Goal: Task Accomplishment & Management: Manage account settings

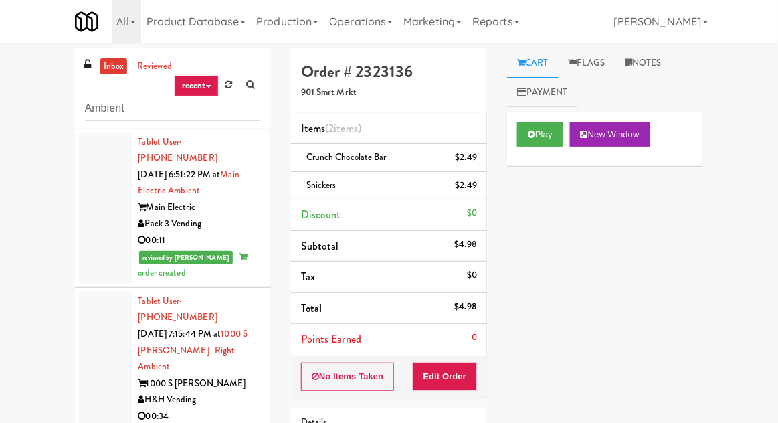
scroll to position [742, 0]
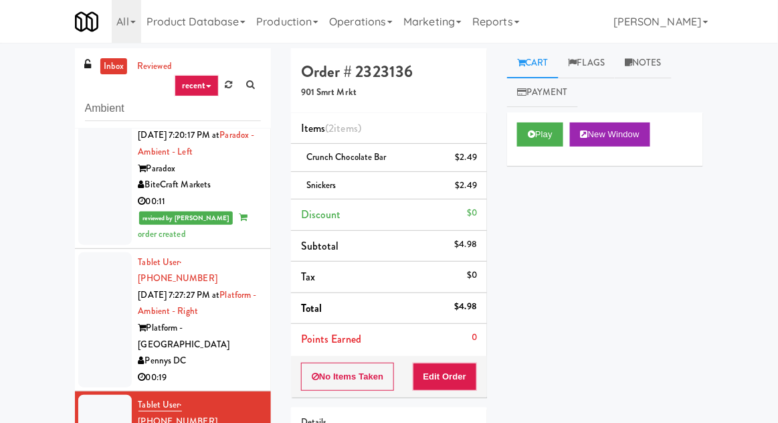
click at [102, 66] on link "inbox" at bounding box center [113, 66] width 27 height 17
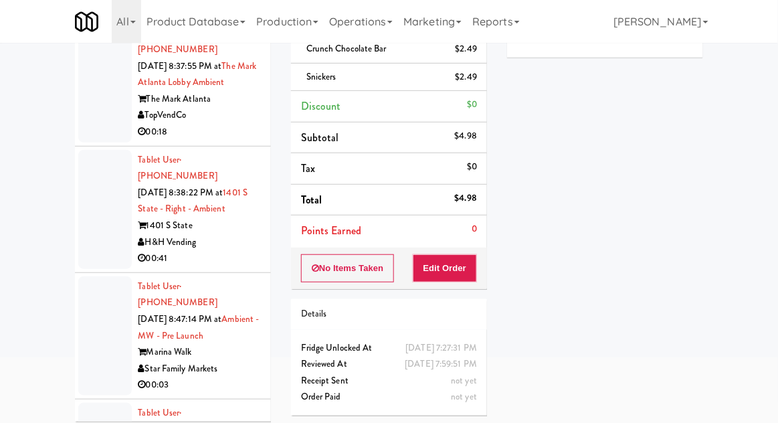
scroll to position [0, 0]
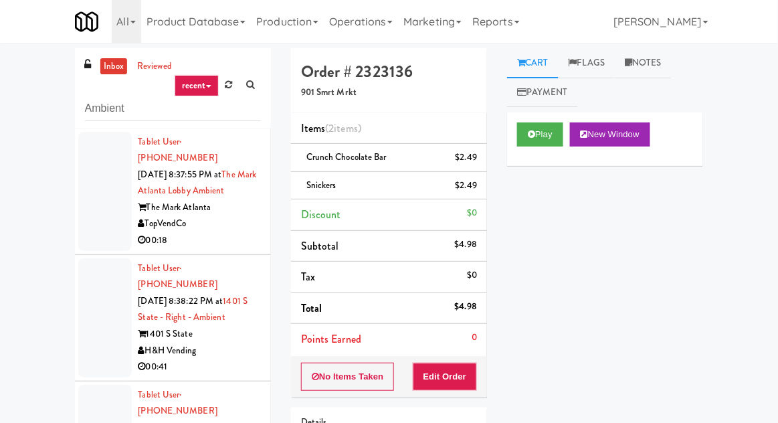
click at [86, 174] on div at bounding box center [105, 191] width 54 height 119
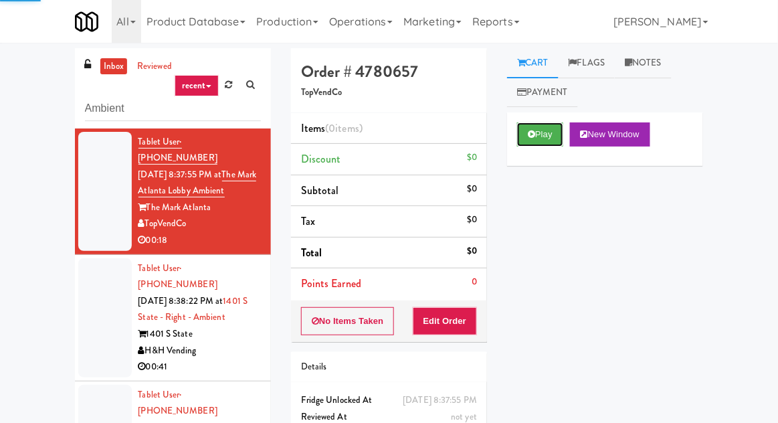
click at [536, 136] on button "Play" at bounding box center [540, 134] width 46 height 24
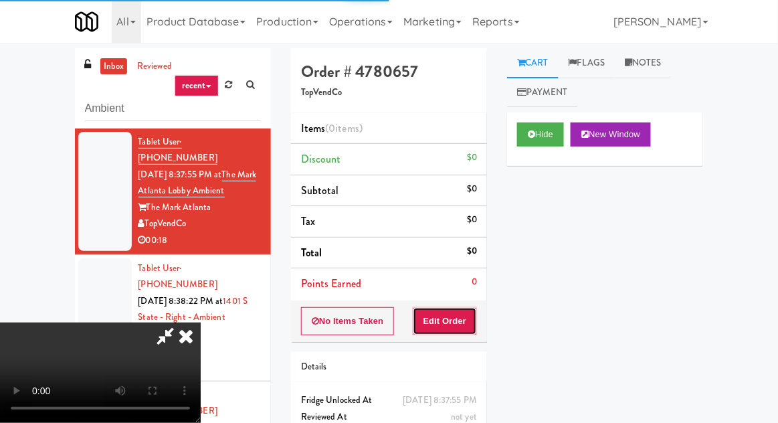
click at [445, 308] on button "Edit Order" at bounding box center [445, 321] width 65 height 28
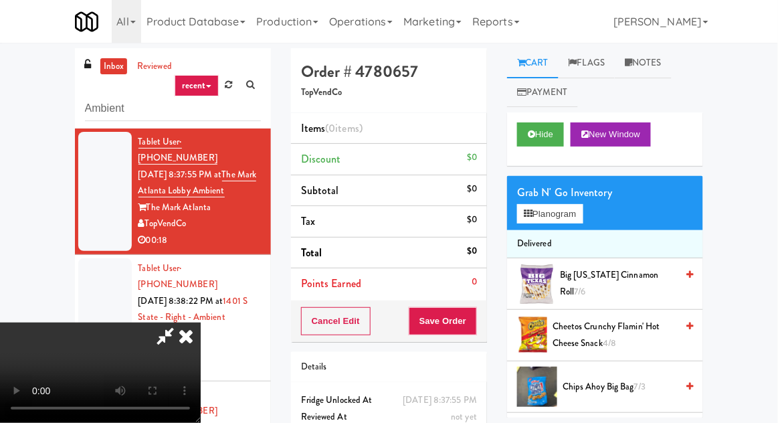
scroll to position [49, 0]
click at [563, 179] on div "Grab N' Go Inventory Planogram" at bounding box center [605, 203] width 196 height 54
click at [559, 217] on button "Planogram" at bounding box center [550, 214] width 66 height 20
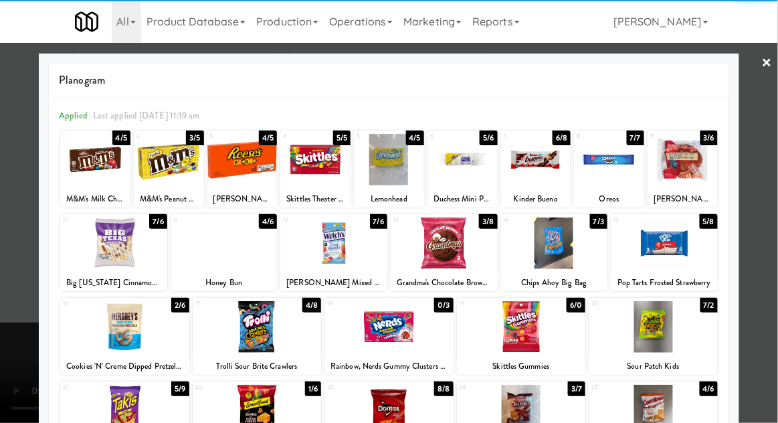
click at [111, 335] on div at bounding box center [124, 326] width 129 height 51
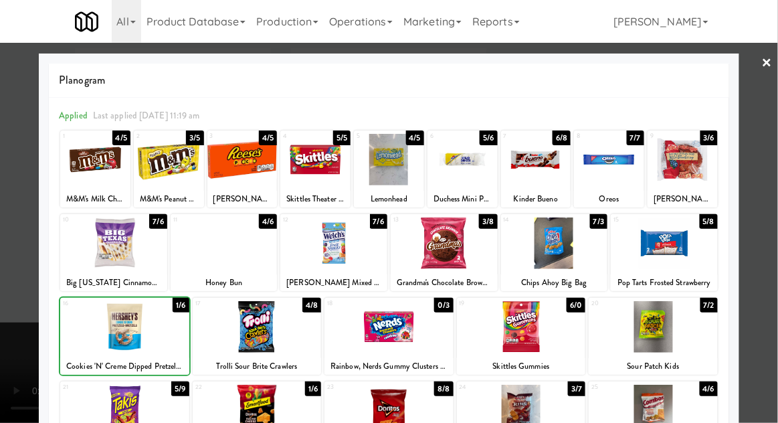
click at [750, 290] on div at bounding box center [389, 211] width 778 height 423
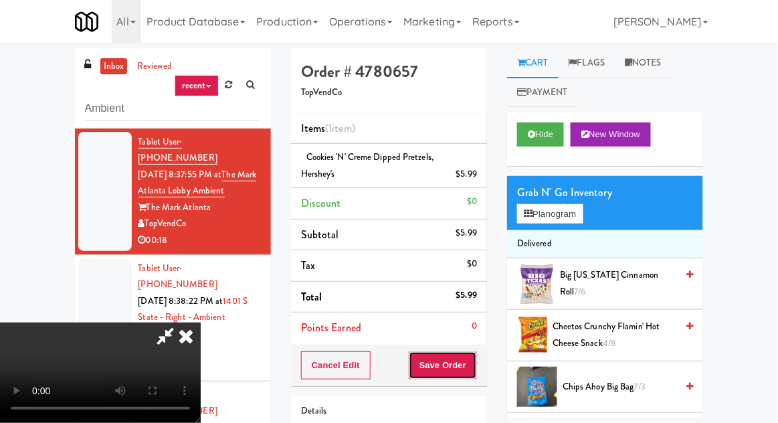
click at [472, 376] on button "Save Order" at bounding box center [443, 365] width 68 height 28
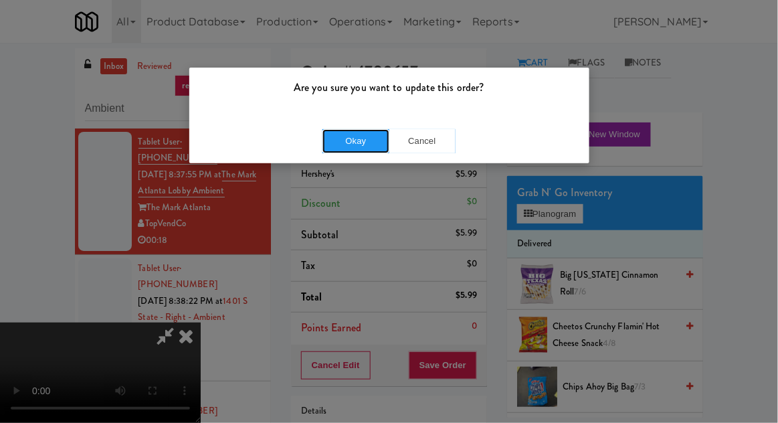
click at [348, 140] on button "Okay" at bounding box center [355, 141] width 67 height 24
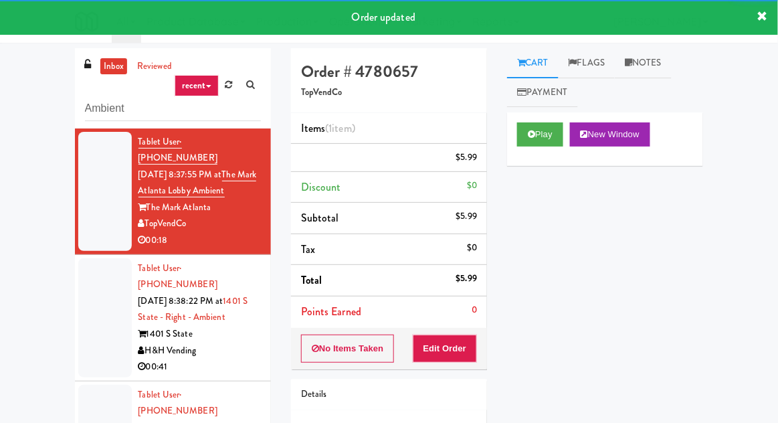
click at [75, 298] on li "Tablet User · (239) 944-1670 [DATE] 8:38:22 PM at 1401 S State - Right - Ambien…" at bounding box center [173, 318] width 196 height 126
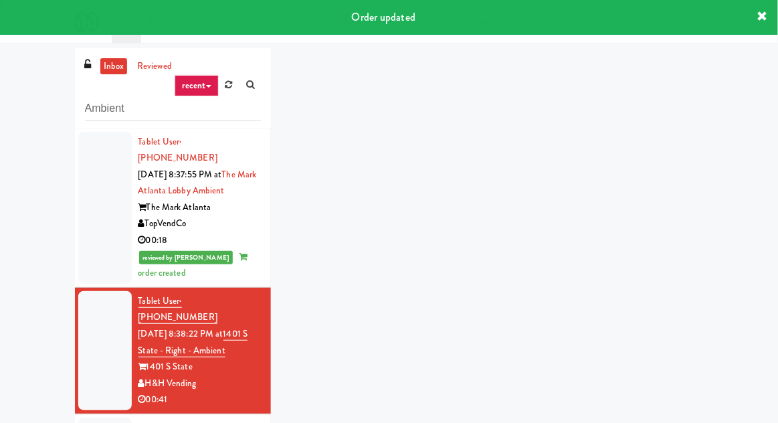
scroll to position [181, 0]
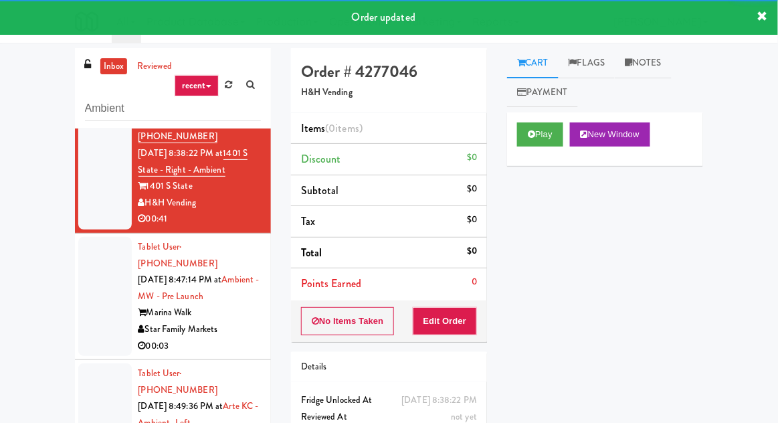
click at [86, 284] on div at bounding box center [105, 296] width 54 height 119
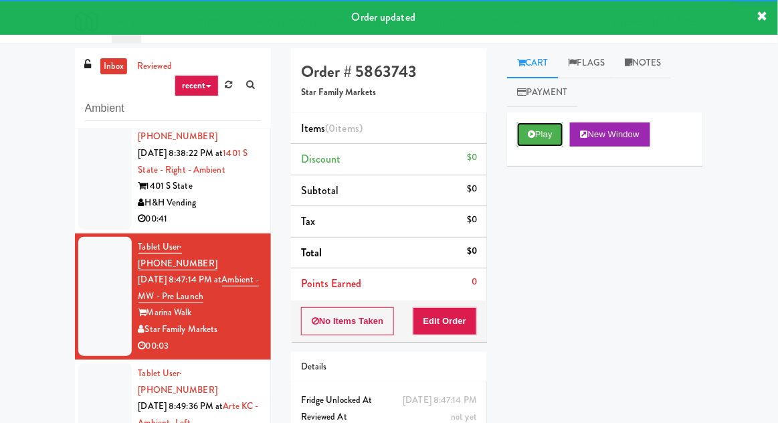
click at [546, 124] on button "Play" at bounding box center [540, 134] width 46 height 24
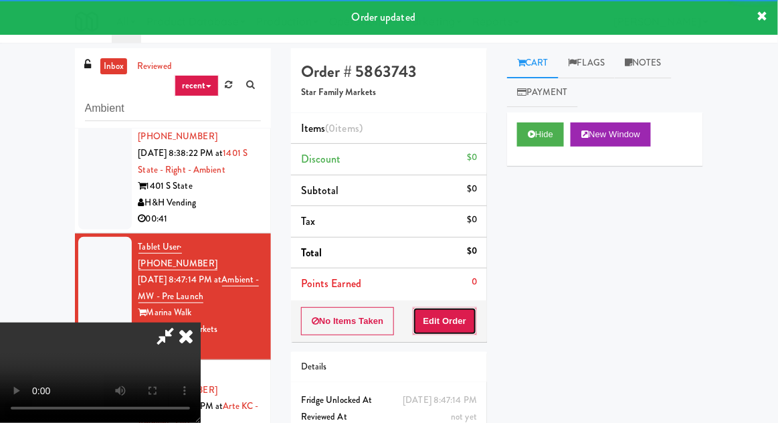
click at [441, 310] on button "Edit Order" at bounding box center [445, 321] width 65 height 28
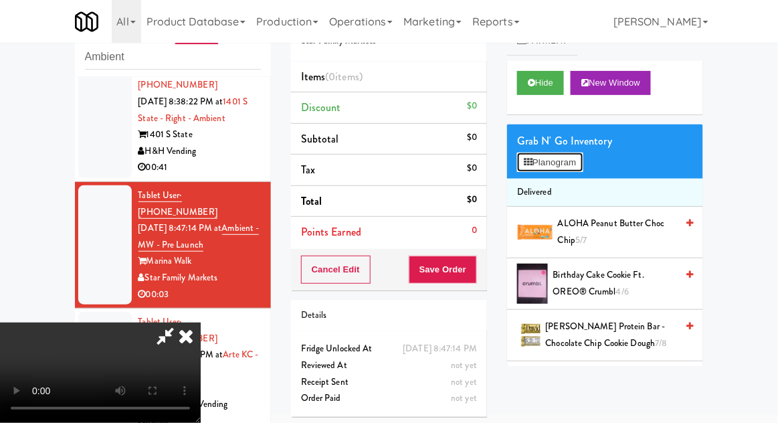
click at [565, 169] on button "Planogram" at bounding box center [550, 162] width 66 height 20
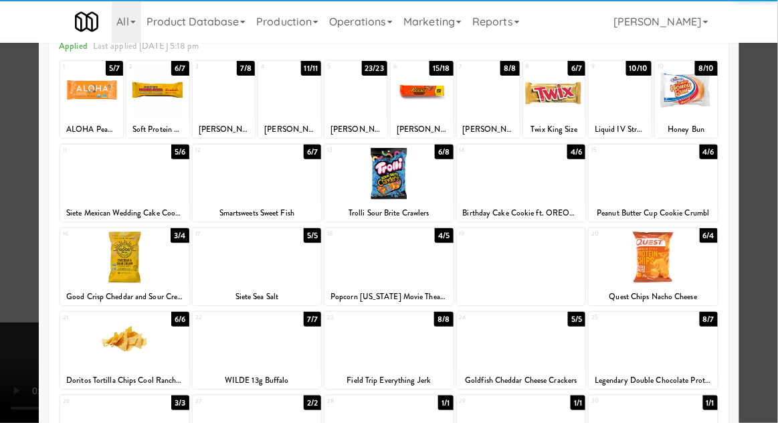
scroll to position [74, 0]
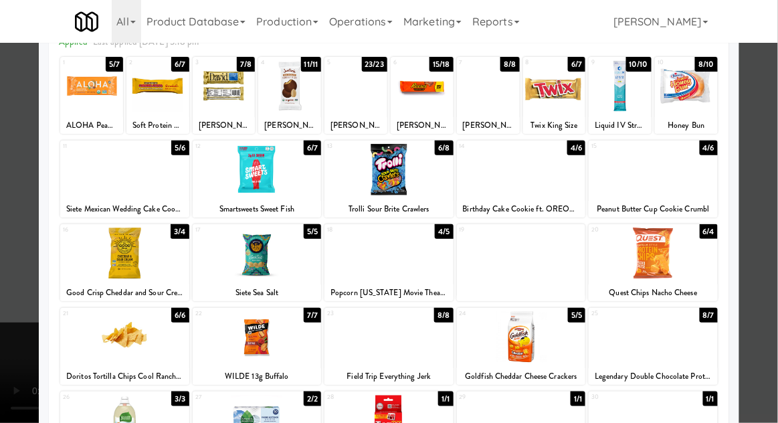
click at [220, 272] on div at bounding box center [257, 252] width 129 height 51
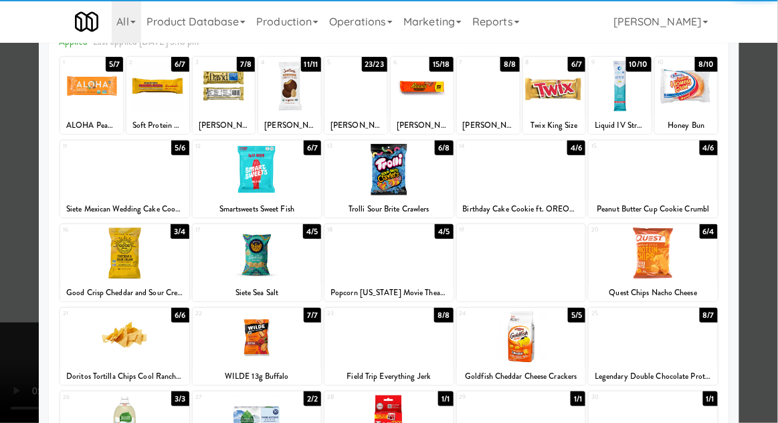
click at [776, 274] on div at bounding box center [389, 211] width 778 height 423
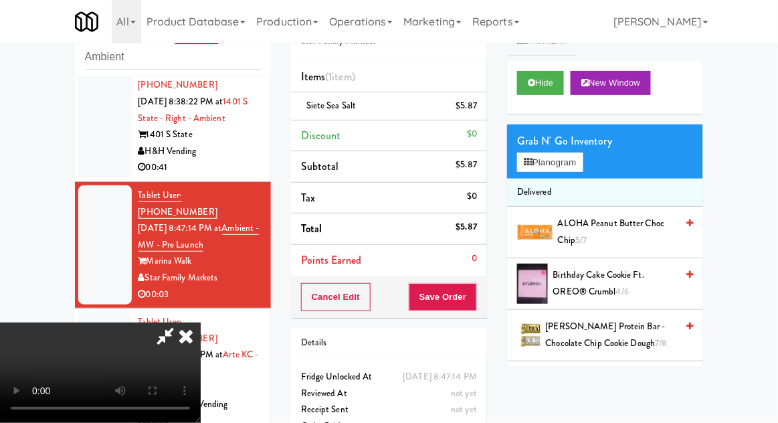
scroll to position [49, 0]
click at [472, 304] on button "Save Order" at bounding box center [443, 297] width 68 height 28
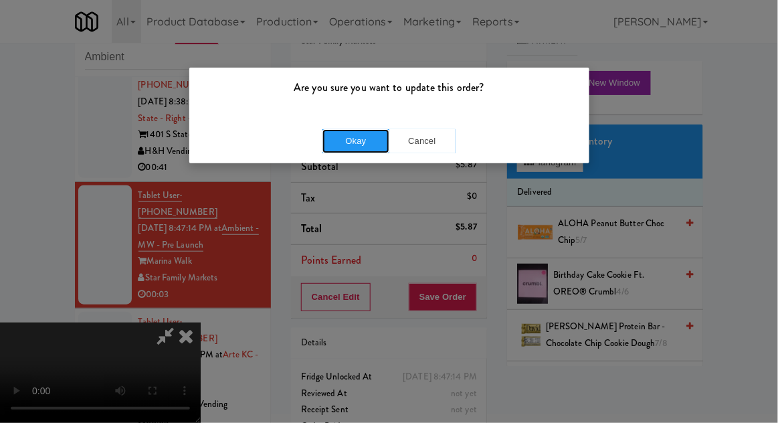
click at [339, 144] on button "Okay" at bounding box center [355, 141] width 67 height 24
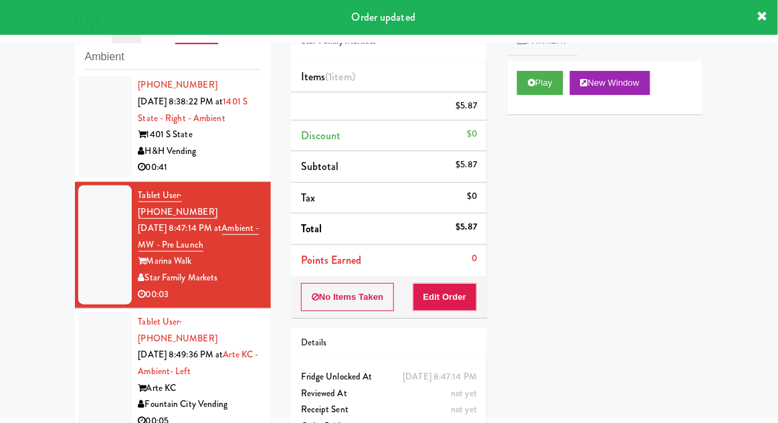
scroll to position [0, 0]
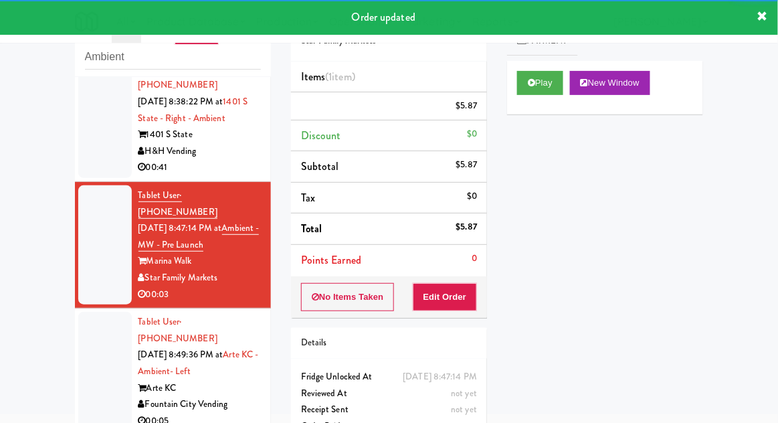
click at [83, 326] on div at bounding box center [105, 371] width 54 height 119
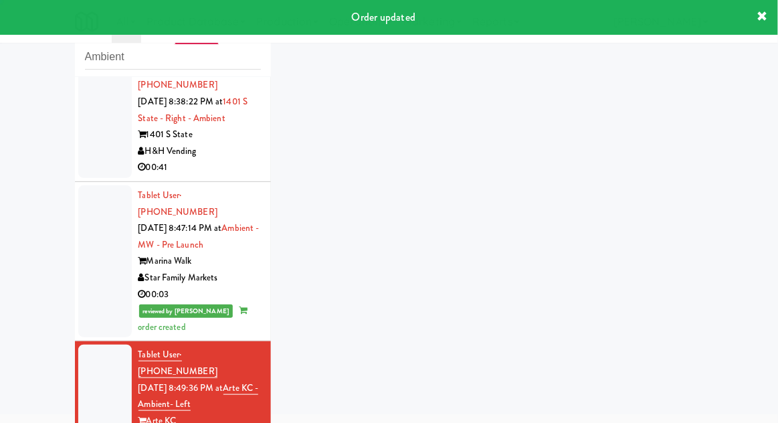
scroll to position [213, 0]
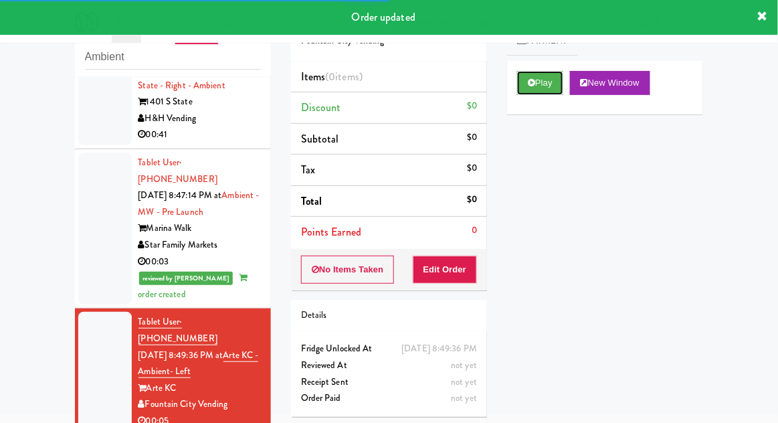
click at [554, 75] on button "Play" at bounding box center [540, 83] width 46 height 24
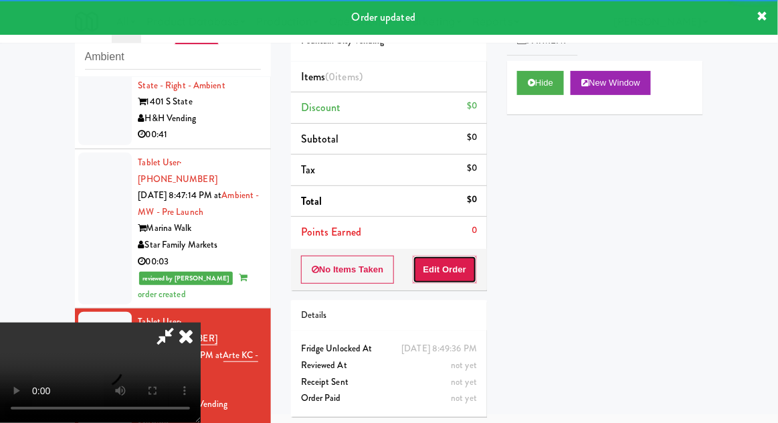
click at [439, 259] on button "Edit Order" at bounding box center [445, 269] width 65 height 28
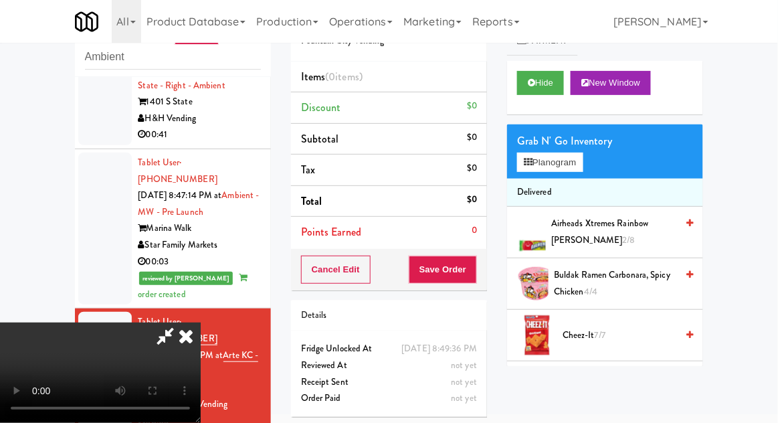
scroll to position [0, 0]
click at [567, 167] on button "Planogram" at bounding box center [550, 162] width 66 height 20
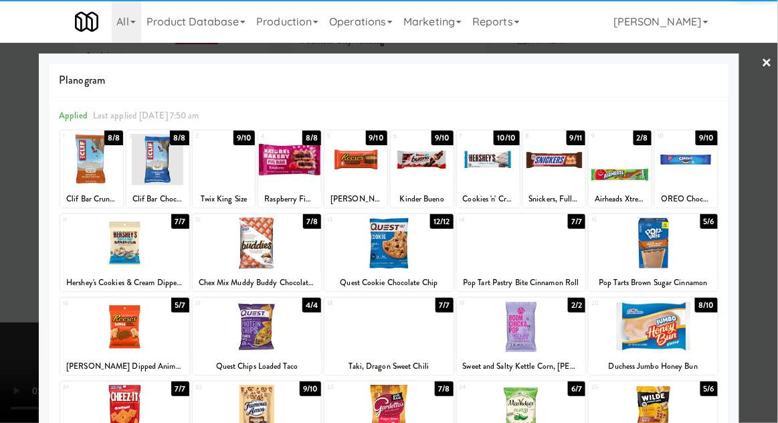
click at [102, 325] on div at bounding box center [124, 326] width 129 height 51
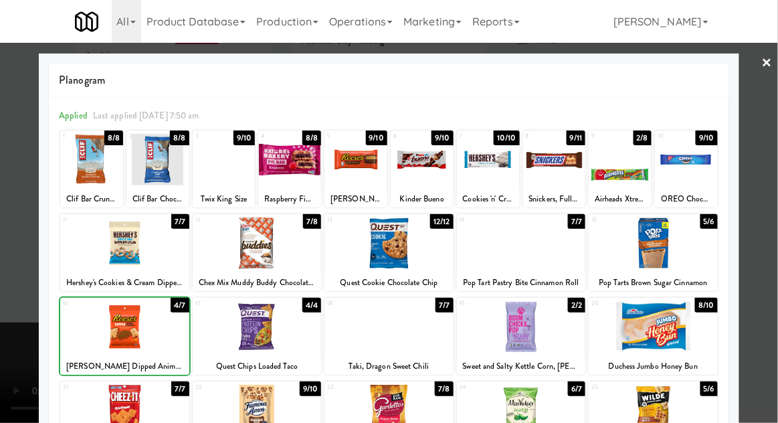
click at [745, 295] on div at bounding box center [389, 211] width 778 height 423
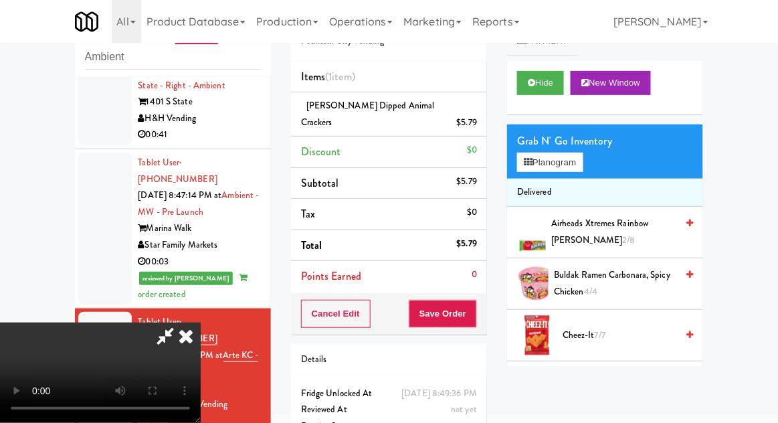
scroll to position [49, 0]
click at [476, 302] on button "Save Order" at bounding box center [443, 314] width 68 height 28
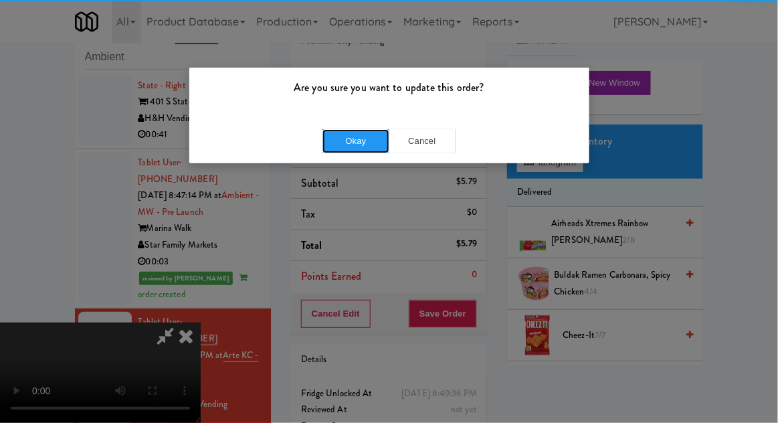
click at [338, 151] on button "Okay" at bounding box center [355, 141] width 67 height 24
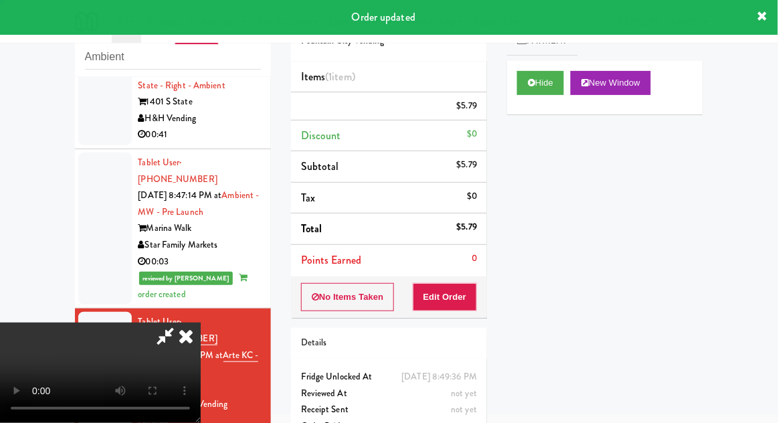
scroll to position [0, 0]
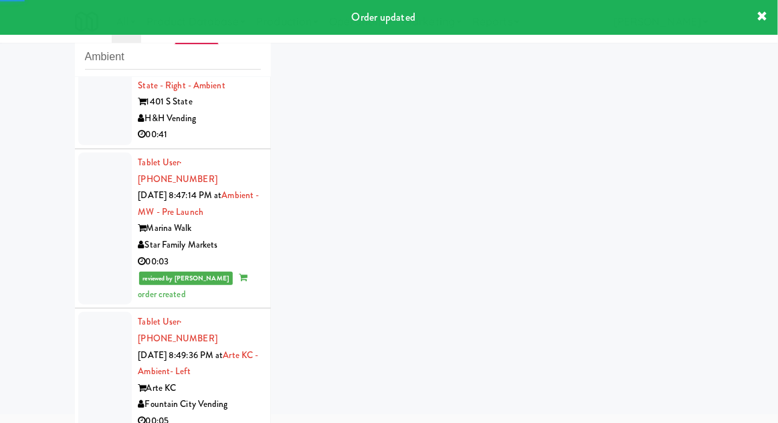
scroll to position [247, 0]
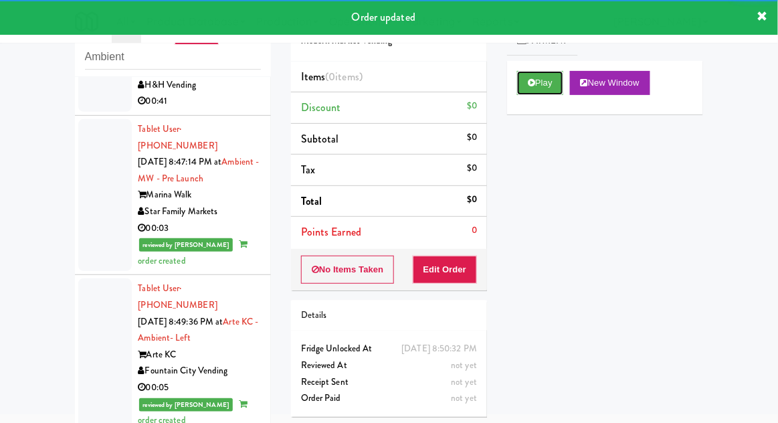
click at [544, 91] on button "Play" at bounding box center [540, 83] width 46 height 24
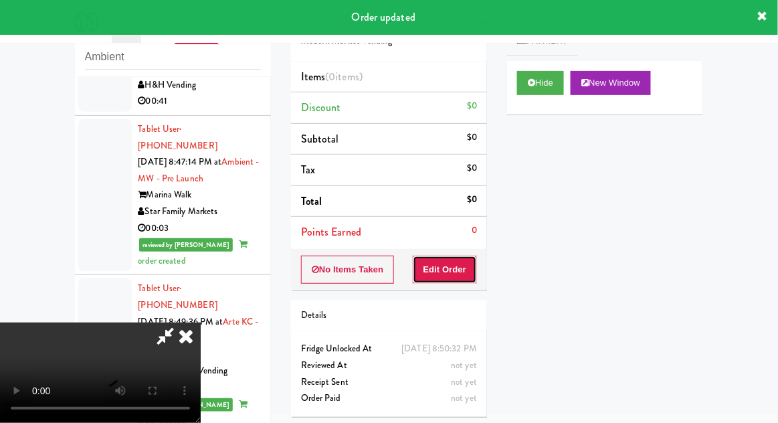
click at [454, 278] on button "Edit Order" at bounding box center [445, 269] width 65 height 28
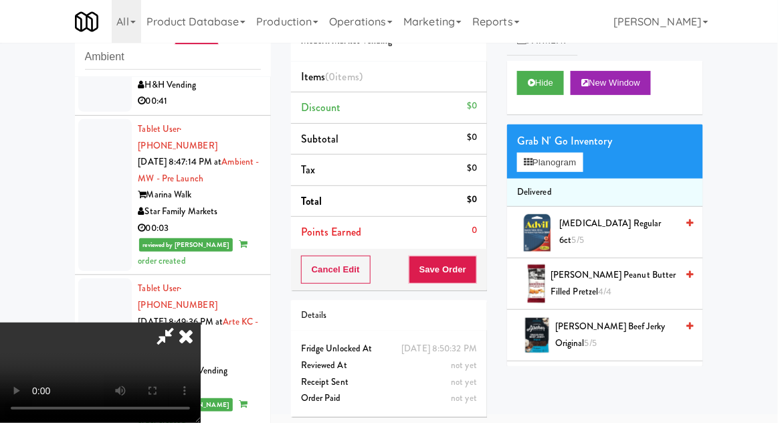
scroll to position [0, 0]
click at [554, 186] on li "Delivered" at bounding box center [605, 193] width 196 height 28
click at [555, 170] on button "Planogram" at bounding box center [550, 162] width 66 height 20
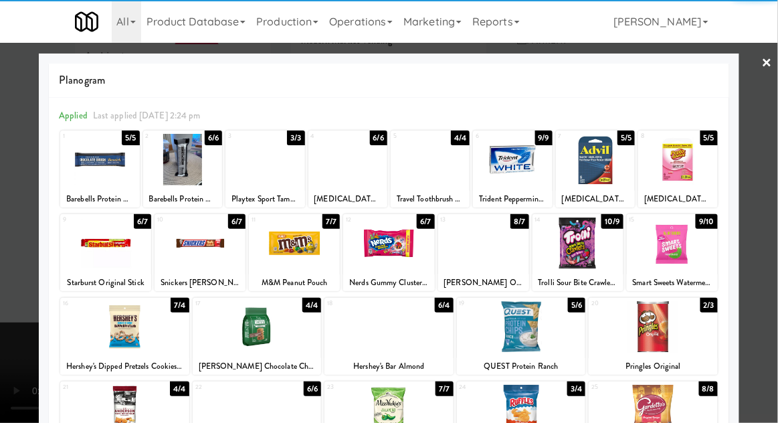
click at [198, 261] on div at bounding box center [199, 242] width 91 height 51
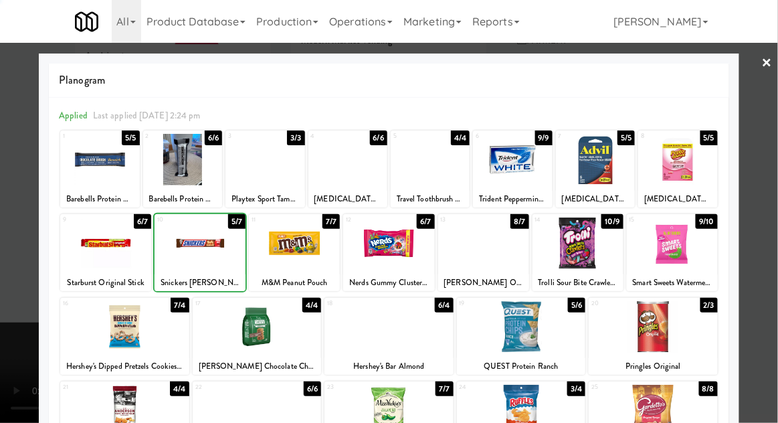
click at [765, 304] on div at bounding box center [389, 211] width 778 height 423
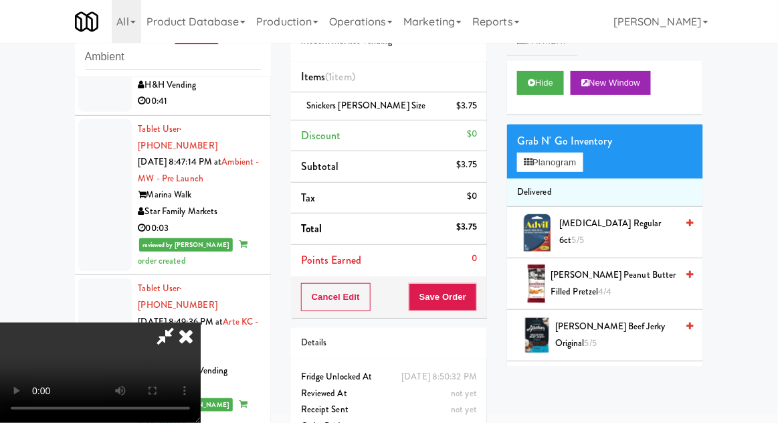
scroll to position [49, 0]
click at [474, 298] on button "Save Order" at bounding box center [443, 297] width 68 height 28
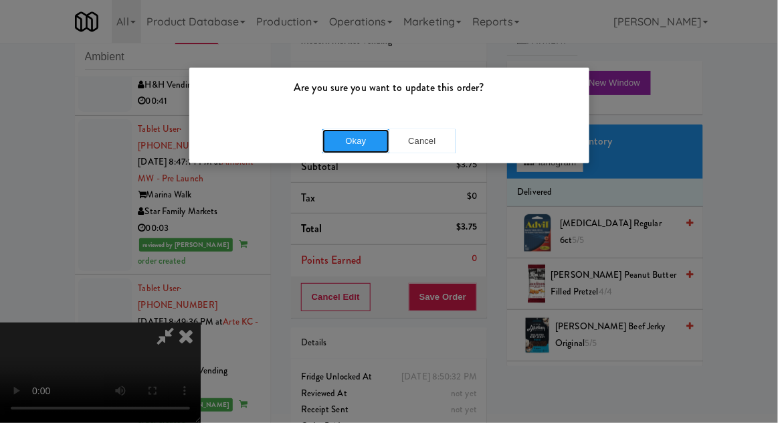
click at [336, 150] on button "Okay" at bounding box center [355, 141] width 67 height 24
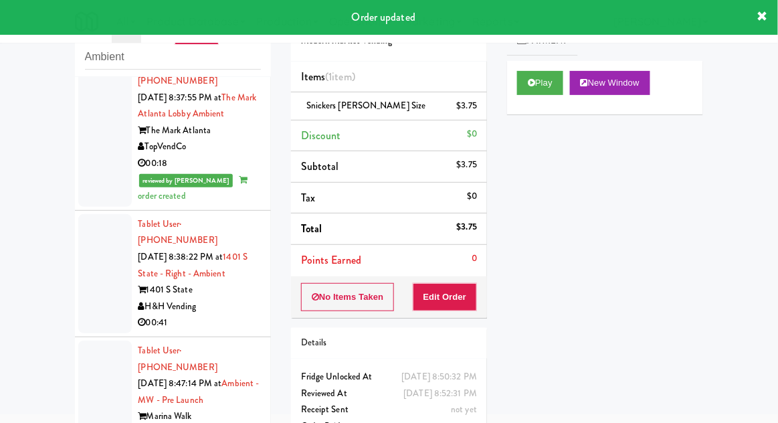
scroll to position [0, 0]
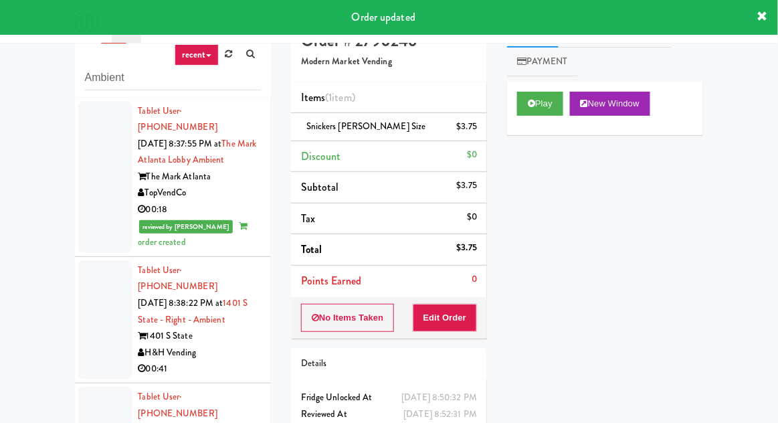
click at [90, 300] on div at bounding box center [105, 319] width 54 height 119
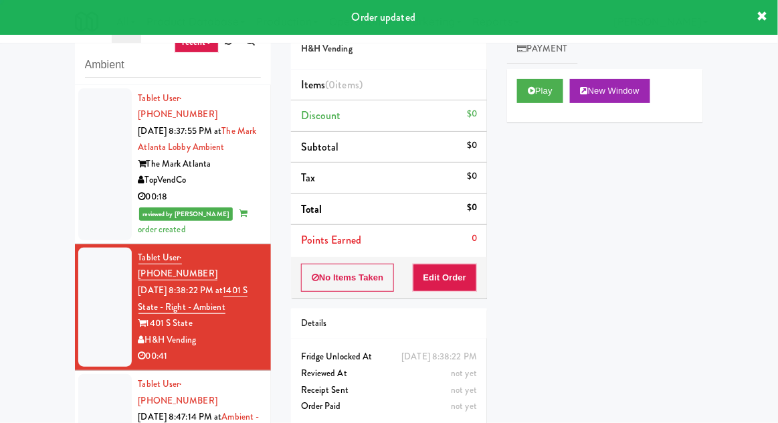
scroll to position [51, 0]
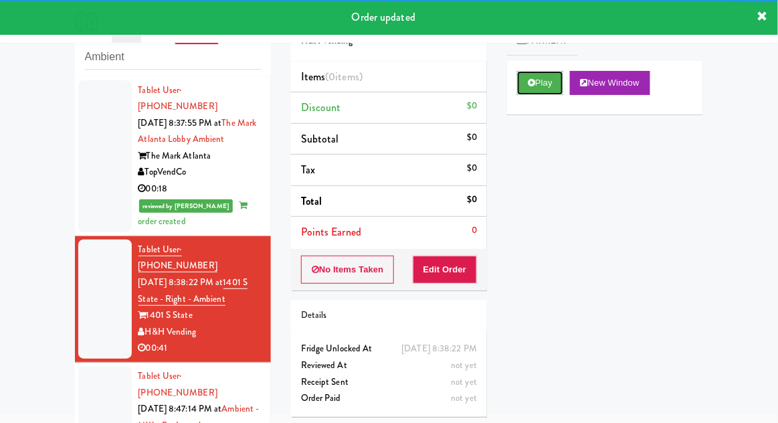
click at [552, 84] on button "Play" at bounding box center [540, 83] width 46 height 24
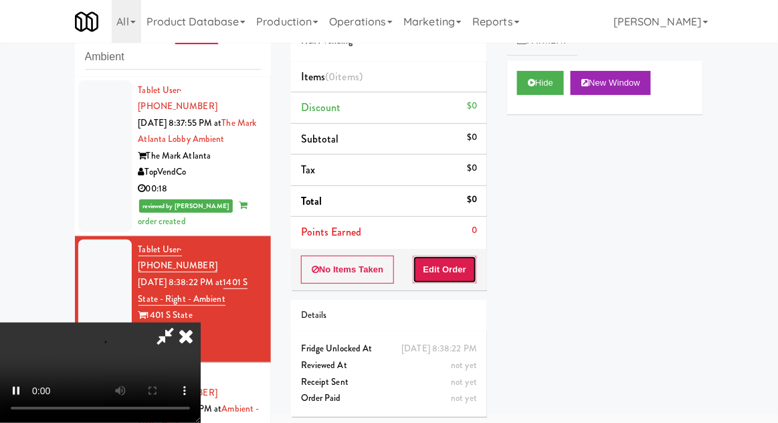
click at [462, 269] on button "Edit Order" at bounding box center [445, 269] width 65 height 28
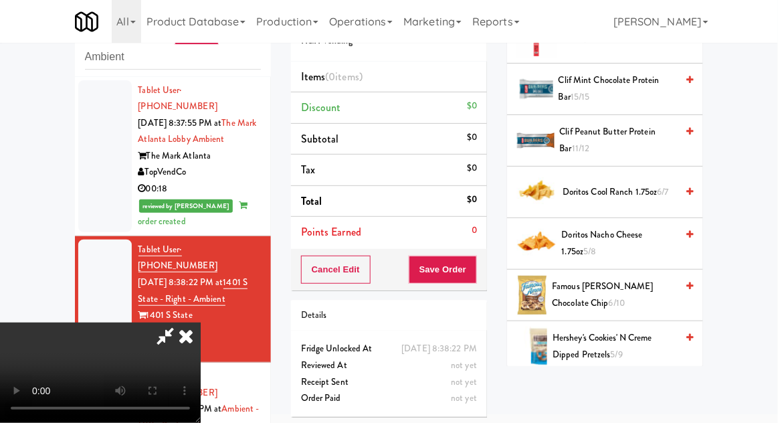
scroll to position [454, 0]
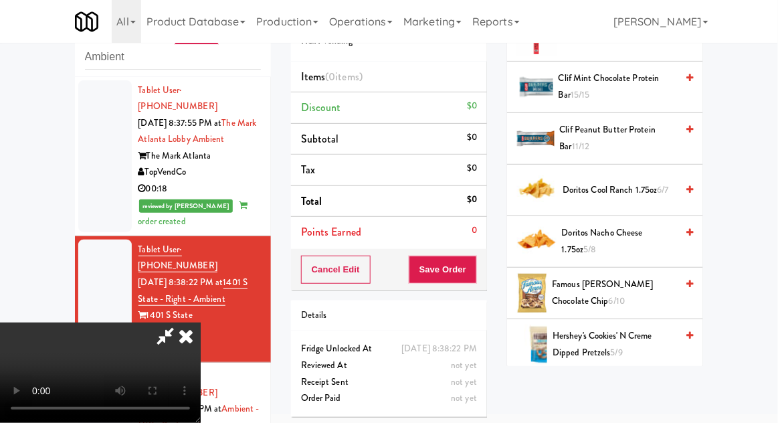
click at [610, 344] on span "Hershey's Cookies' N Creme dipped pretzels 5/9" at bounding box center [614, 344] width 124 height 33
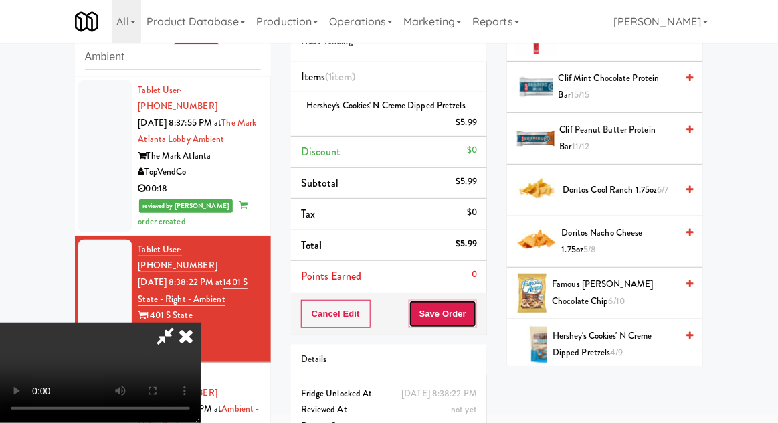
click at [472, 323] on button "Save Order" at bounding box center [443, 314] width 68 height 28
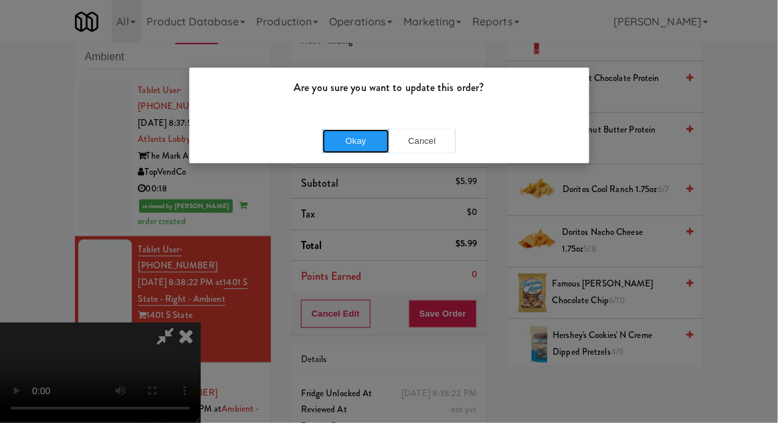
click at [342, 146] on button "Okay" at bounding box center [355, 141] width 67 height 24
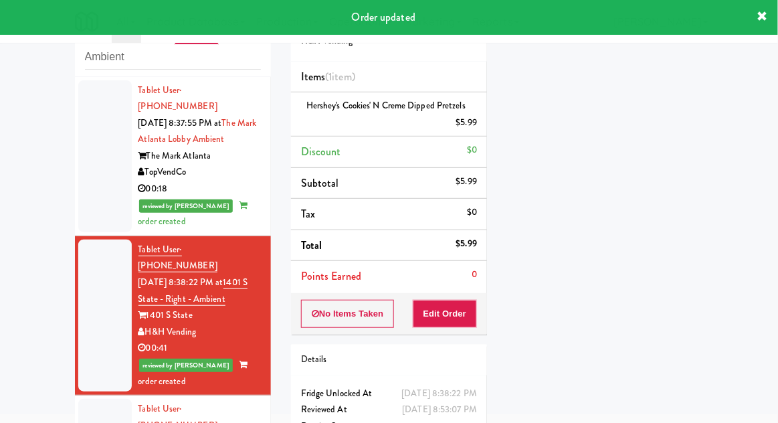
scroll to position [0, 0]
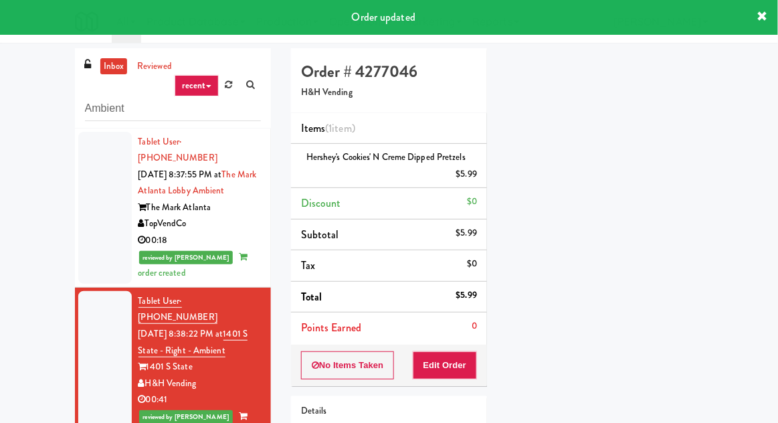
click at [108, 82] on div "Ambient" at bounding box center [173, 98] width 176 height 46
click at [97, 110] on input "Ambient" at bounding box center [173, 108] width 176 height 25
click at [93, 105] on input "Ambient" at bounding box center [173, 108] width 176 height 25
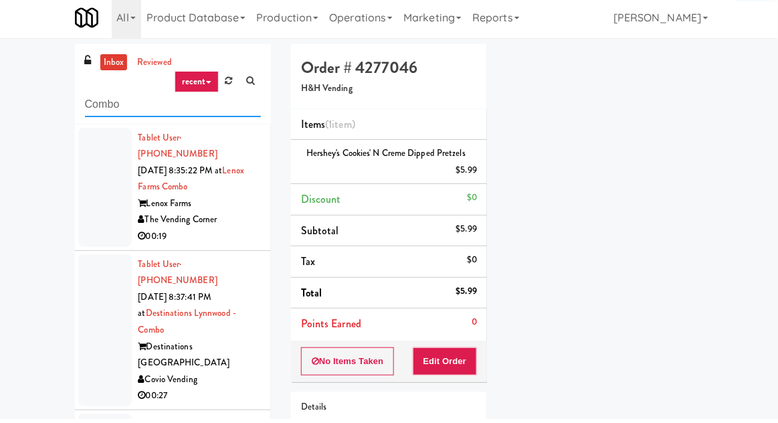
type input "Combo"
click at [41, 135] on div "inbox reviewed recent all unclear take inventory issue suspicious failed recent…" at bounding box center [389, 294] width 778 height 492
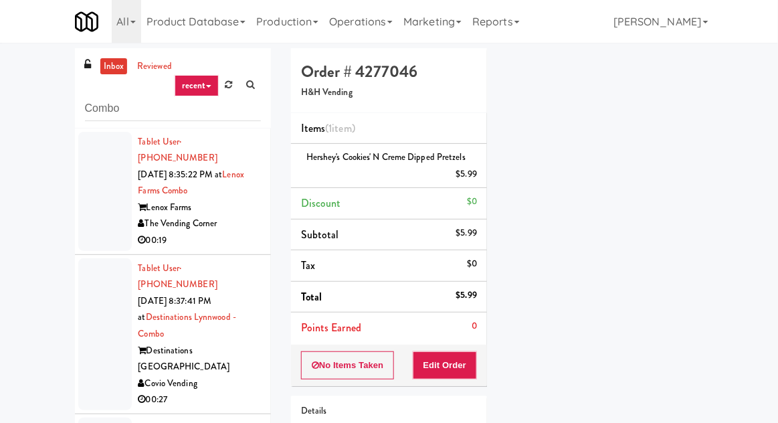
click at [99, 202] on div at bounding box center [105, 191] width 54 height 119
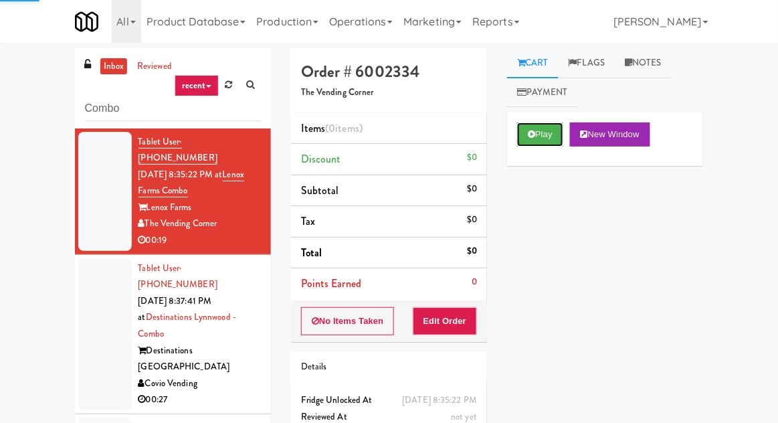
click at [555, 136] on button "Play" at bounding box center [540, 134] width 46 height 24
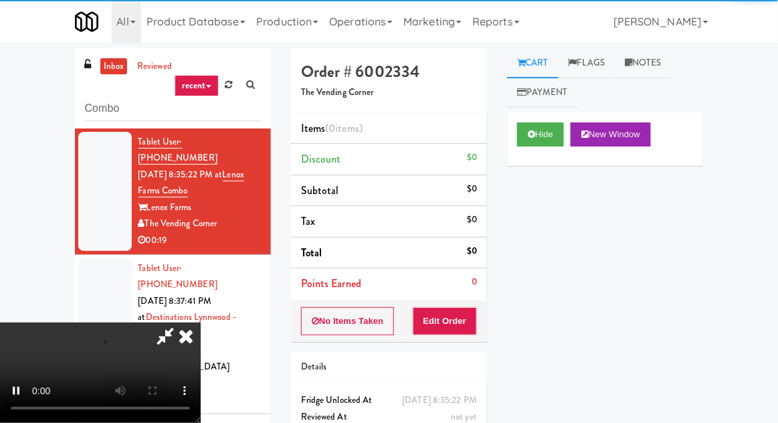
click at [458, 294] on li "Points Earned 0" at bounding box center [389, 283] width 196 height 31
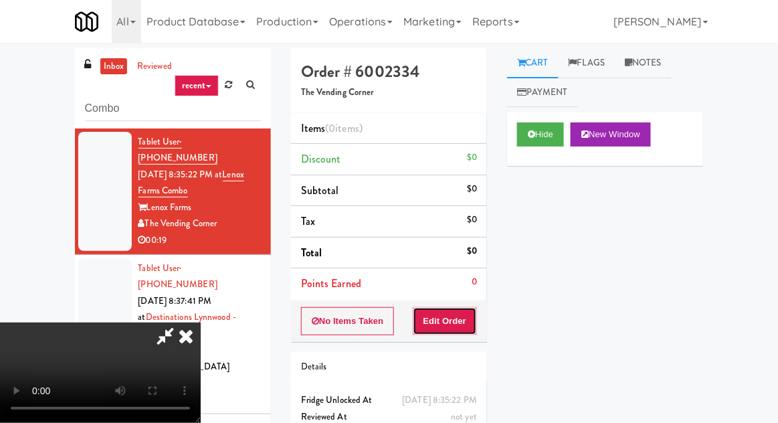
click at [449, 312] on button "Edit Order" at bounding box center [445, 321] width 65 height 28
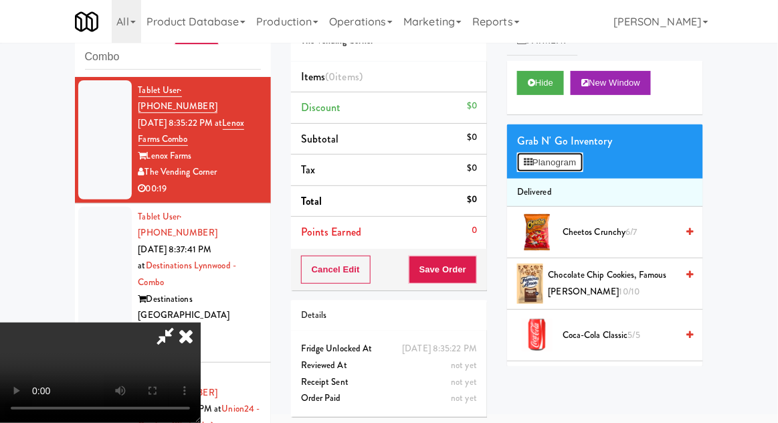
click at [565, 167] on button "Planogram" at bounding box center [550, 162] width 66 height 20
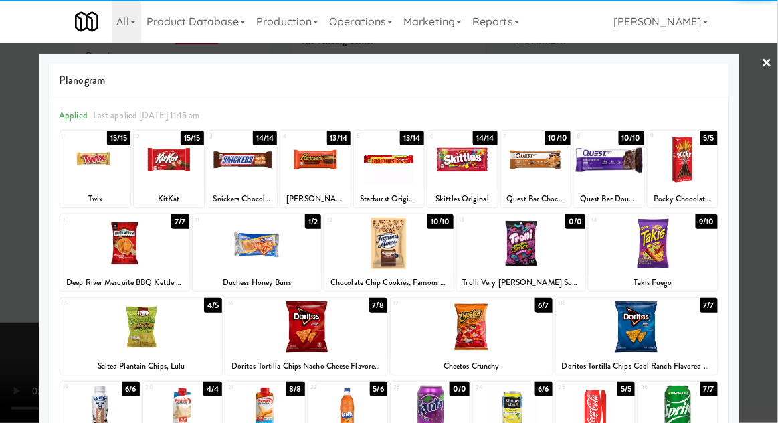
click at [92, 179] on div at bounding box center [95, 159] width 70 height 51
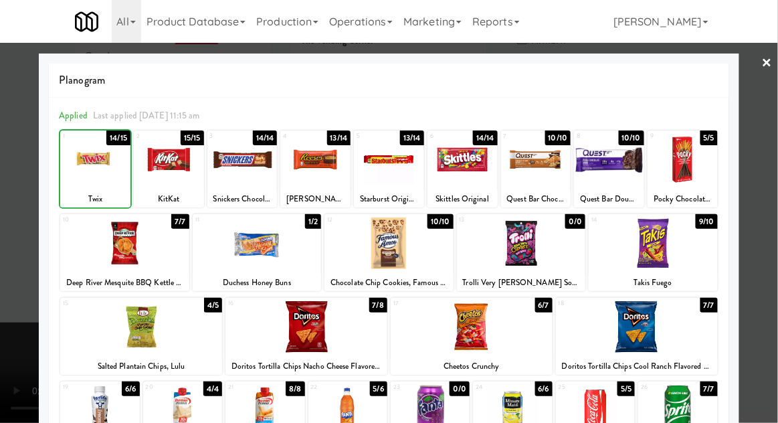
click at [768, 264] on div at bounding box center [389, 211] width 778 height 423
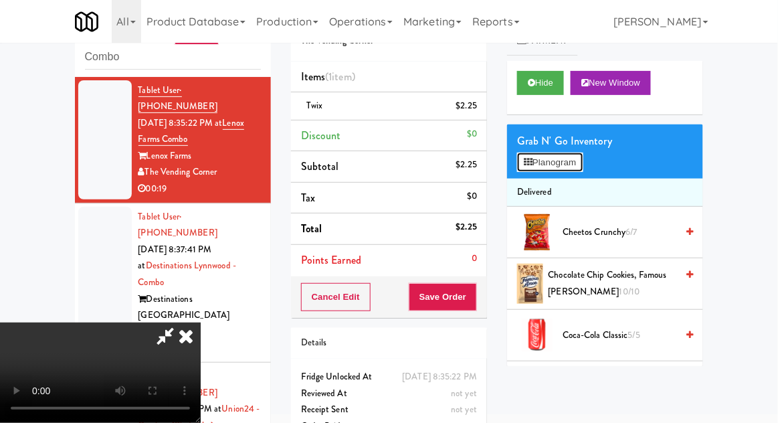
click at [578, 160] on button "Planogram" at bounding box center [550, 162] width 66 height 20
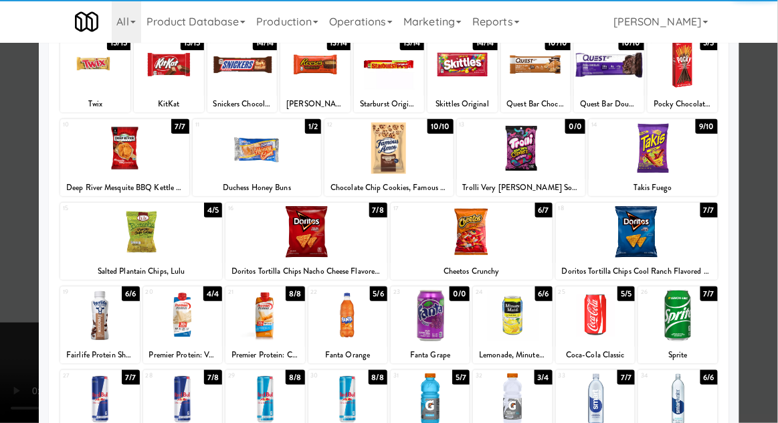
scroll to position [96, 0]
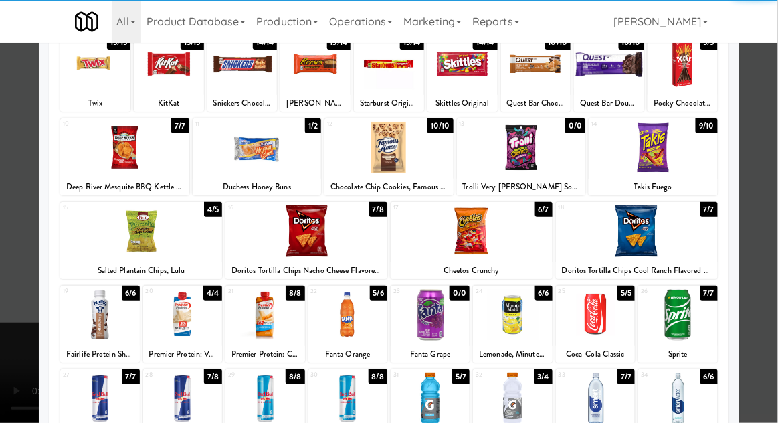
click at [532, 255] on div at bounding box center [472, 230] width 162 height 51
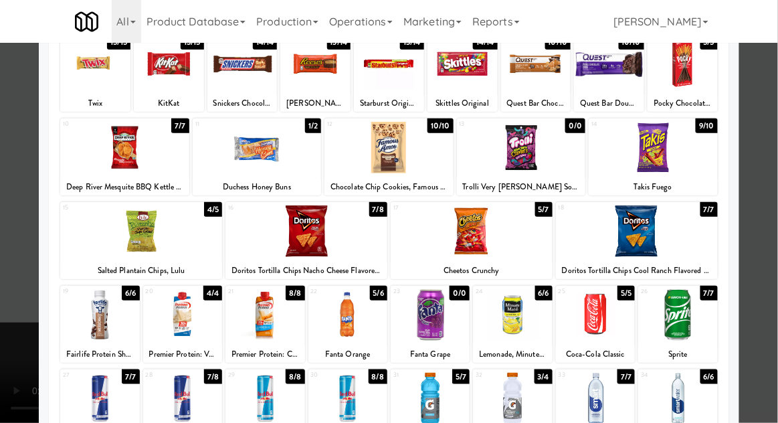
click at [776, 239] on div at bounding box center [389, 211] width 778 height 423
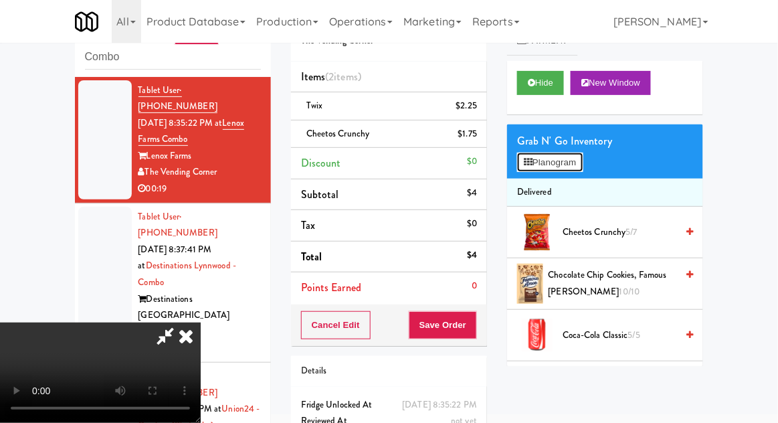
click at [582, 165] on button "Planogram" at bounding box center [550, 162] width 66 height 20
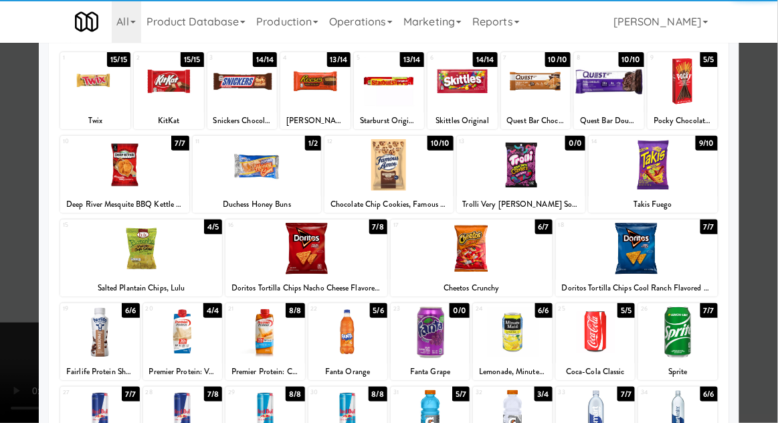
scroll to position [83, 0]
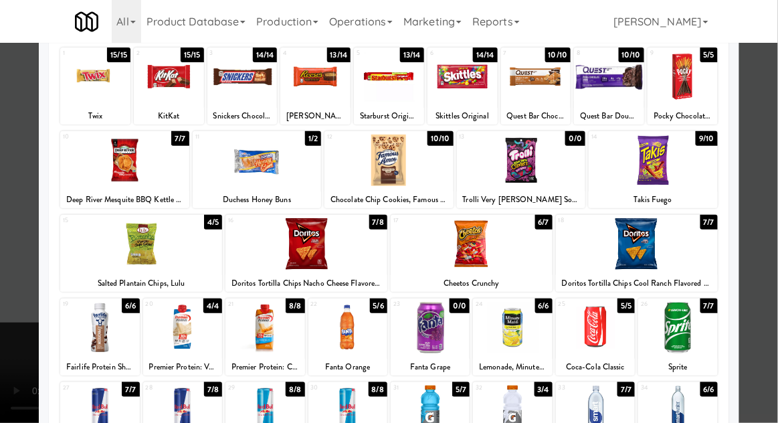
click at [613, 338] on div at bounding box center [595, 327] width 79 height 51
click at [774, 290] on div at bounding box center [389, 211] width 778 height 423
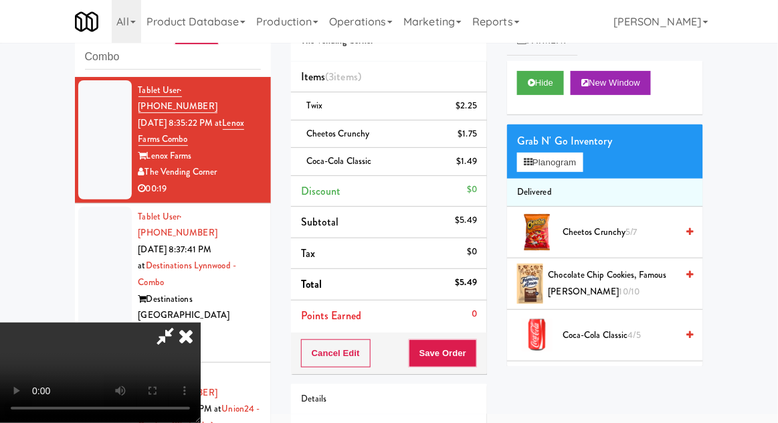
click at [181, 322] on icon at bounding box center [165, 335] width 31 height 27
click at [466, 162] on div "$1.49" at bounding box center [467, 161] width 21 height 17
click at [475, 169] on icon at bounding box center [478, 166] width 7 height 9
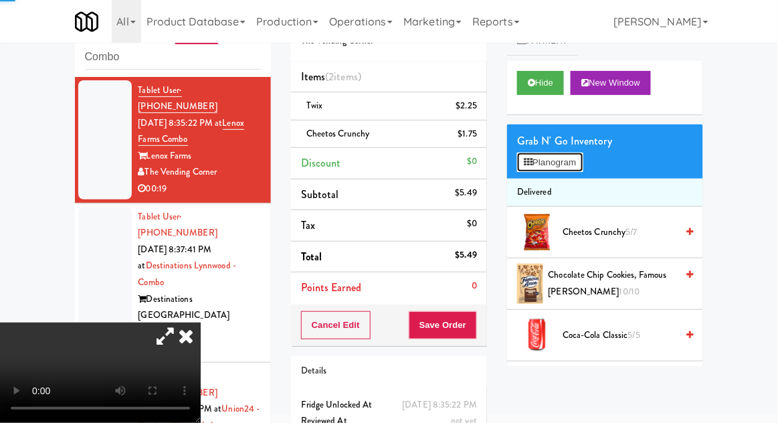
click at [572, 163] on button "Planogram" at bounding box center [550, 162] width 66 height 20
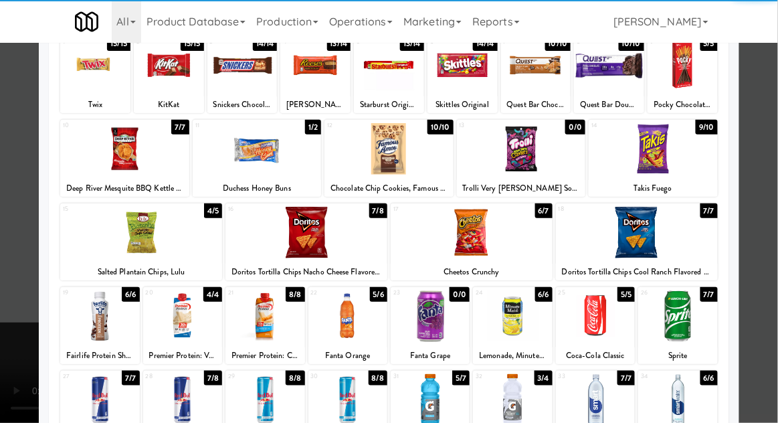
scroll to position [98, 0]
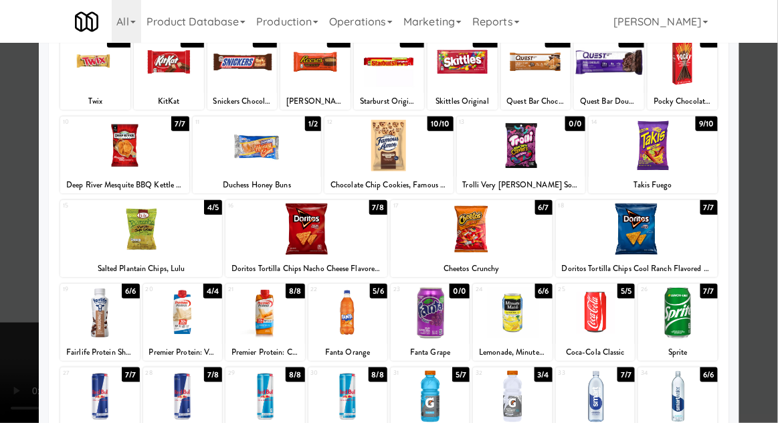
click at [766, 291] on div at bounding box center [389, 211] width 778 height 423
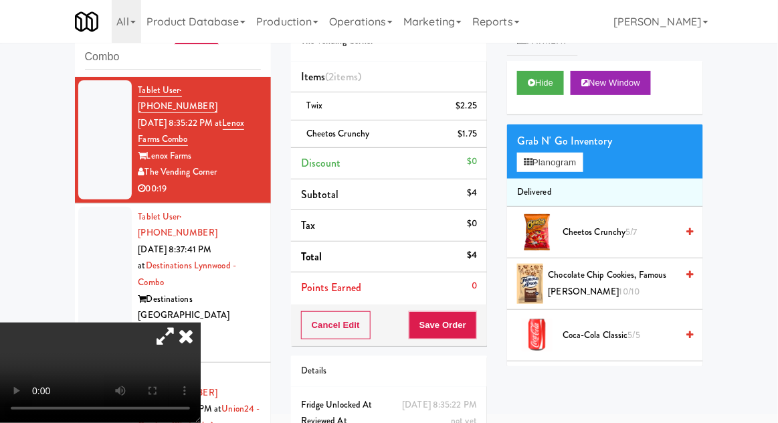
click at [181, 322] on icon at bounding box center [165, 335] width 31 height 27
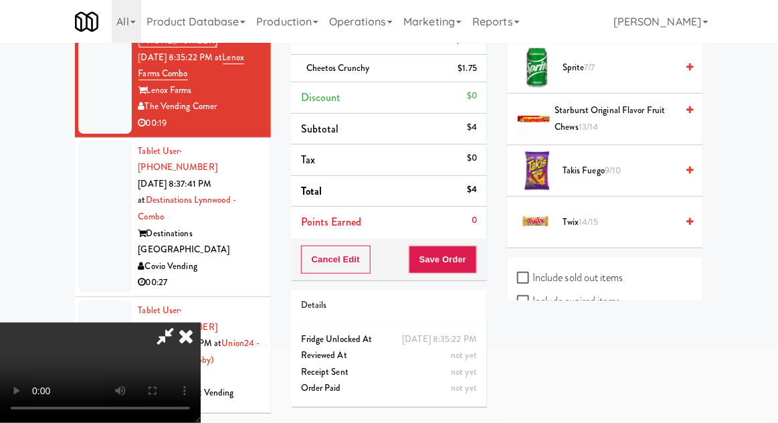
scroll to position [1573, 0]
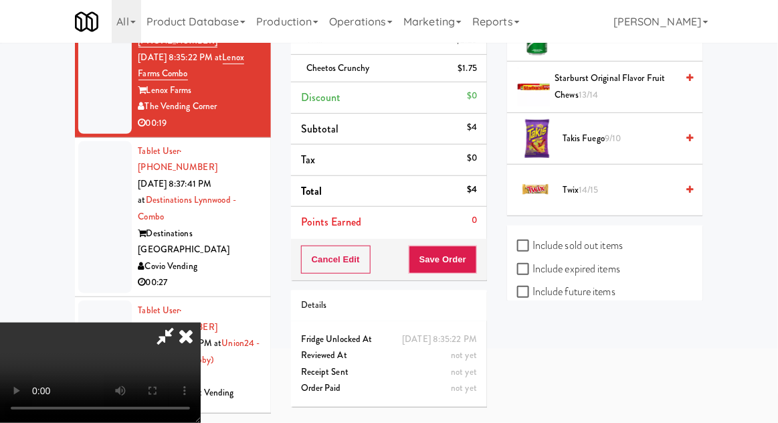
click at [601, 328] on label "Include previous static inventory" at bounding box center [591, 338] width 149 height 20
click at [532, 333] on input "Include previous static inventory" at bounding box center [524, 338] width 15 height 11
checkbox input "true"
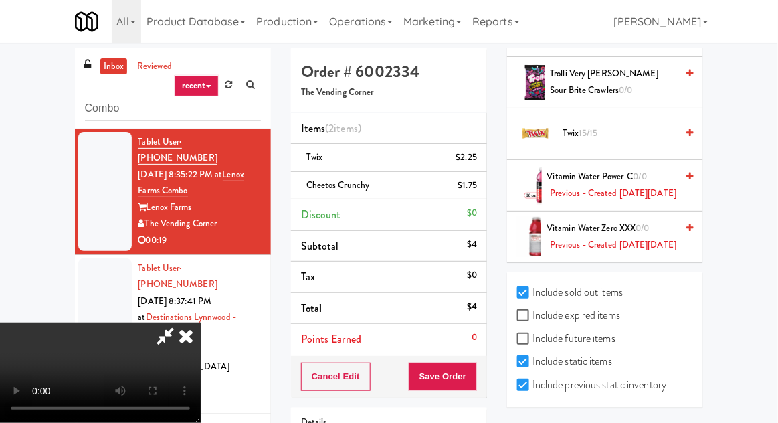
scroll to position [61, 0]
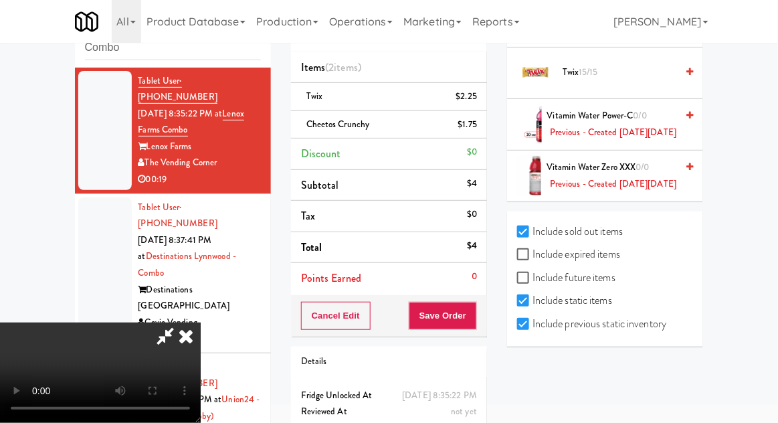
click at [201, 322] on icon at bounding box center [185, 335] width 29 height 27
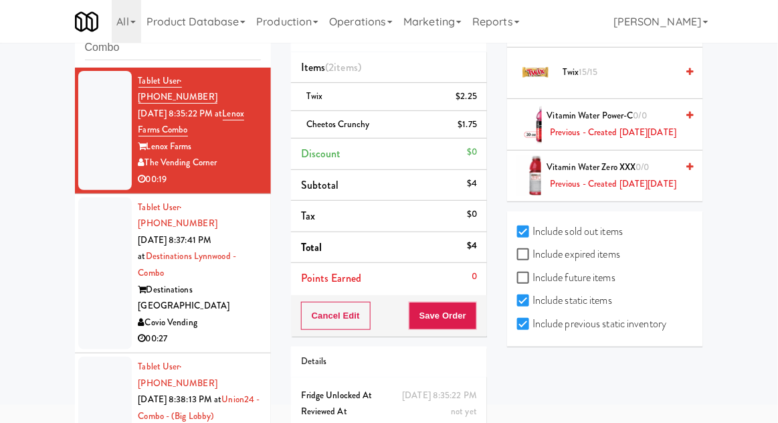
click at [97, 288] on div at bounding box center [105, 273] width 54 height 152
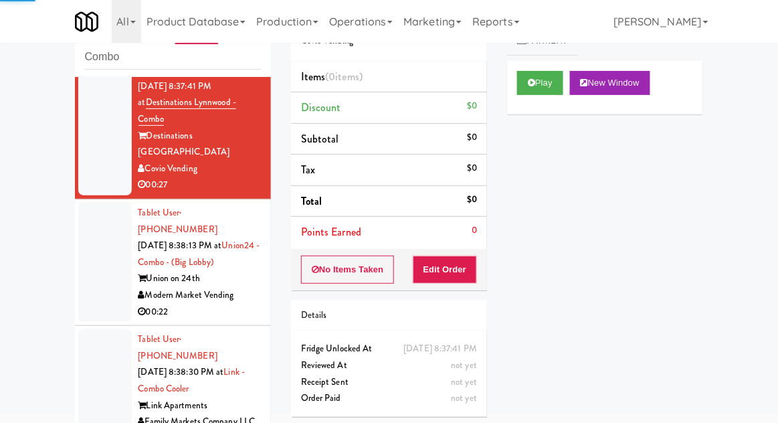
scroll to position [544, 0]
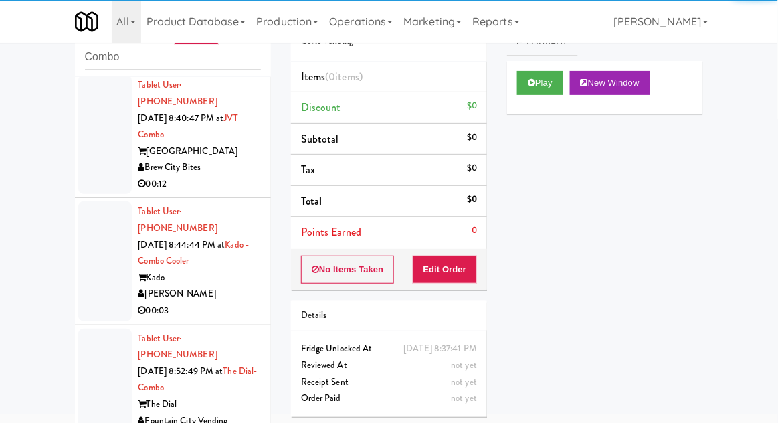
click at [94, 328] on div at bounding box center [105, 387] width 54 height 119
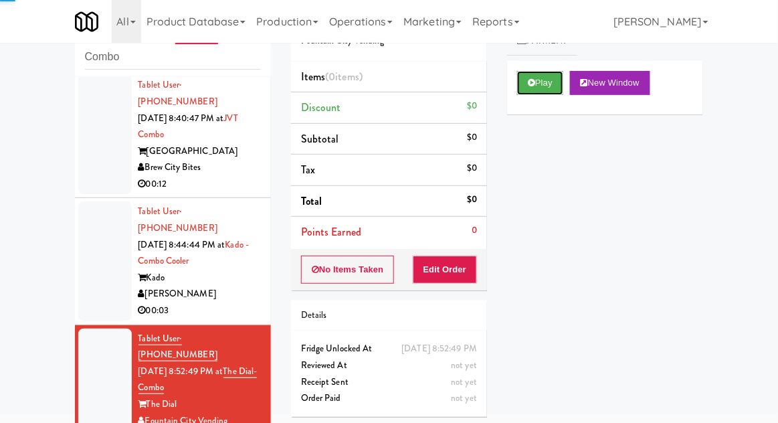
click at [552, 87] on button "Play" at bounding box center [540, 83] width 46 height 24
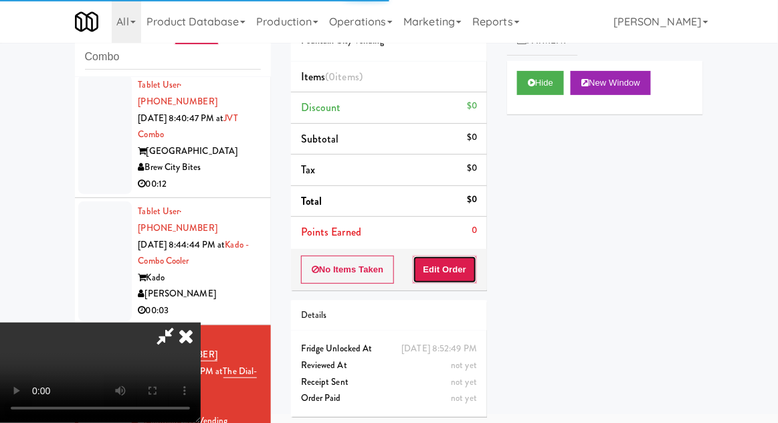
click at [461, 263] on button "Edit Order" at bounding box center [445, 269] width 65 height 28
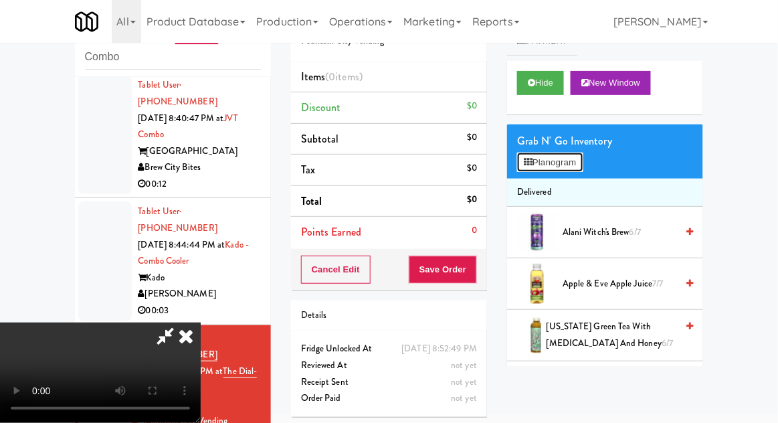
click at [558, 171] on button "Planogram" at bounding box center [550, 162] width 66 height 20
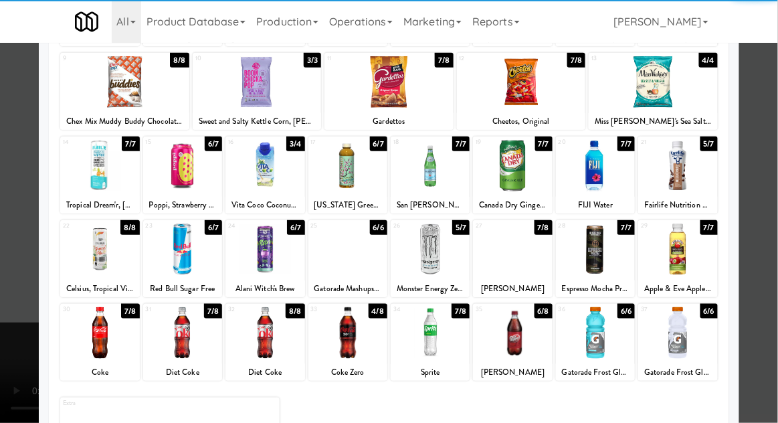
scroll to position [169, 0]
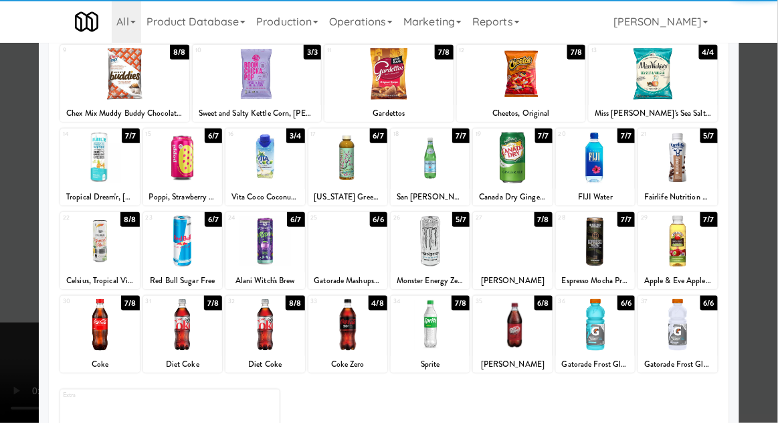
click at [609, 332] on div at bounding box center [595, 324] width 79 height 51
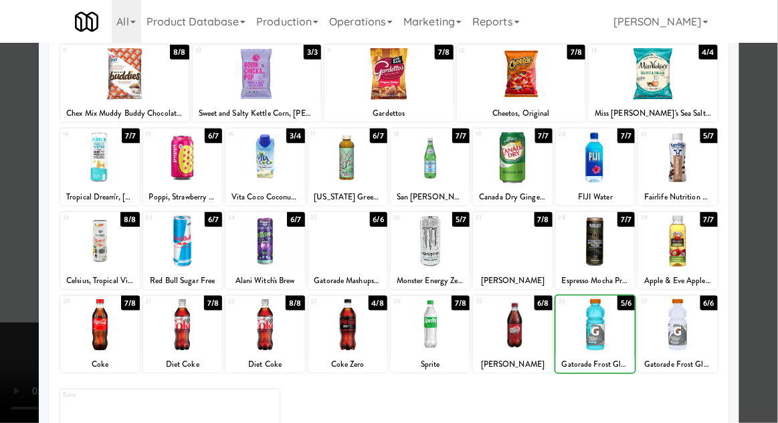
click at [772, 292] on div at bounding box center [389, 211] width 778 height 423
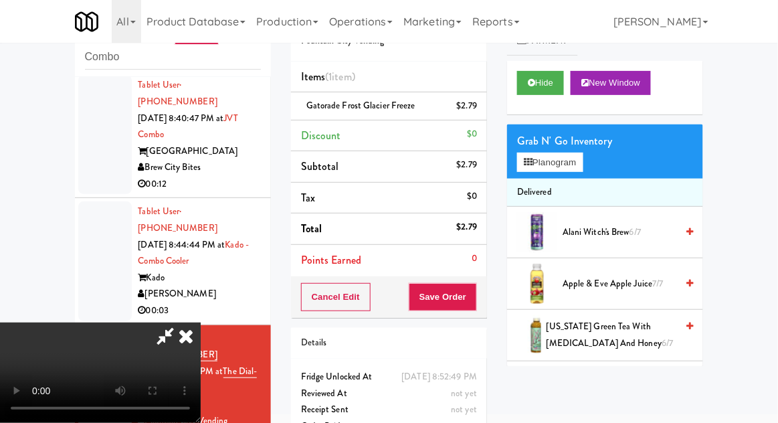
scroll to position [49, 0]
click at [474, 303] on button "Save Order" at bounding box center [443, 297] width 68 height 28
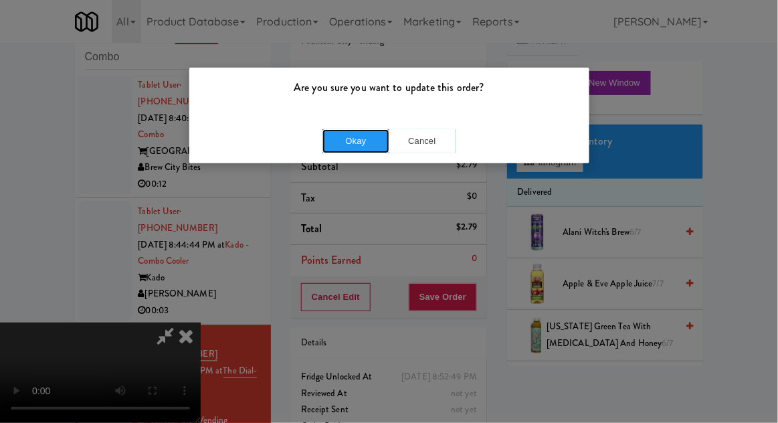
click at [358, 144] on button "Okay" at bounding box center [355, 141] width 67 height 24
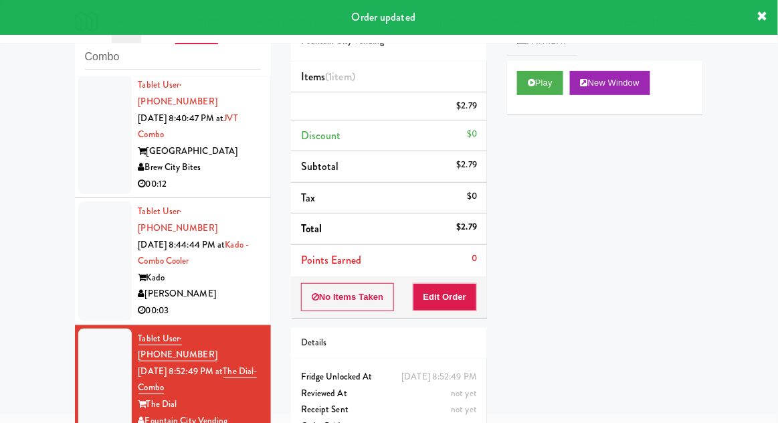
scroll to position [0, 0]
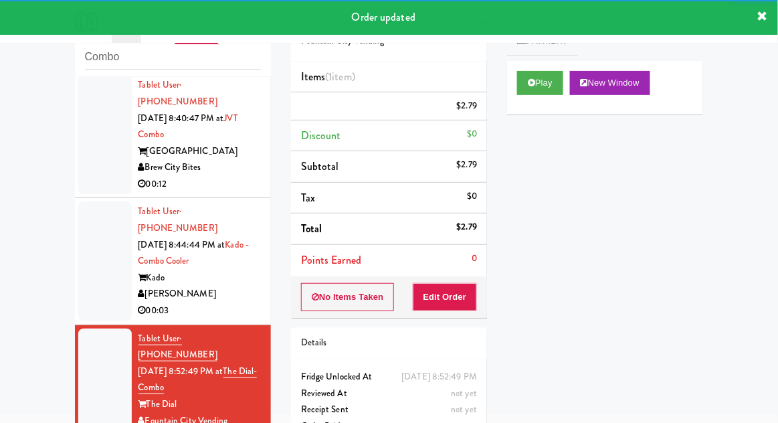
click at [75, 325] on li "Tablet User · (732) 586-9049 [DATE] 8:52:49 PM at The Dial- Combo The Dial Foun…" at bounding box center [173, 388] width 196 height 126
click at [75, 214] on li "Tablet User · (503) 568-3836 [DATE] 8:44:44 PM at Kado - Combo Cooler [PERSON_N…" at bounding box center [173, 261] width 196 height 126
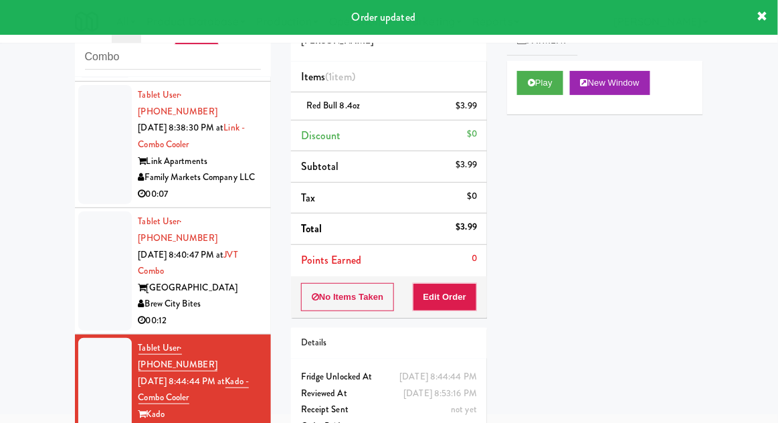
scroll to position [409, 0]
click at [90, 233] on div at bounding box center [105, 269] width 54 height 119
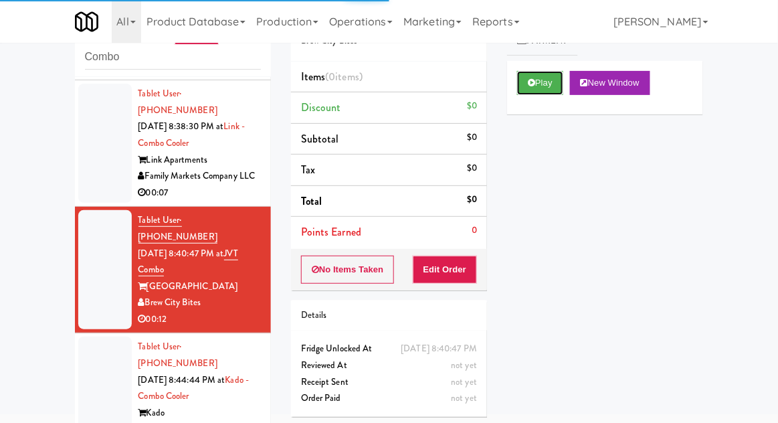
click at [558, 83] on button "Play" at bounding box center [540, 83] width 46 height 24
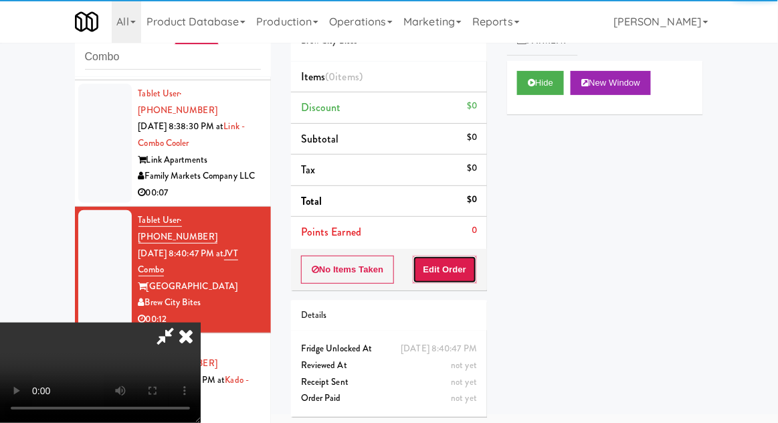
click at [461, 265] on button "Edit Order" at bounding box center [445, 269] width 65 height 28
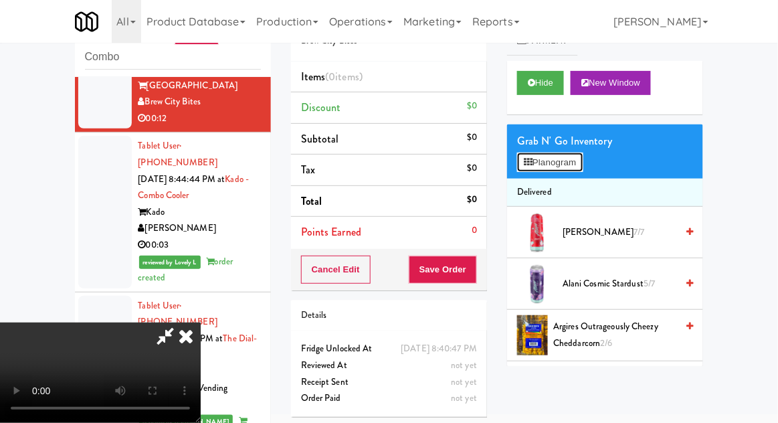
click at [560, 168] on button "Planogram" at bounding box center [550, 162] width 66 height 20
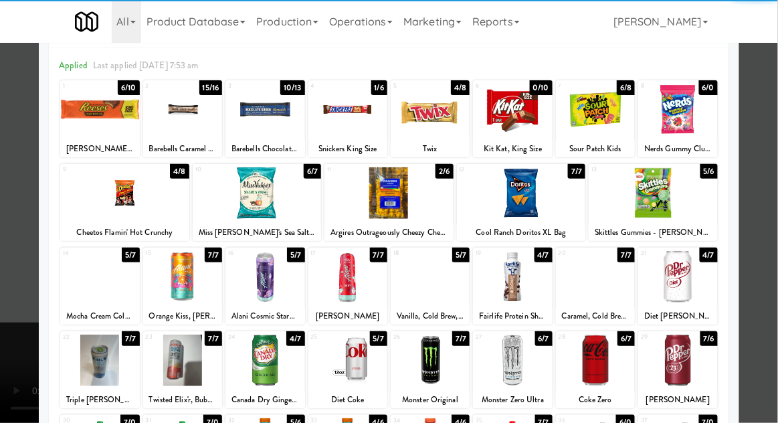
scroll to position [74, 0]
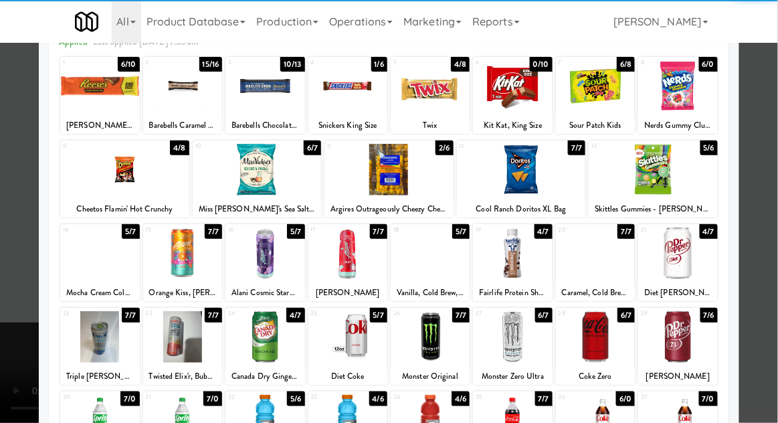
click at [262, 346] on div at bounding box center [264, 336] width 79 height 51
click at [767, 276] on div at bounding box center [389, 211] width 778 height 423
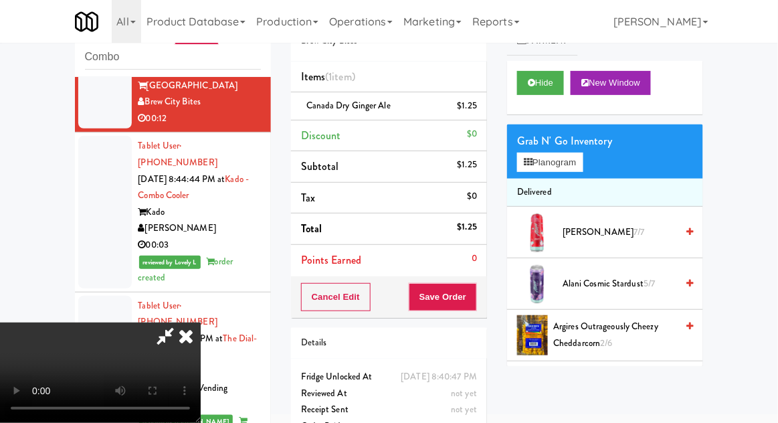
scroll to position [49, 0]
click at [474, 298] on button "Save Order" at bounding box center [443, 297] width 68 height 28
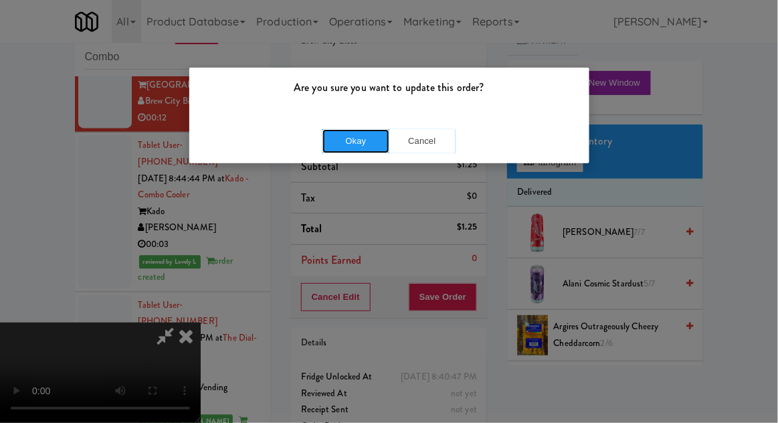
click at [336, 142] on button "Okay" at bounding box center [355, 141] width 67 height 24
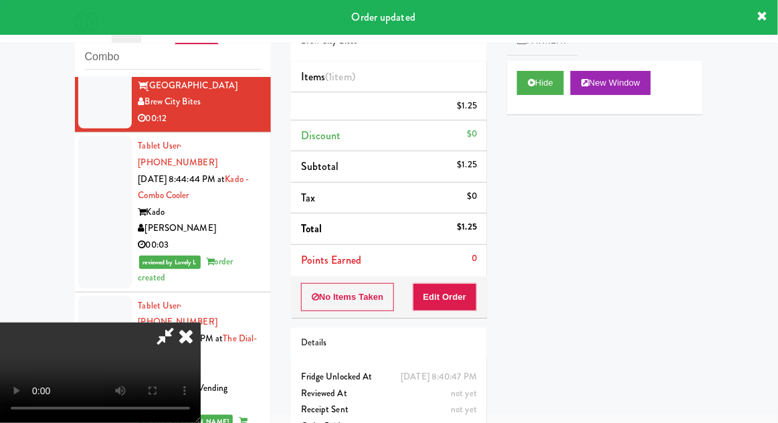
scroll to position [0, 0]
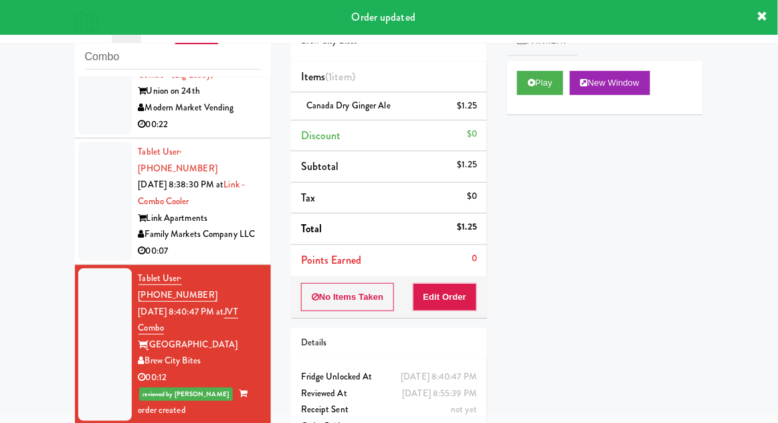
click at [82, 182] on div at bounding box center [105, 201] width 54 height 119
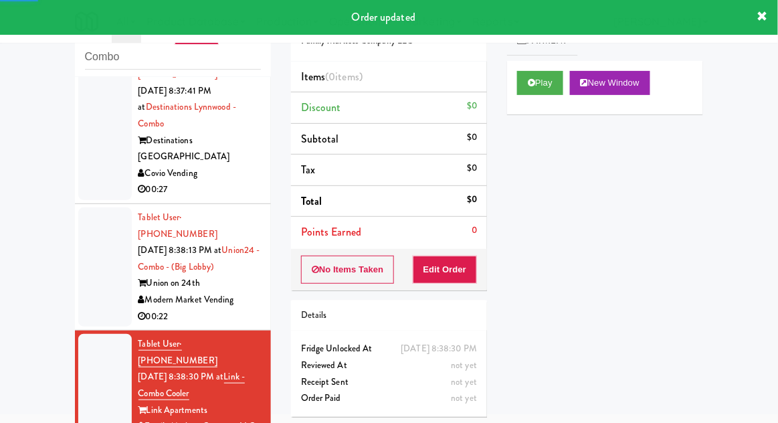
scroll to position [136, 0]
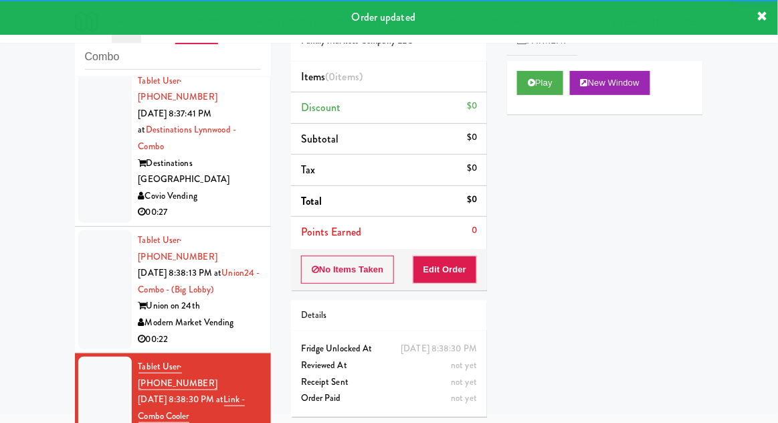
click at [538, 108] on div "Play New Window" at bounding box center [605, 88] width 196 height 54
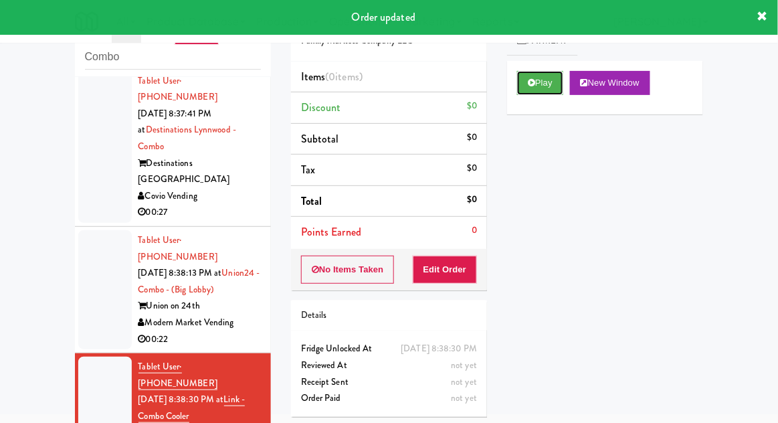
click at [541, 89] on button "Play" at bounding box center [540, 83] width 46 height 24
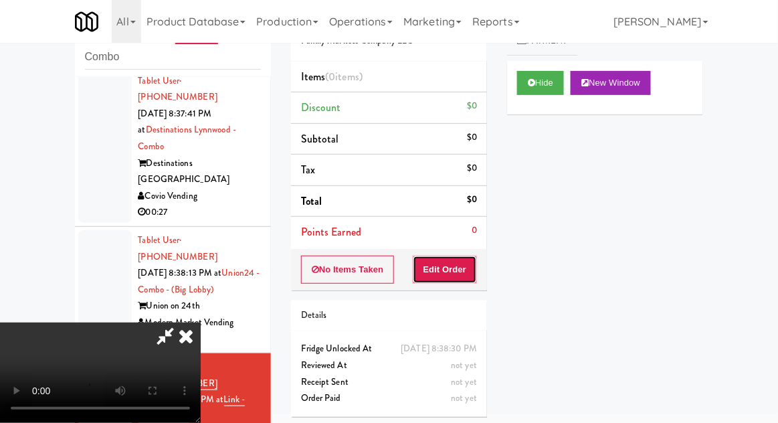
click at [454, 277] on button "Edit Order" at bounding box center [445, 269] width 65 height 28
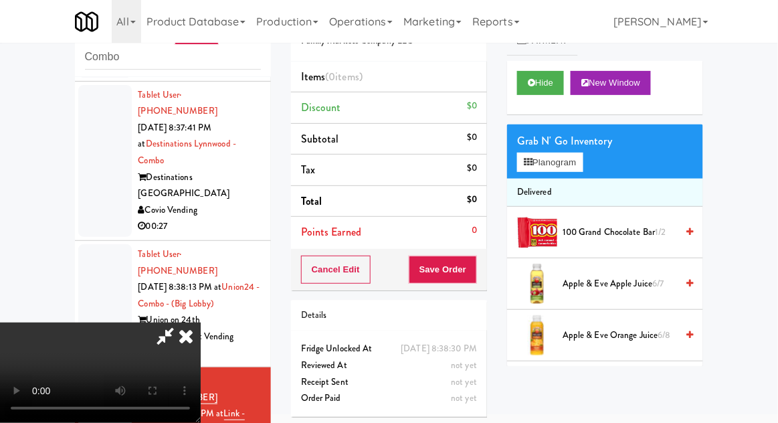
scroll to position [137, 0]
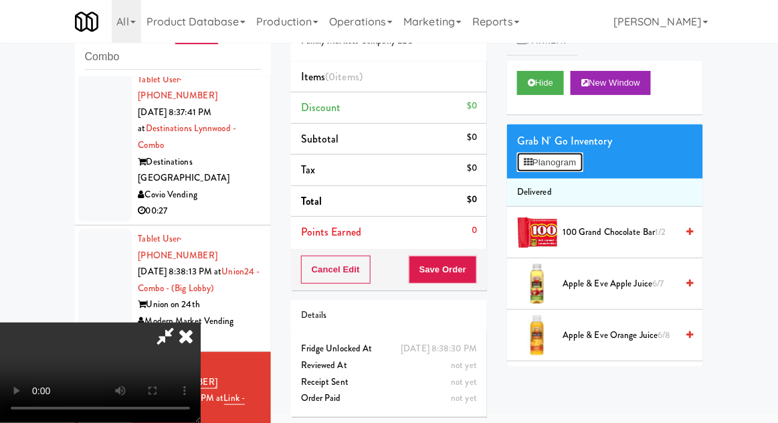
click at [561, 169] on button "Planogram" at bounding box center [550, 162] width 66 height 20
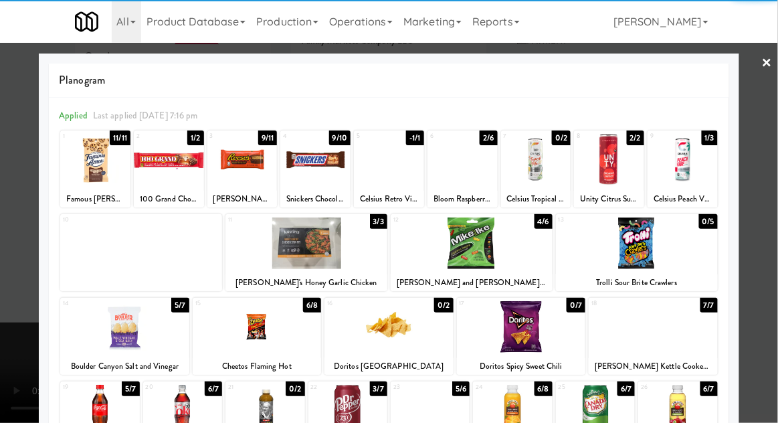
click at [510, 250] on div at bounding box center [472, 242] width 162 height 51
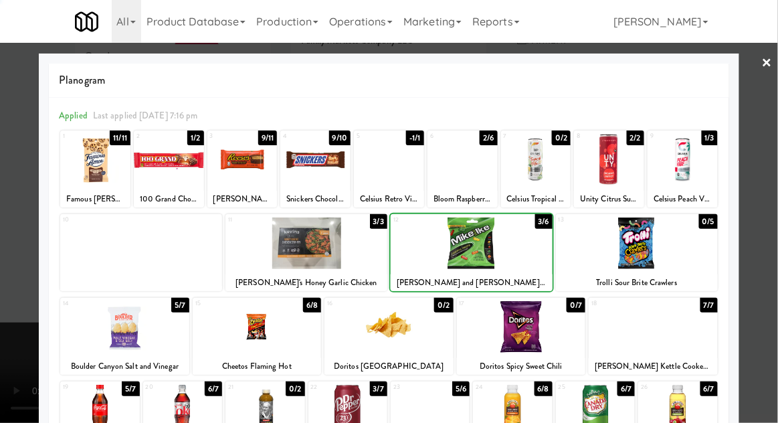
click at [12, 257] on div at bounding box center [389, 211] width 778 height 423
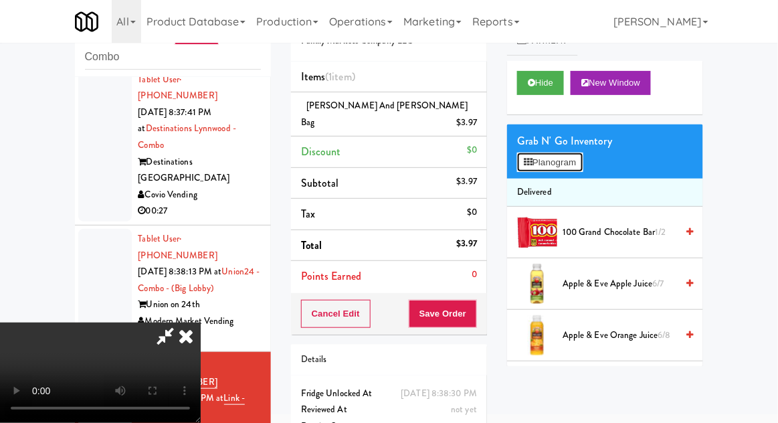
click at [561, 159] on button "Planogram" at bounding box center [550, 162] width 66 height 20
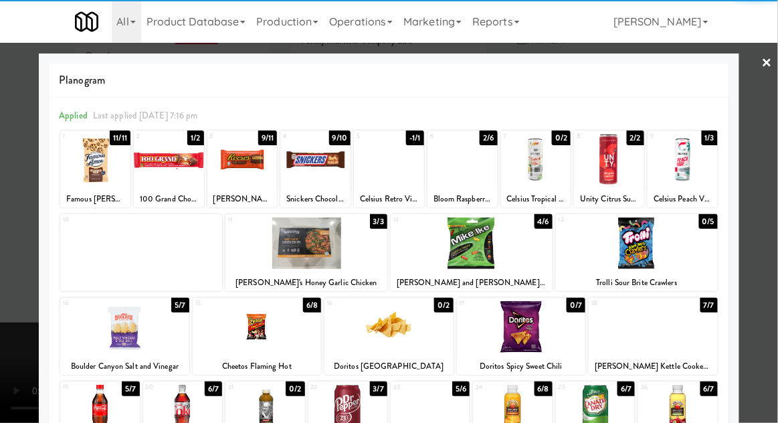
click at [89, 169] on div at bounding box center [95, 159] width 70 height 51
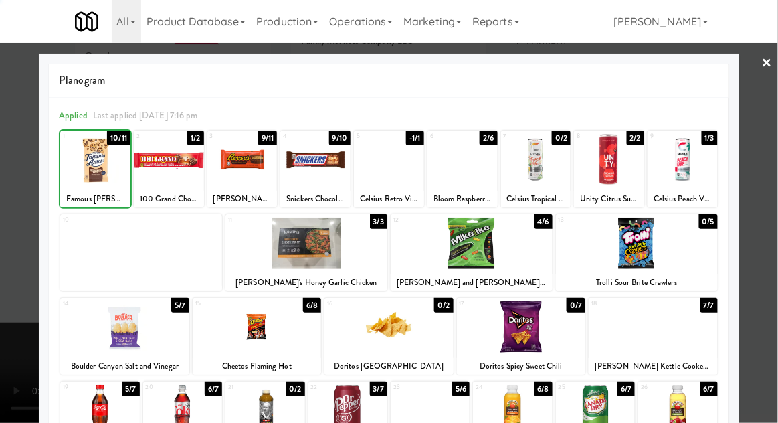
click at [760, 282] on div at bounding box center [389, 211] width 778 height 423
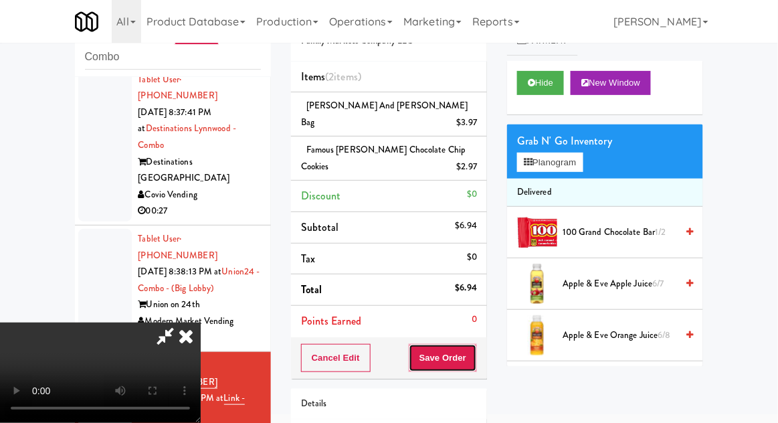
click at [475, 344] on button "Save Order" at bounding box center [443, 358] width 68 height 28
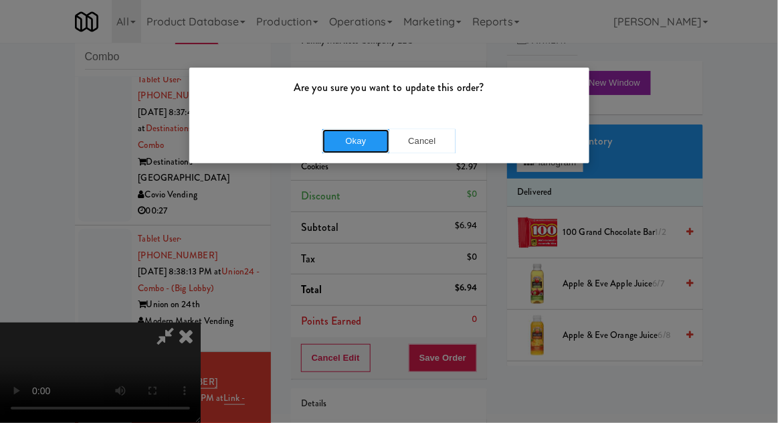
click at [346, 135] on button "Okay" at bounding box center [355, 141] width 67 height 24
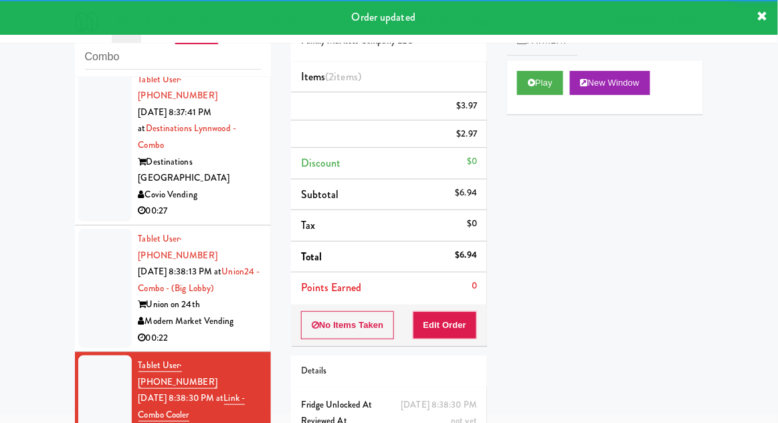
click at [92, 263] on div at bounding box center [105, 288] width 54 height 119
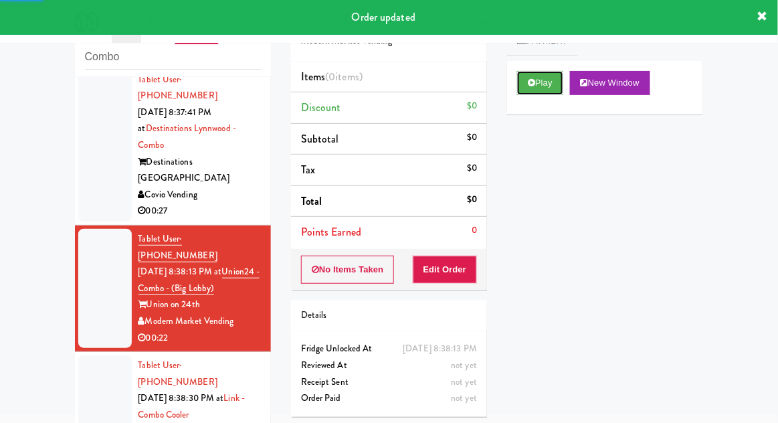
click at [539, 86] on button "Play" at bounding box center [540, 83] width 46 height 24
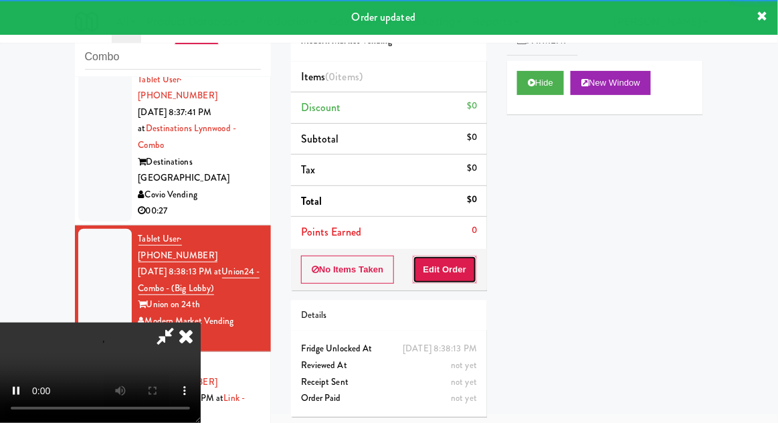
click at [453, 270] on button "Edit Order" at bounding box center [445, 269] width 65 height 28
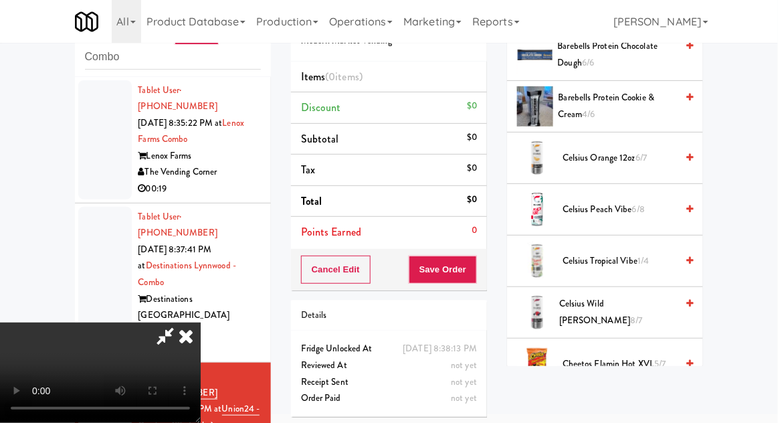
scroll to position [228, 0]
click at [623, 304] on span "Celsius Wild [PERSON_NAME] 8/7" at bounding box center [617, 312] width 117 height 33
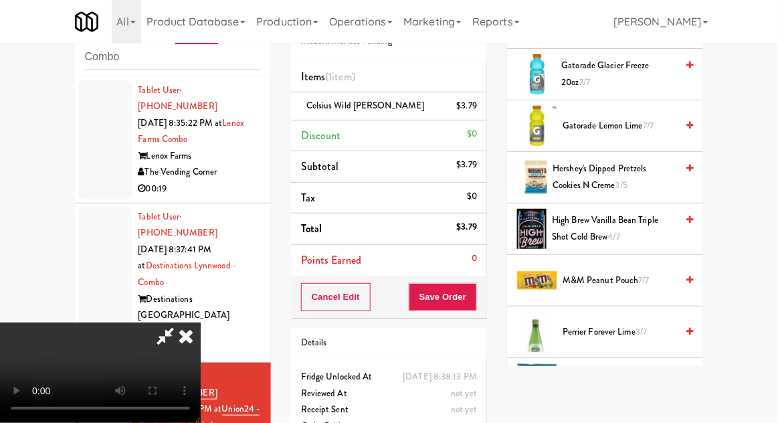
scroll to position [1028, 0]
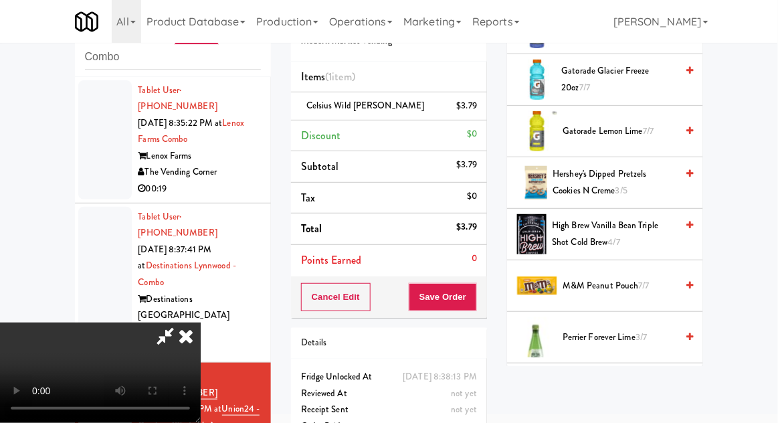
click at [634, 279] on span "M&M Peanut Pouch 7/7" at bounding box center [619, 286] width 114 height 17
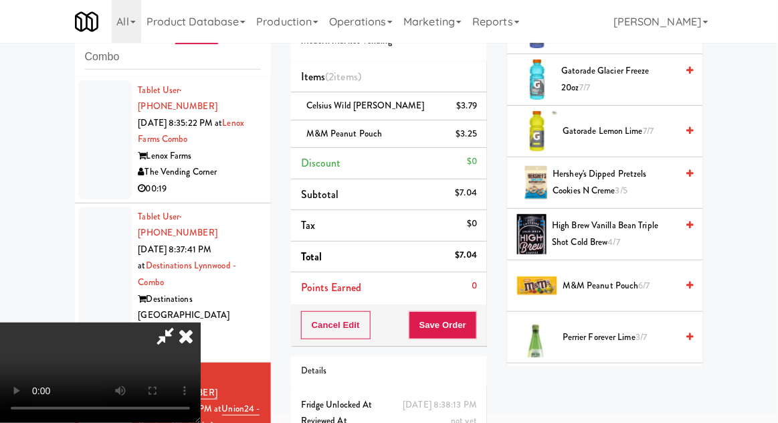
scroll to position [61, 0]
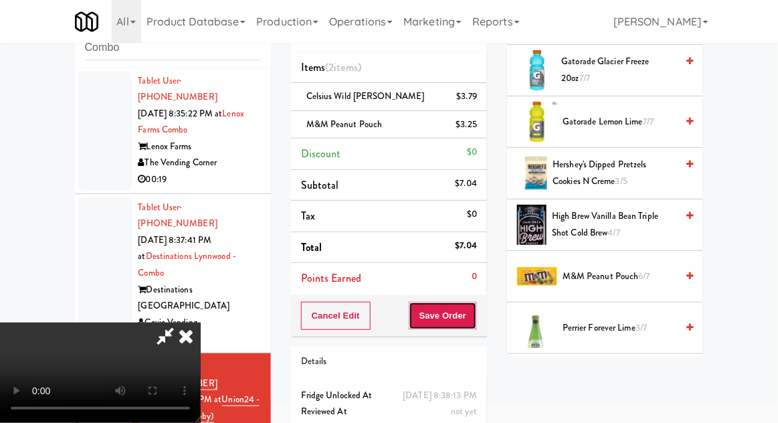
click at [472, 326] on button "Save Order" at bounding box center [443, 316] width 68 height 28
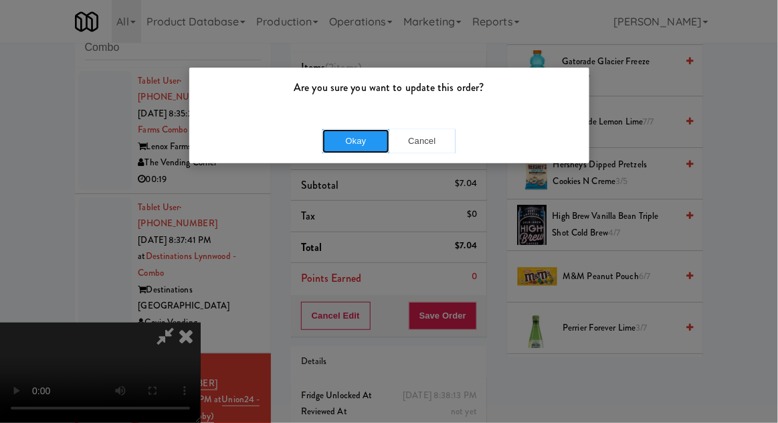
click at [360, 147] on button "Okay" at bounding box center [355, 141] width 67 height 24
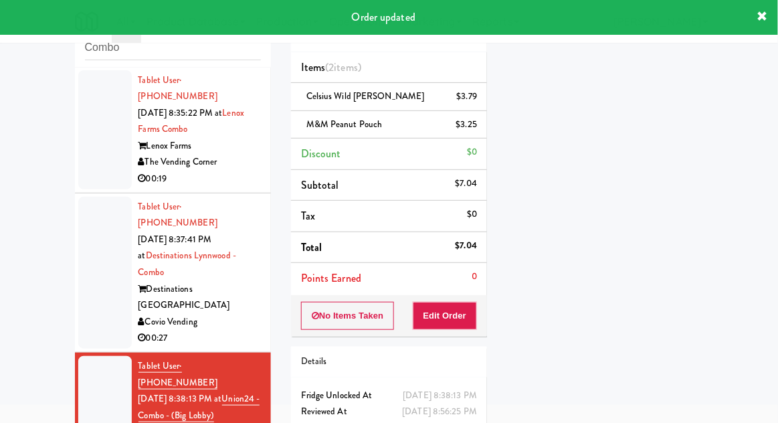
scroll to position [0, 0]
click at [92, 158] on div at bounding box center [105, 130] width 54 height 119
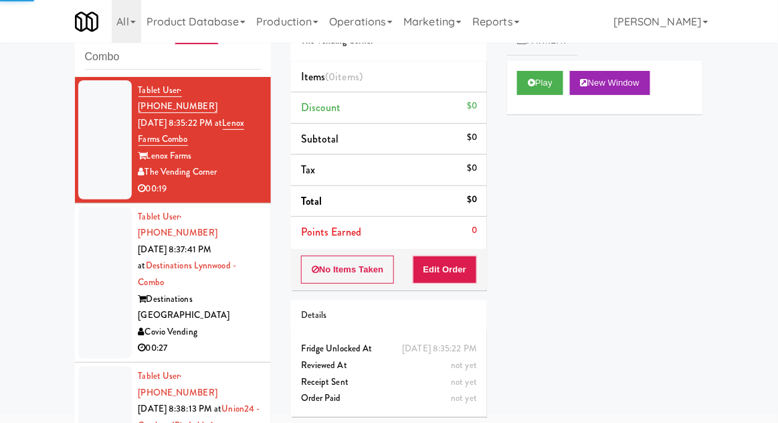
click at [91, 272] on div at bounding box center [105, 283] width 54 height 152
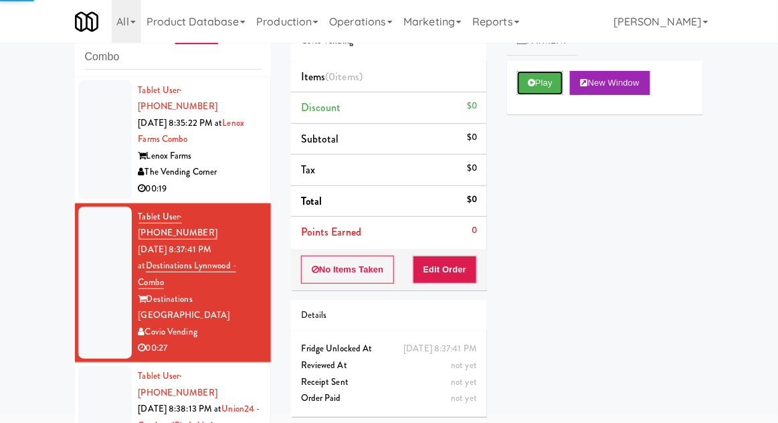
click at [545, 84] on button "Play" at bounding box center [540, 83] width 46 height 24
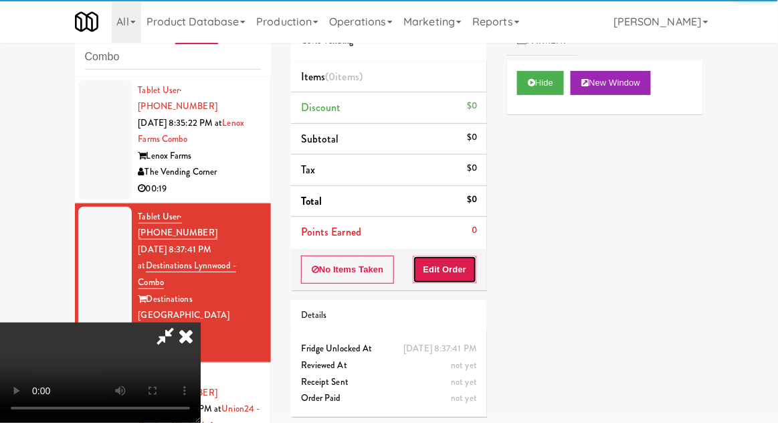
click at [456, 271] on button "Edit Order" at bounding box center [445, 269] width 65 height 28
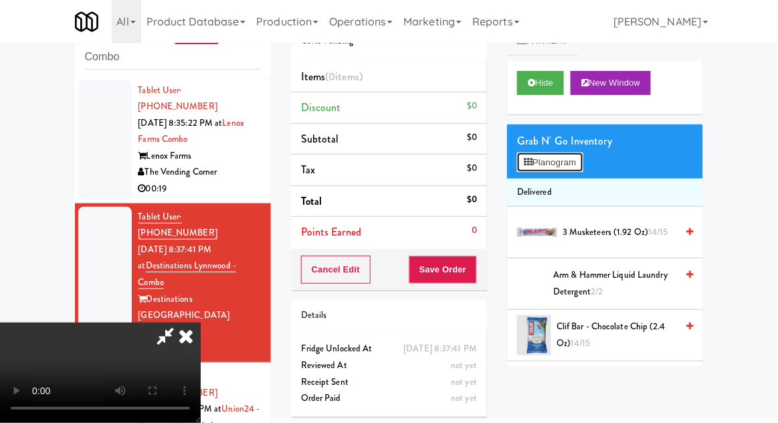
click at [570, 169] on button "Planogram" at bounding box center [550, 162] width 66 height 20
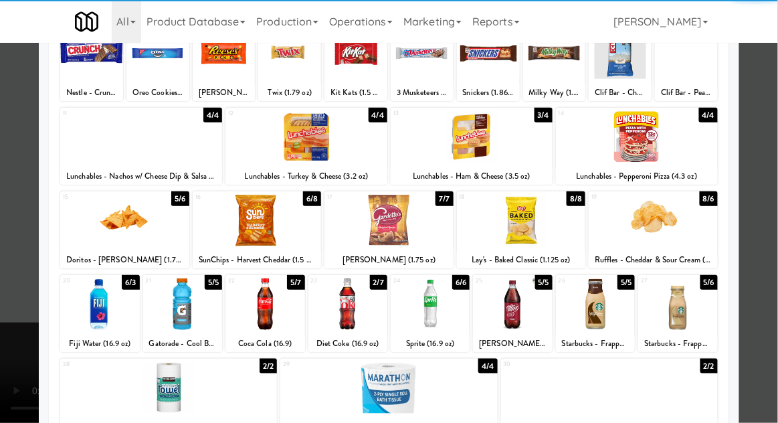
scroll to position [106, 0]
click at [334, 308] on div at bounding box center [347, 303] width 79 height 51
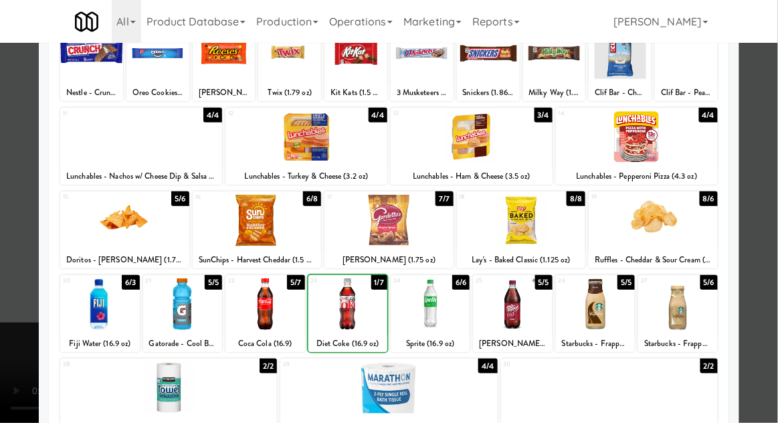
click at [776, 263] on div at bounding box center [389, 211] width 778 height 423
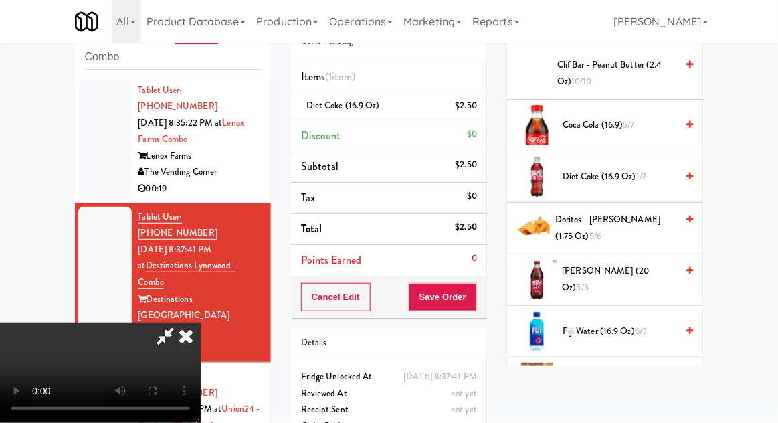
scroll to position [316, 0]
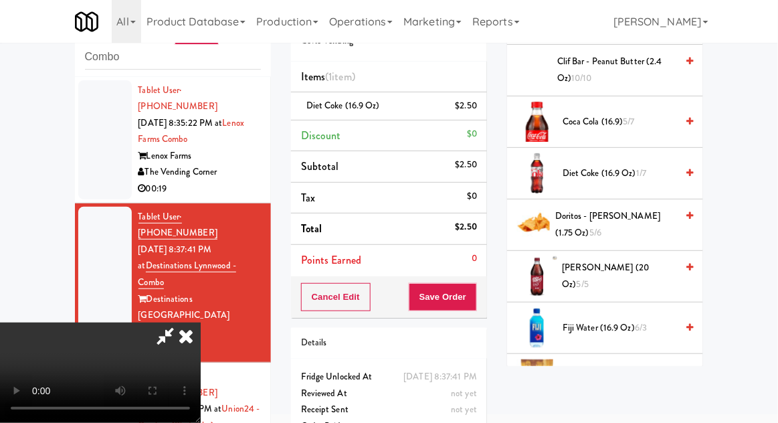
click at [649, 173] on span "Diet Coke (16.9 oz) 1/7" at bounding box center [619, 173] width 114 height 17
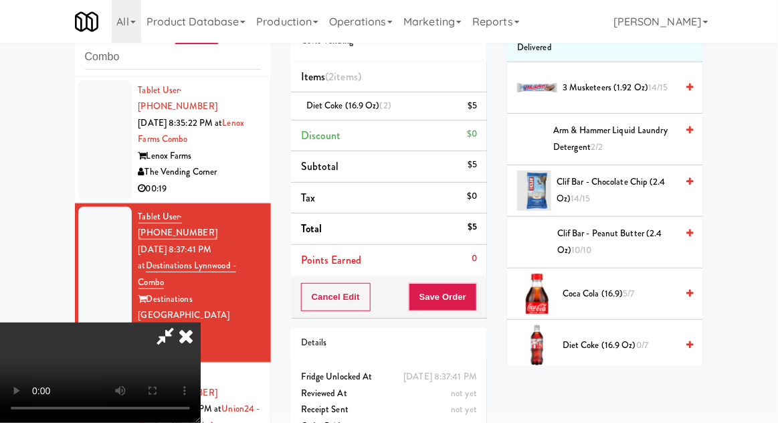
scroll to position [0, 0]
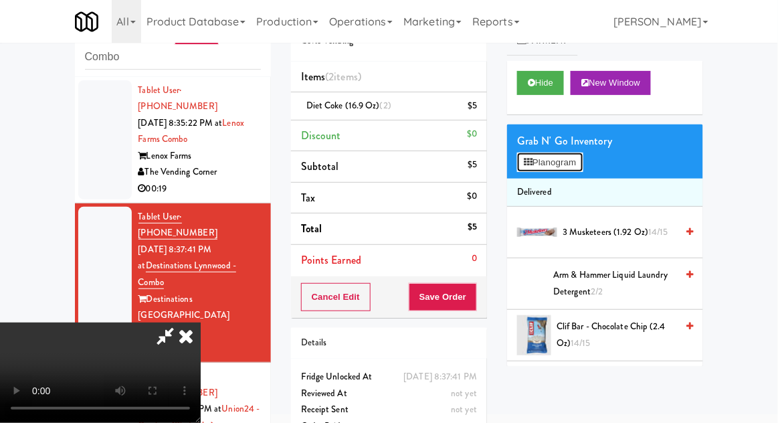
click at [568, 169] on button "Planogram" at bounding box center [550, 162] width 66 height 20
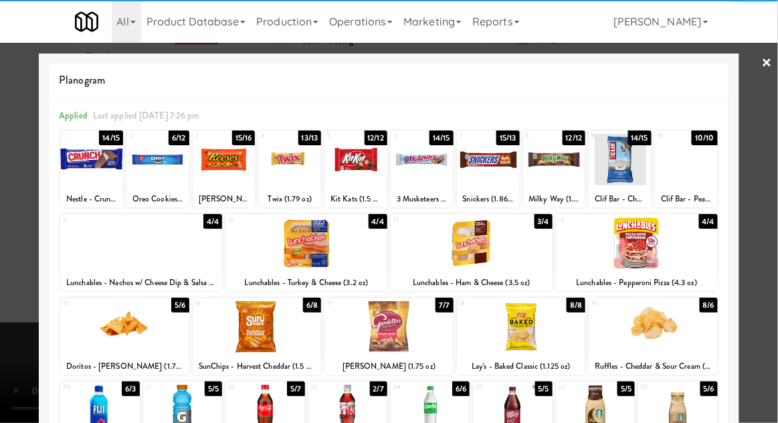
click at [278, 261] on div at bounding box center [306, 242] width 162 height 51
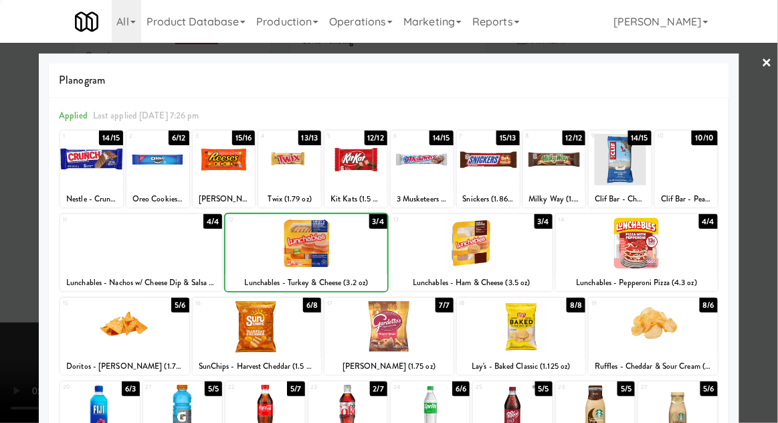
click at [768, 268] on div at bounding box center [389, 211] width 778 height 423
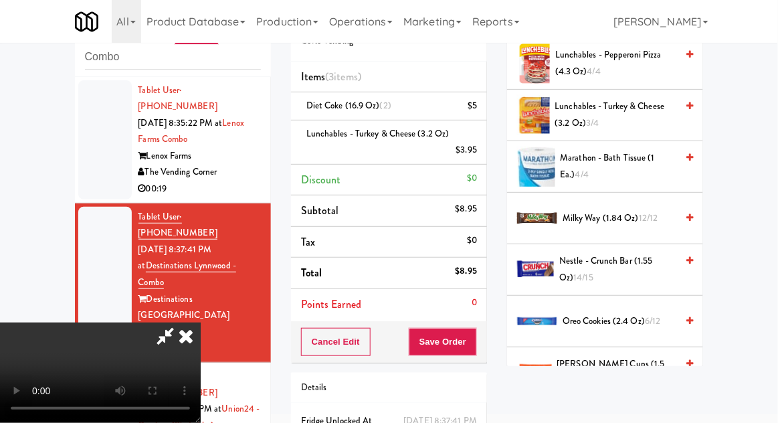
scroll to position [990, 0]
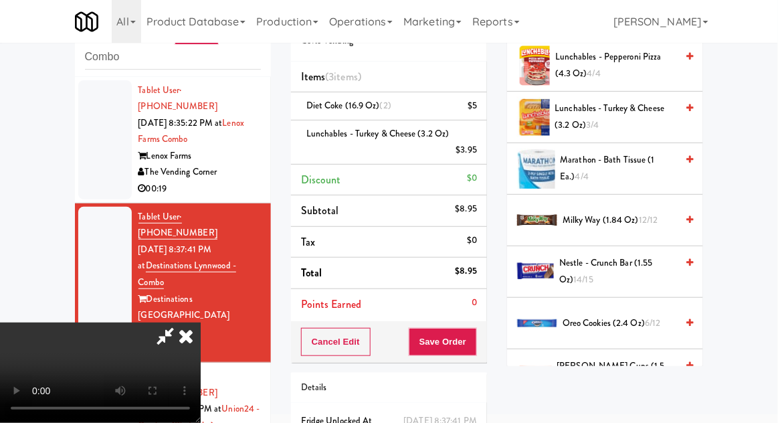
click at [641, 318] on span "Oreo Cookies (2.4 oz) 6/12" at bounding box center [619, 323] width 114 height 17
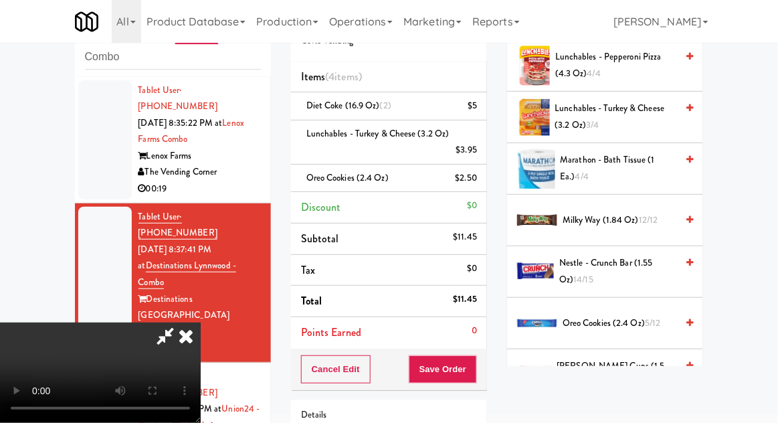
scroll to position [49, 0]
click at [472, 380] on button "Save Order" at bounding box center [443, 369] width 68 height 28
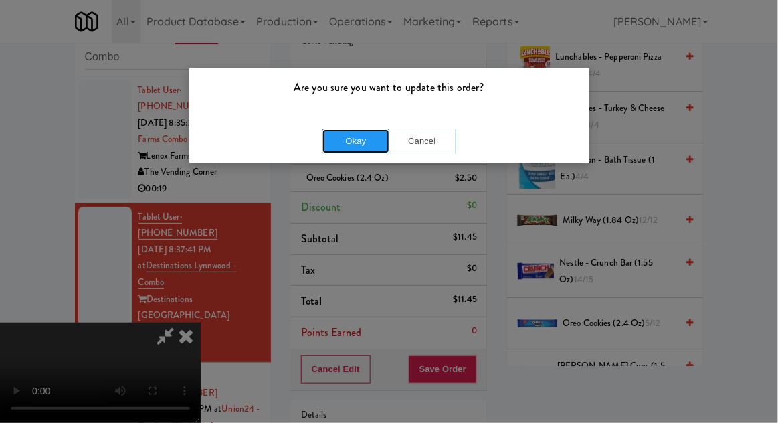
click at [356, 142] on button "Okay" at bounding box center [355, 141] width 67 height 24
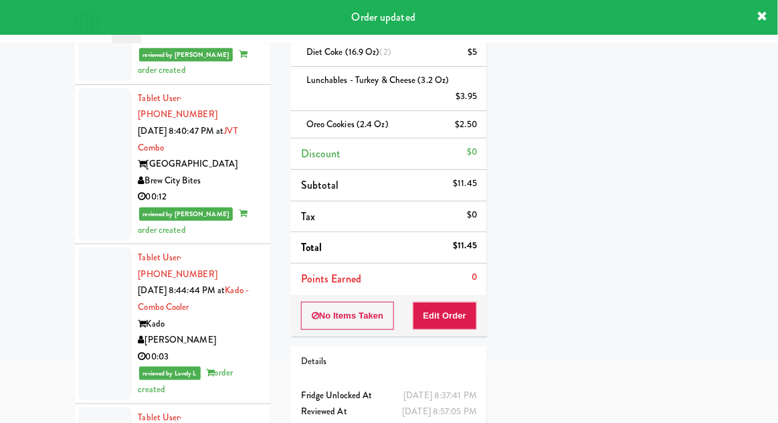
scroll to position [741, 0]
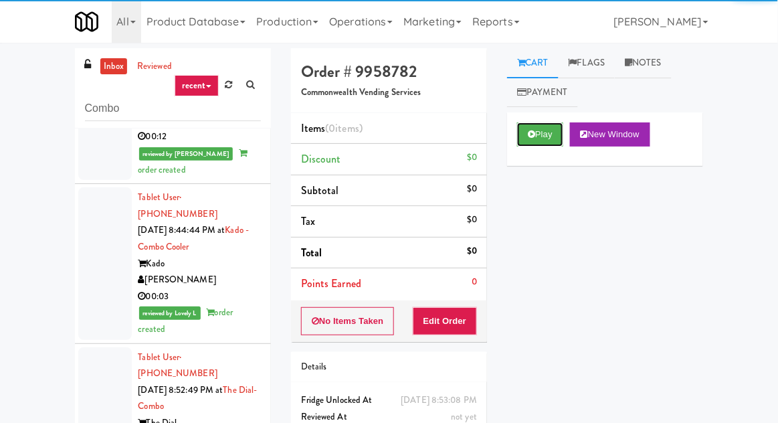
click at [547, 134] on button "Play" at bounding box center [540, 134] width 46 height 24
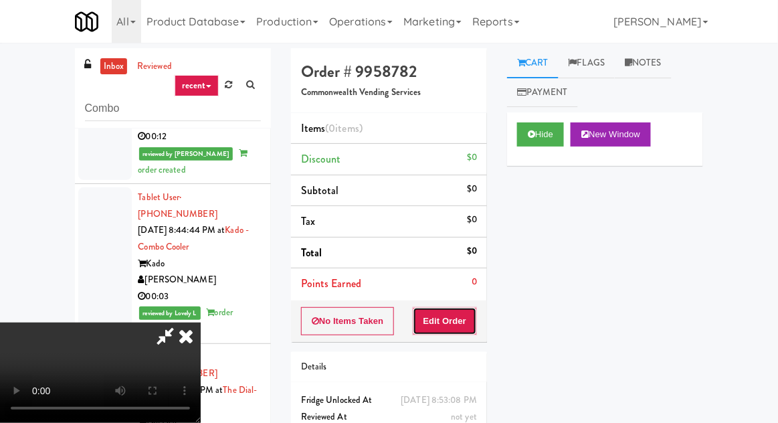
click at [469, 310] on button "Edit Order" at bounding box center [445, 321] width 65 height 28
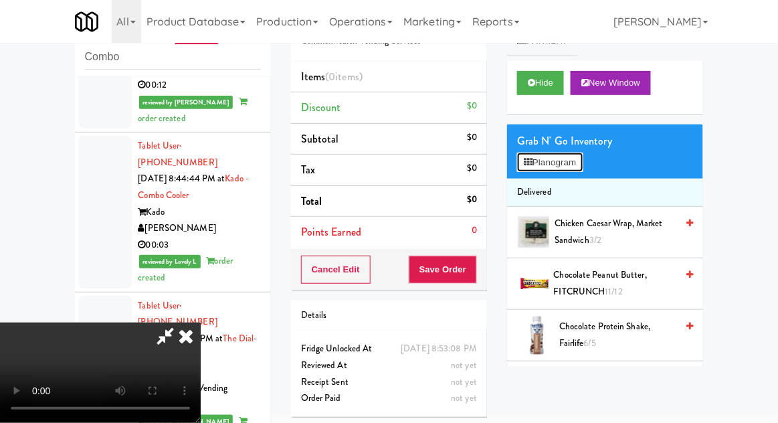
click at [568, 165] on button "Planogram" at bounding box center [550, 162] width 66 height 20
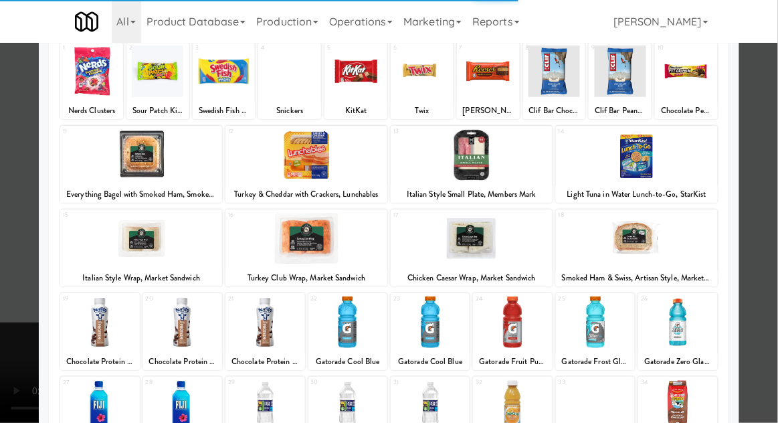
scroll to position [108, 0]
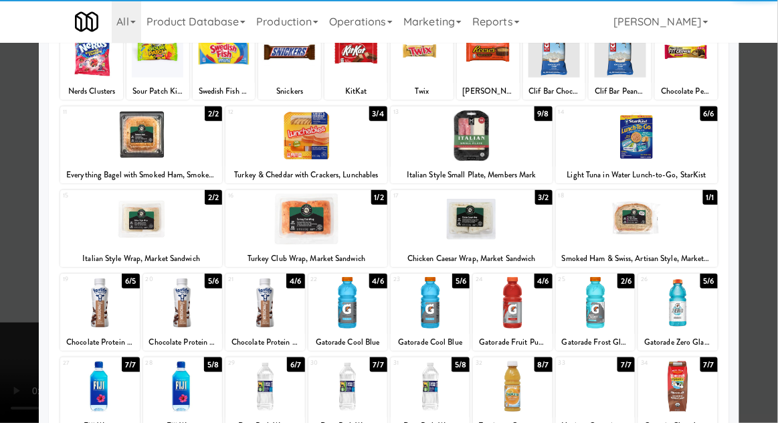
click at [267, 383] on div at bounding box center [264, 385] width 79 height 51
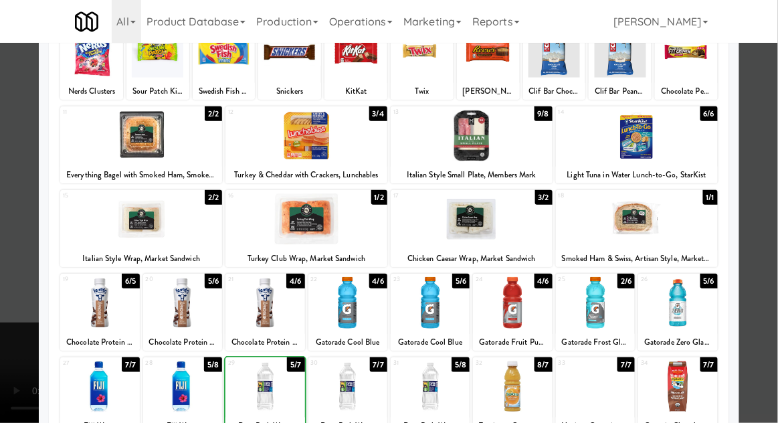
click at [768, 300] on div at bounding box center [389, 211] width 778 height 423
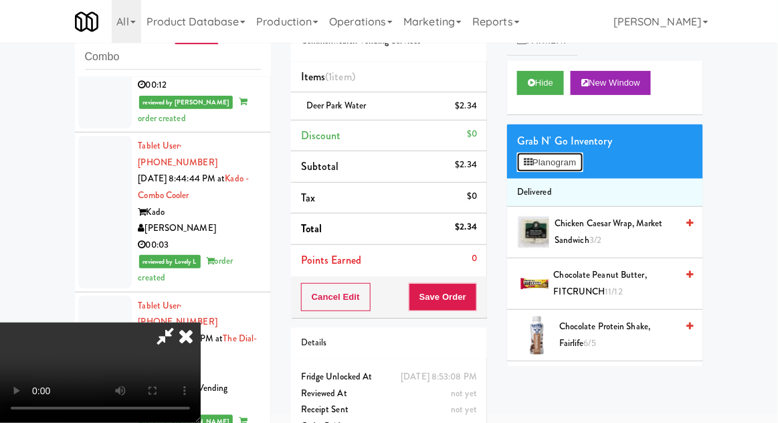
click at [559, 163] on button "Planogram" at bounding box center [550, 162] width 66 height 20
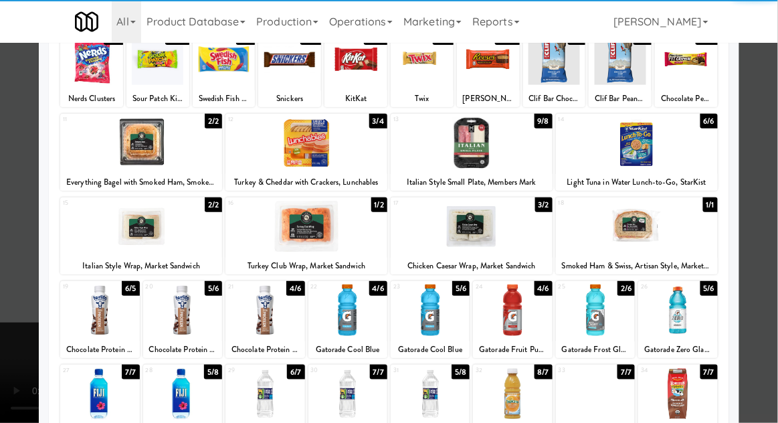
scroll to position [98, 0]
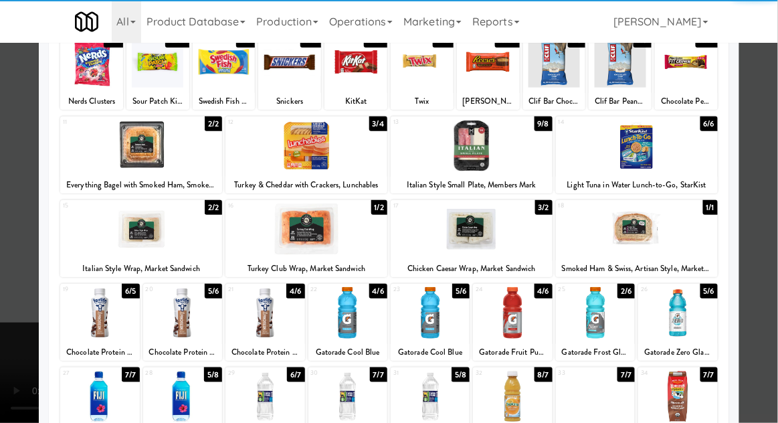
click at [255, 387] on div at bounding box center [264, 395] width 79 height 51
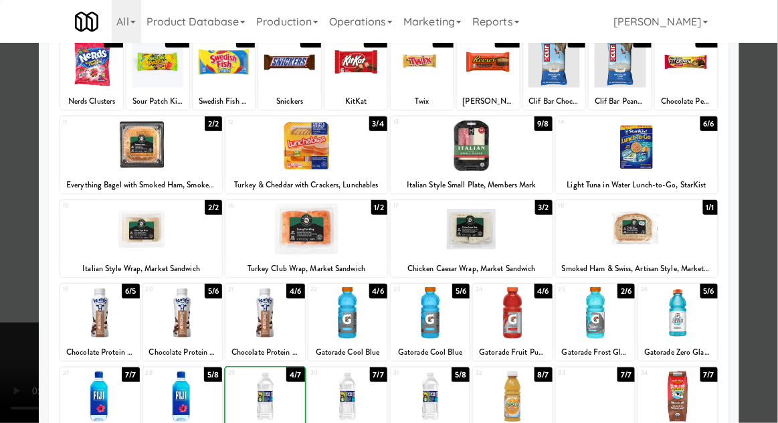
click at [774, 293] on div at bounding box center [389, 211] width 778 height 423
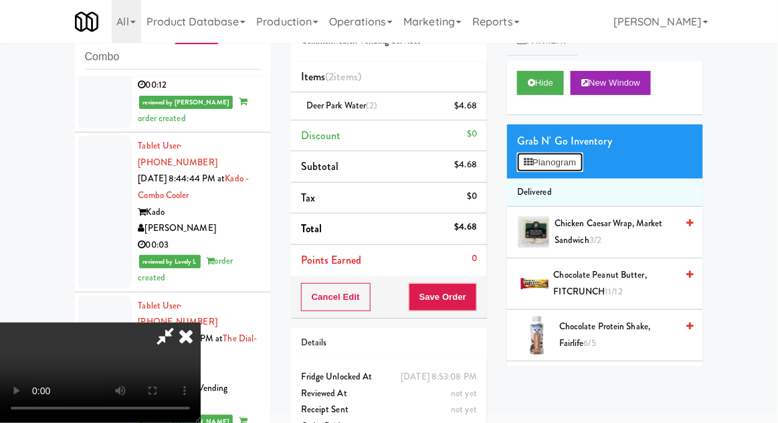
click at [567, 162] on button "Planogram" at bounding box center [550, 162] width 66 height 20
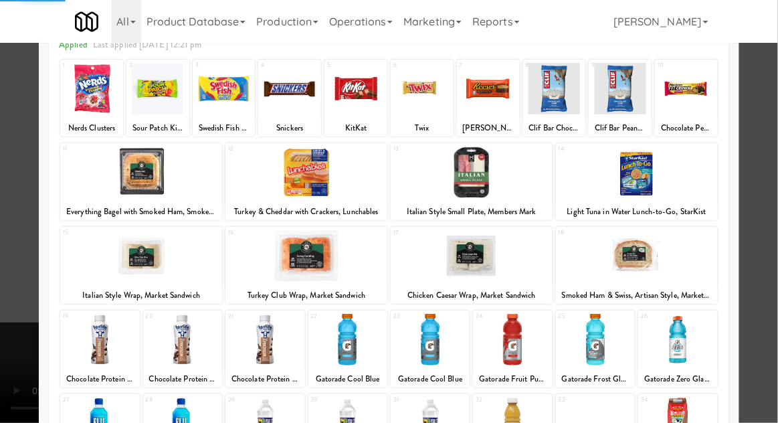
scroll to position [126, 0]
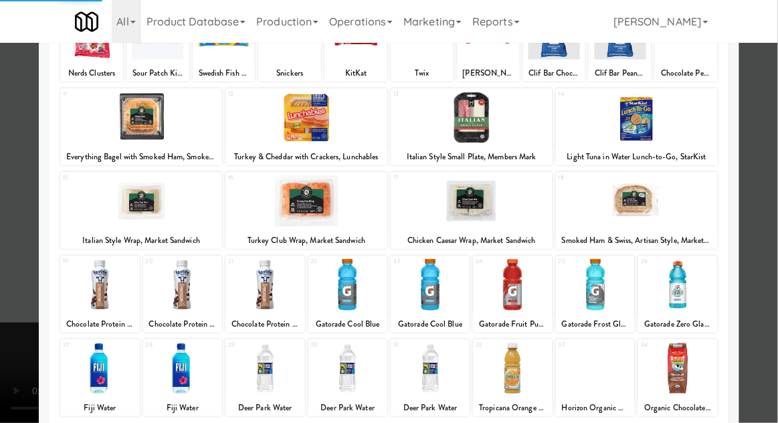
click at [260, 364] on div at bounding box center [264, 367] width 79 height 51
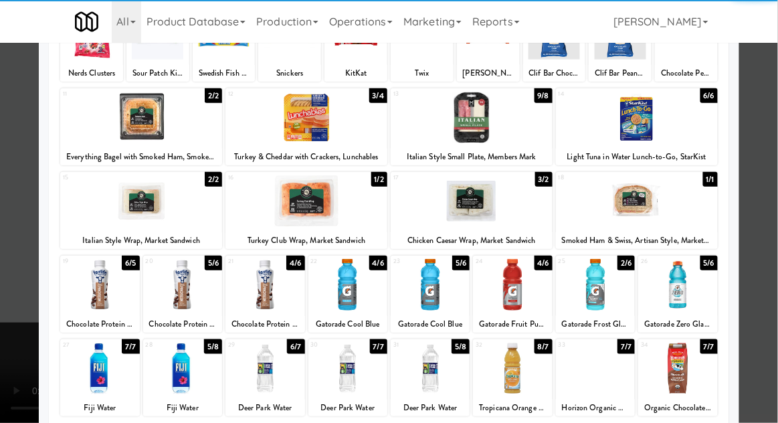
click at [265, 372] on div at bounding box center [264, 367] width 79 height 51
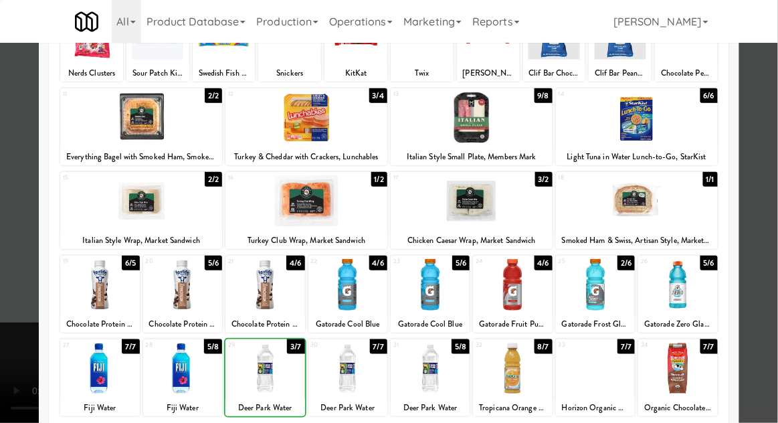
click at [773, 318] on div at bounding box center [389, 211] width 778 height 423
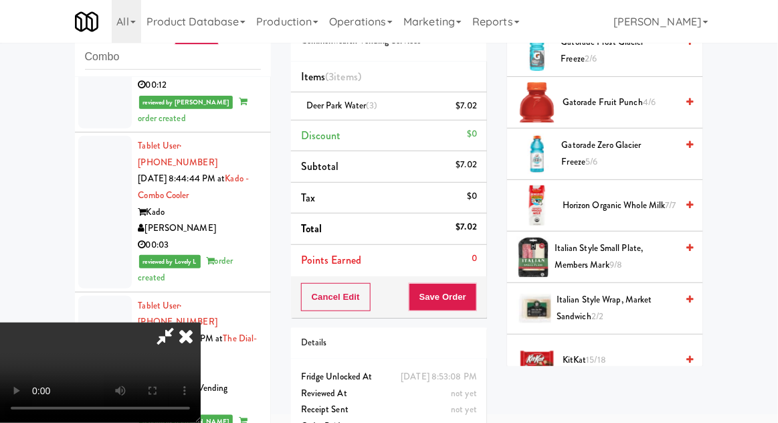
scroll to position [1685, 0]
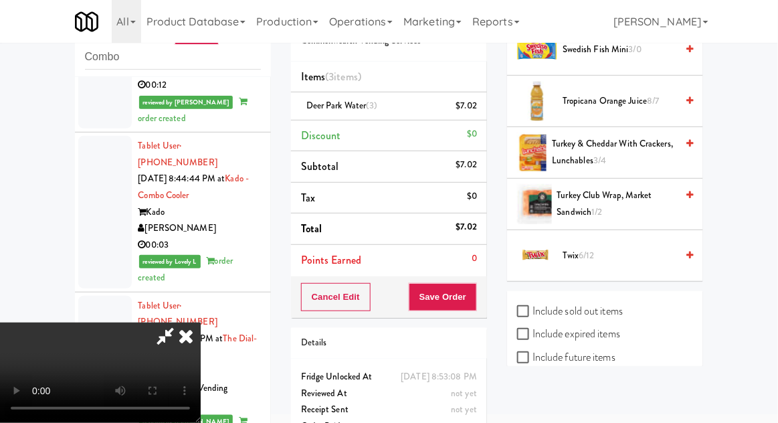
click at [598, 247] on span "Twix 6/12" at bounding box center [619, 255] width 114 height 17
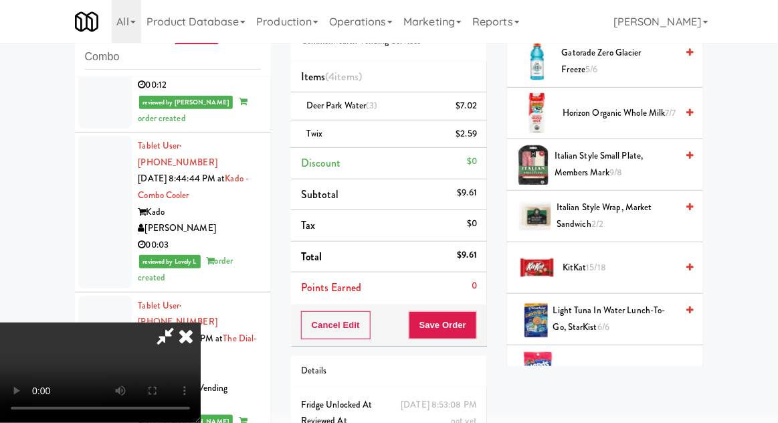
scroll to position [1056, 0]
click at [605, 268] on span "15/18" at bounding box center [597, 266] width 20 height 13
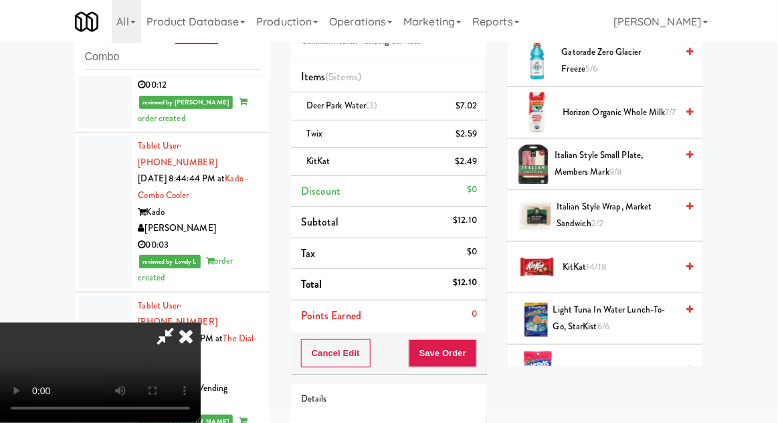
scroll to position [49, 0]
click at [473, 364] on button "Save Order" at bounding box center [443, 353] width 68 height 28
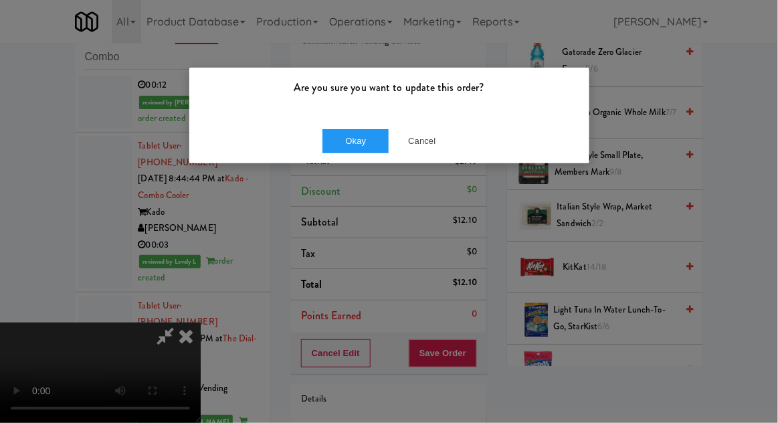
click at [352, 162] on div "Okay Cancel" at bounding box center [389, 140] width 400 height 45
click at [327, 137] on button "Okay" at bounding box center [355, 141] width 67 height 24
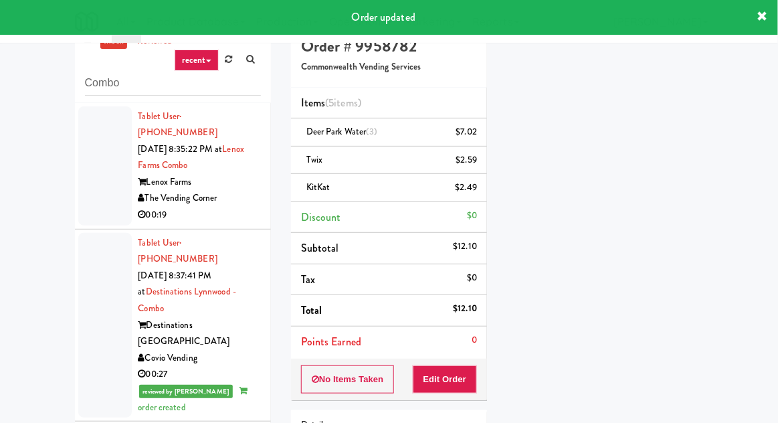
scroll to position [0, 0]
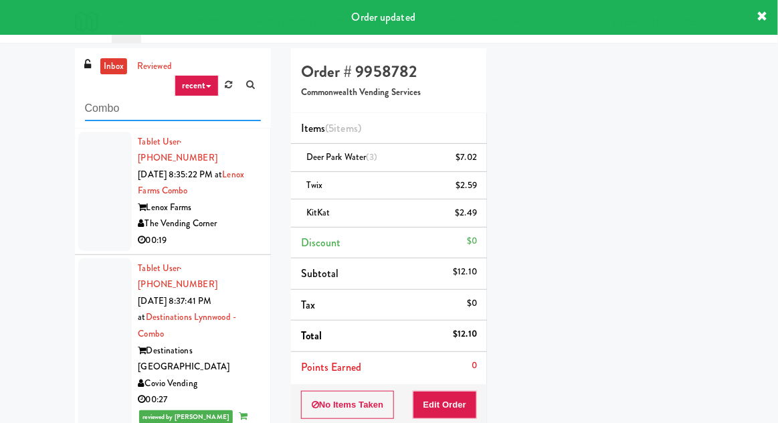
click at [104, 111] on input "Combo" at bounding box center [173, 108] width 176 height 25
click at [94, 108] on input "Combo" at bounding box center [173, 108] width 176 height 25
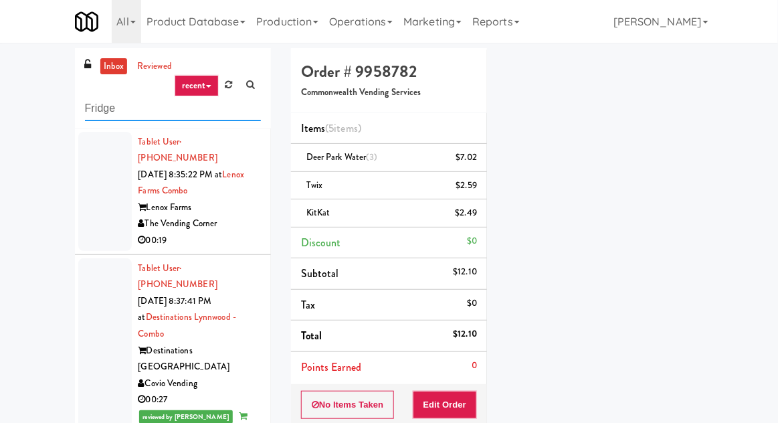
type input "Fridge"
click at [33, 105] on div "inbox reviewed recent all unclear take inventory issue suspicious failed recent…" at bounding box center [389, 305] width 778 height 514
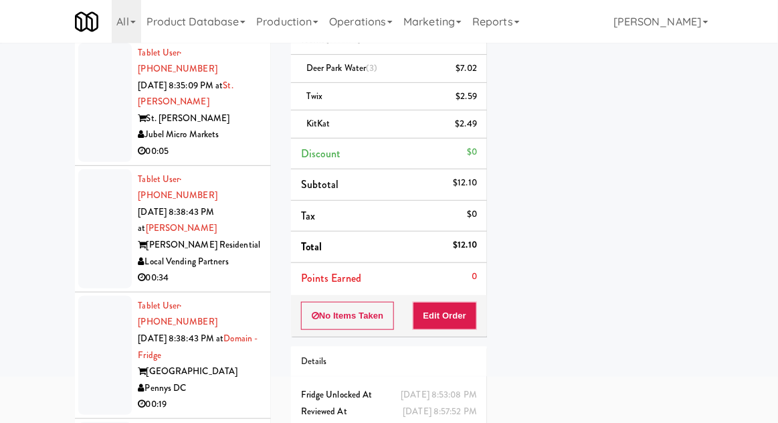
click at [88, 169] on div at bounding box center [105, 228] width 54 height 119
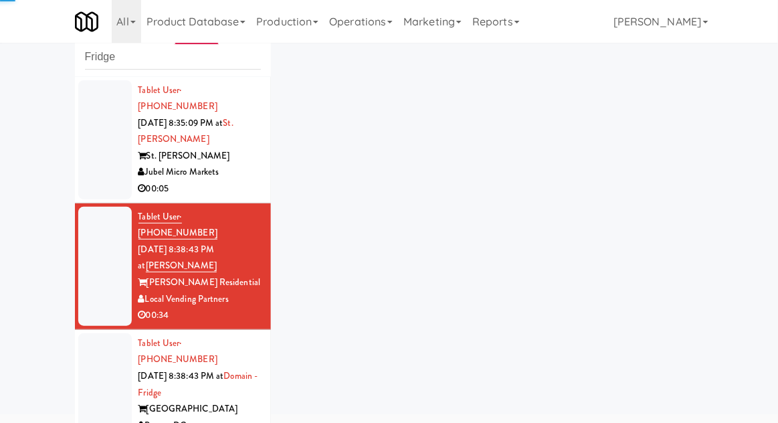
click at [90, 148] on div at bounding box center [105, 139] width 54 height 119
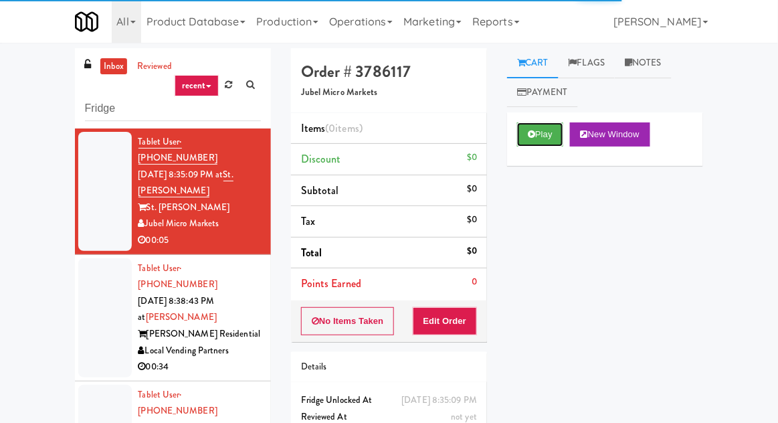
click at [548, 136] on button "Play" at bounding box center [540, 134] width 46 height 24
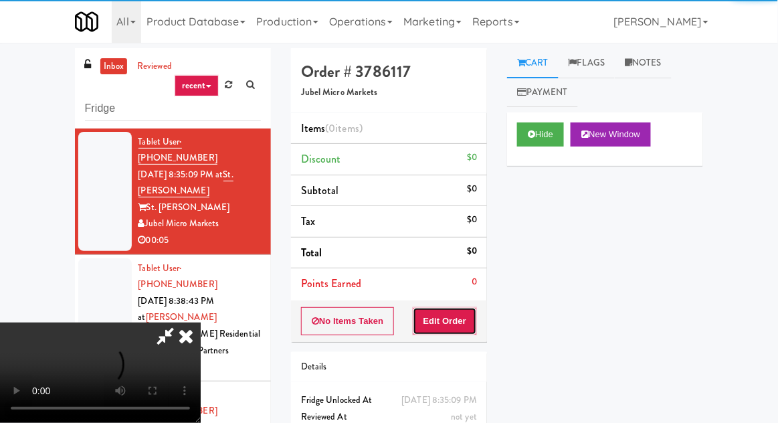
click at [458, 318] on button "Edit Order" at bounding box center [445, 321] width 65 height 28
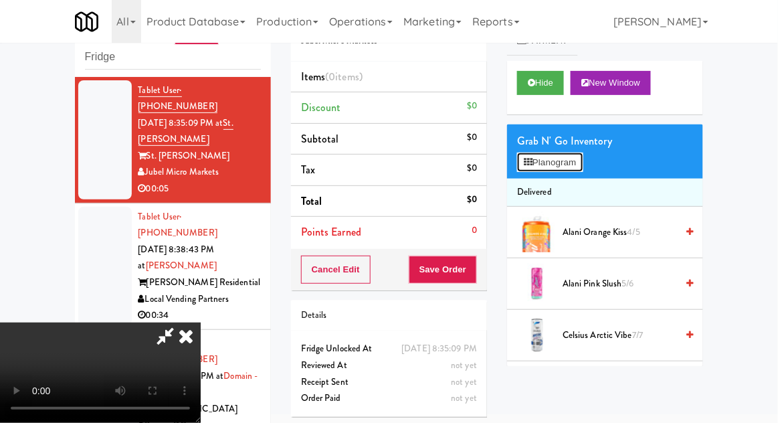
click at [557, 156] on button "Planogram" at bounding box center [550, 162] width 66 height 20
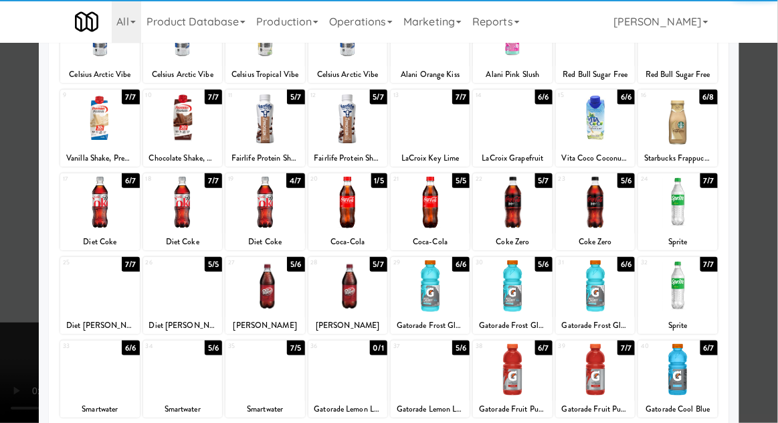
scroll to position [126, 0]
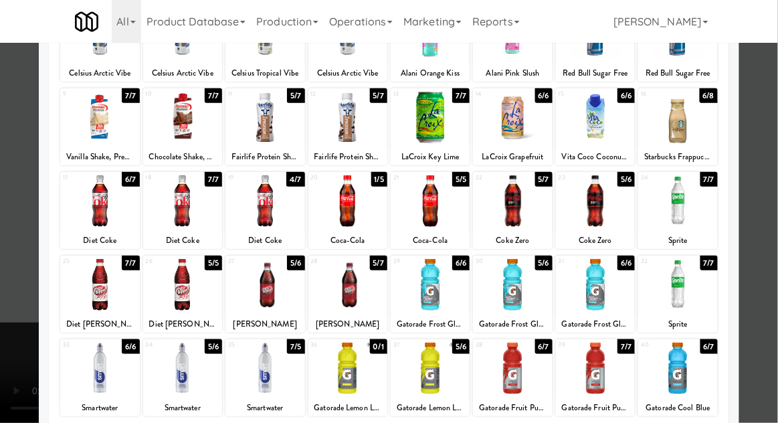
click at [347, 290] on div at bounding box center [347, 284] width 79 height 51
click at [761, 282] on div at bounding box center [389, 211] width 778 height 423
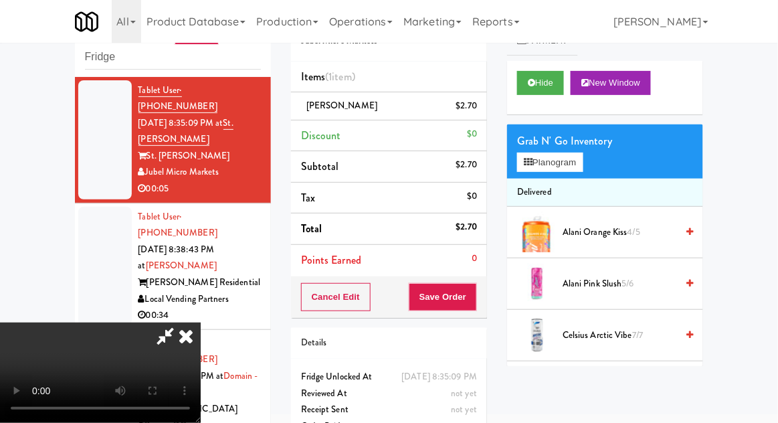
scroll to position [49, 0]
click at [467, 294] on button "Save Order" at bounding box center [443, 297] width 68 height 28
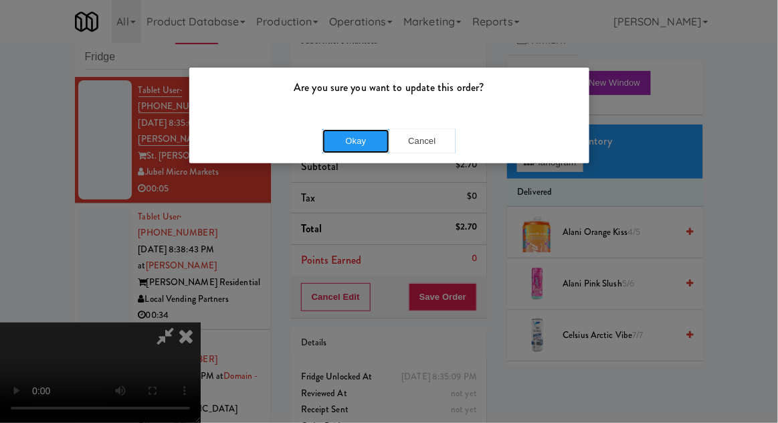
click at [341, 142] on button "Okay" at bounding box center [355, 141] width 67 height 24
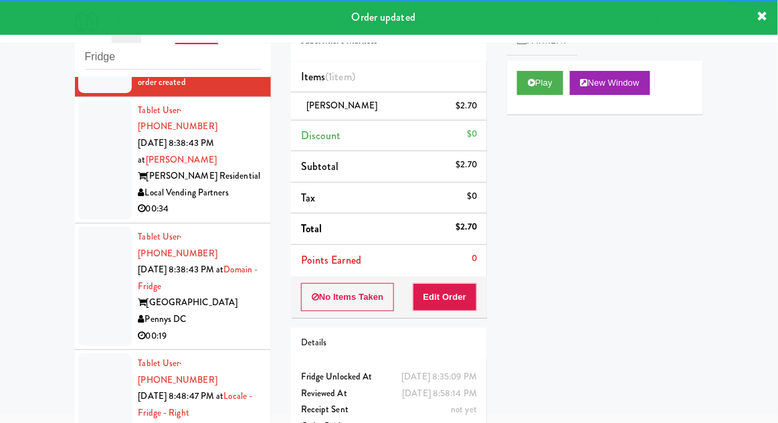
scroll to position [510, 0]
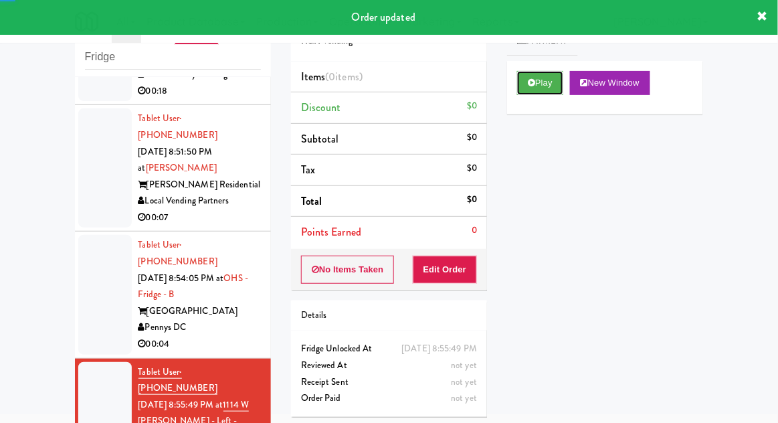
click at [556, 84] on button "Play" at bounding box center [540, 83] width 46 height 24
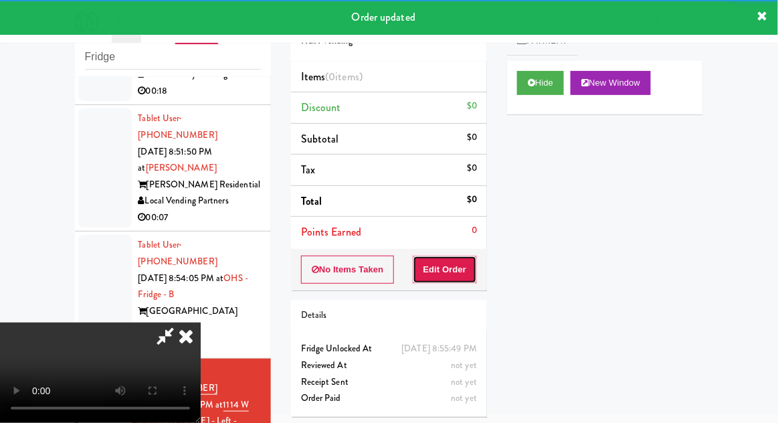
click at [459, 265] on button "Edit Order" at bounding box center [445, 269] width 65 height 28
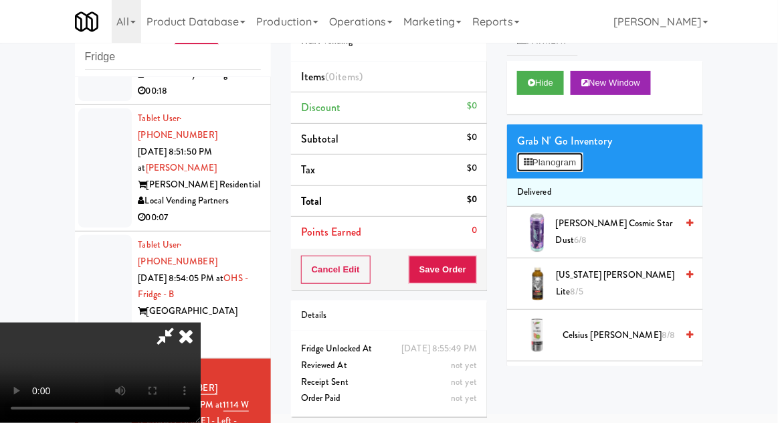
click at [567, 163] on button "Planogram" at bounding box center [550, 162] width 66 height 20
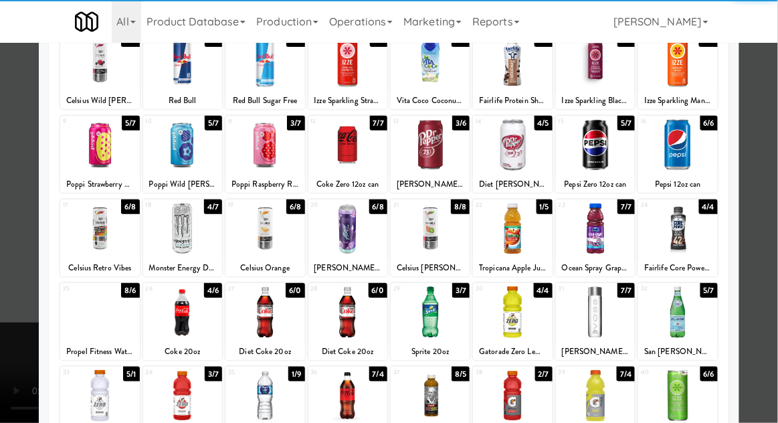
scroll to position [94, 0]
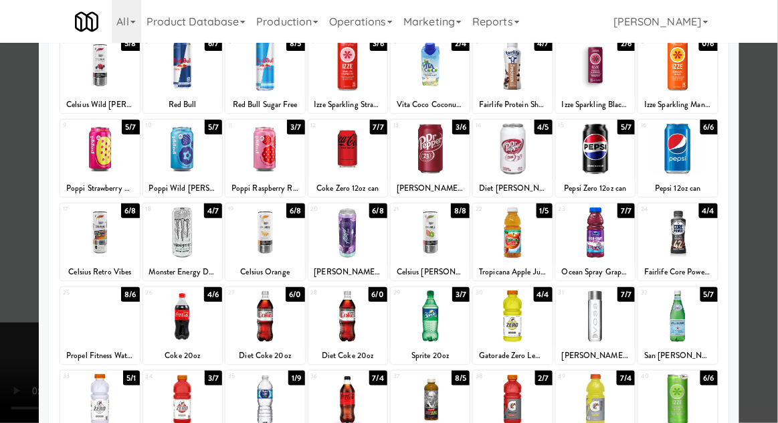
click at [91, 322] on div at bounding box center [99, 315] width 79 height 51
click at [691, 320] on div at bounding box center [677, 315] width 79 height 51
click at [763, 290] on div at bounding box center [389, 211] width 778 height 423
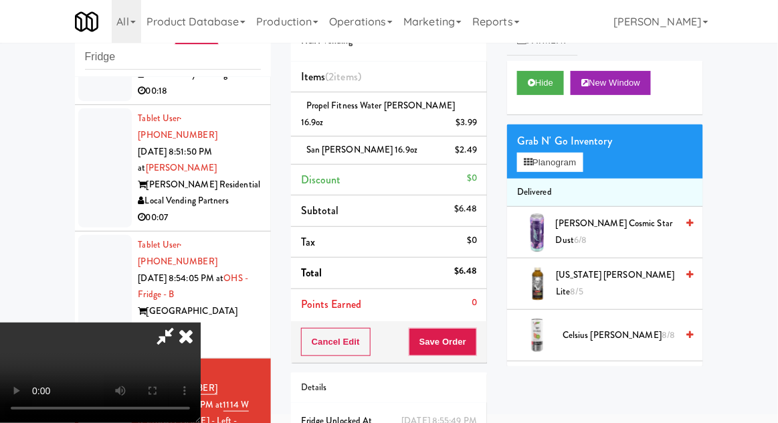
scroll to position [49, 0]
click at [476, 328] on button "Save Order" at bounding box center [443, 342] width 68 height 28
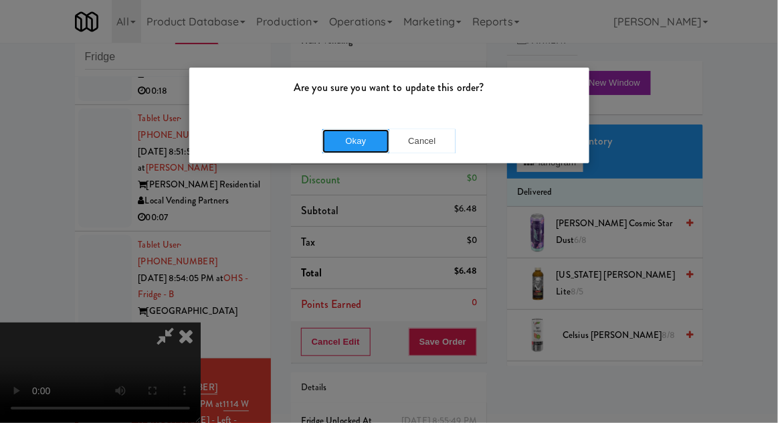
click at [338, 146] on button "Okay" at bounding box center [355, 141] width 67 height 24
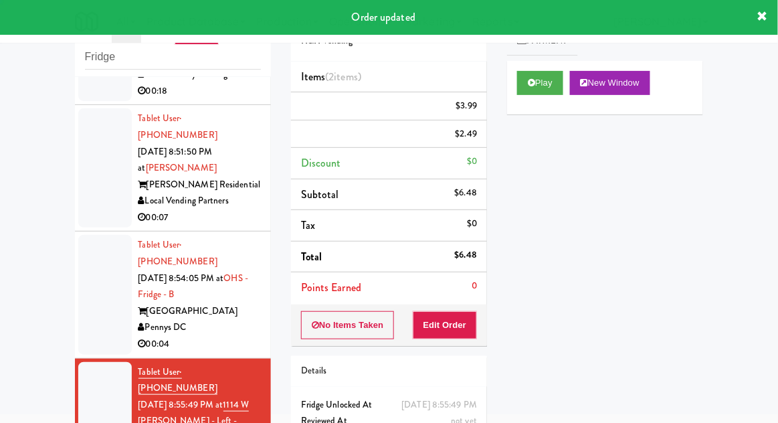
scroll to position [0, 0]
click at [87, 235] on div at bounding box center [105, 294] width 54 height 119
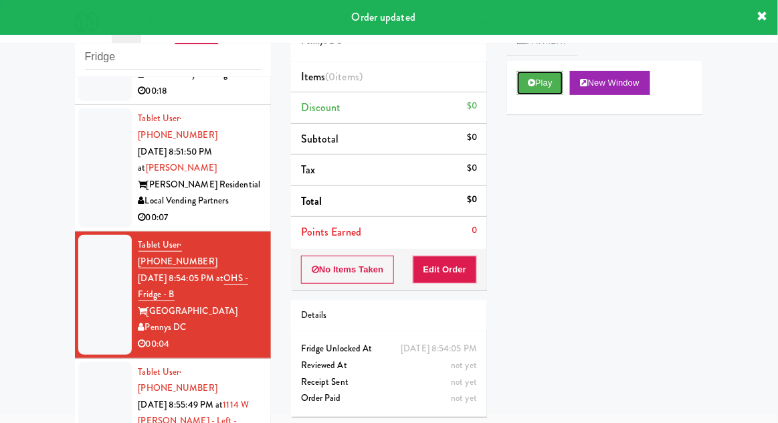
click at [539, 85] on button "Play" at bounding box center [540, 83] width 46 height 24
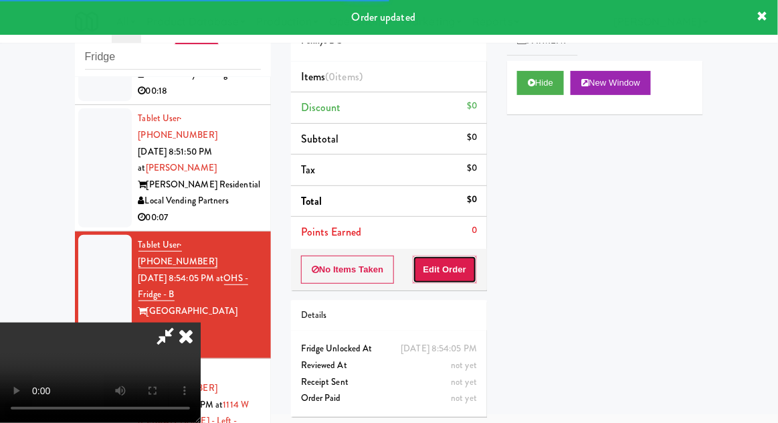
click at [461, 268] on button "Edit Order" at bounding box center [445, 269] width 65 height 28
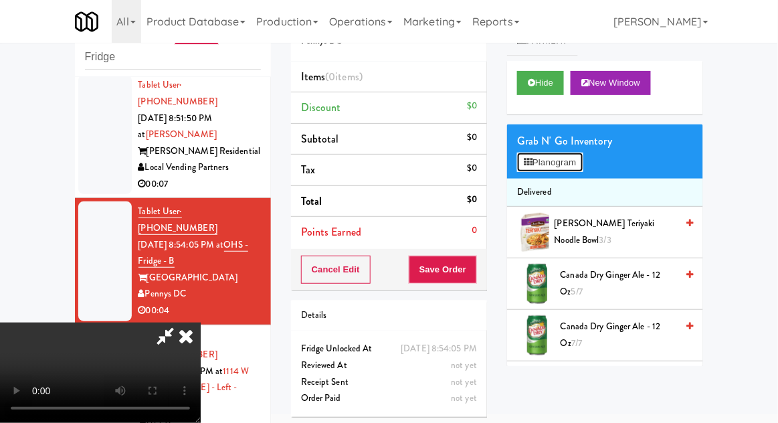
click at [574, 158] on button "Planogram" at bounding box center [550, 162] width 66 height 20
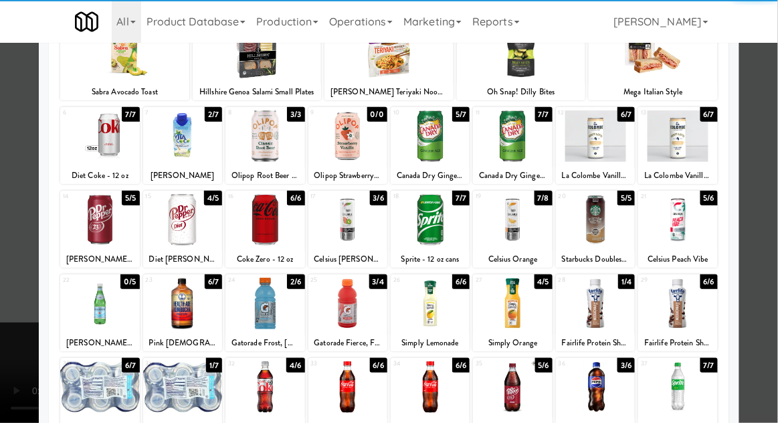
click at [257, 308] on div at bounding box center [264, 303] width 79 height 51
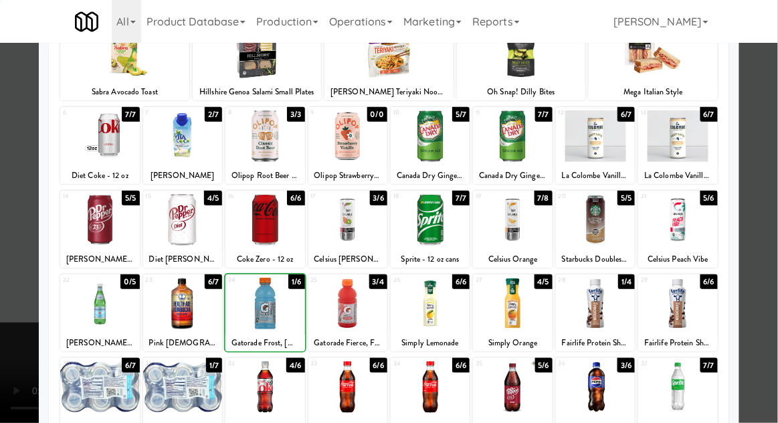
click at [772, 286] on div at bounding box center [389, 211] width 778 height 423
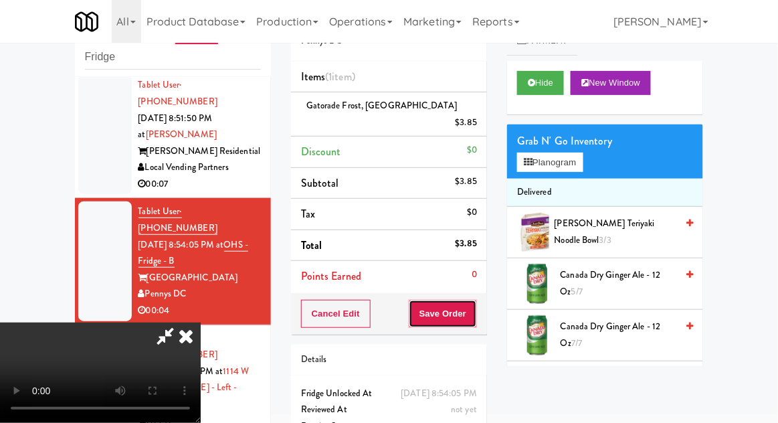
click at [475, 300] on button "Save Order" at bounding box center [443, 314] width 68 height 28
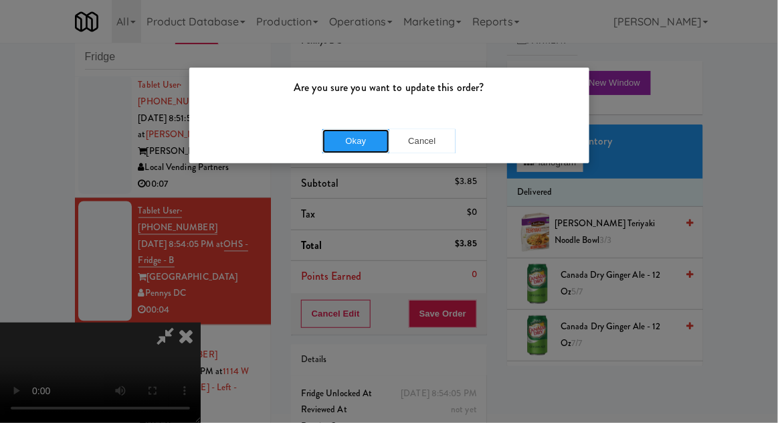
click at [338, 129] on button "Okay" at bounding box center [355, 141] width 67 height 24
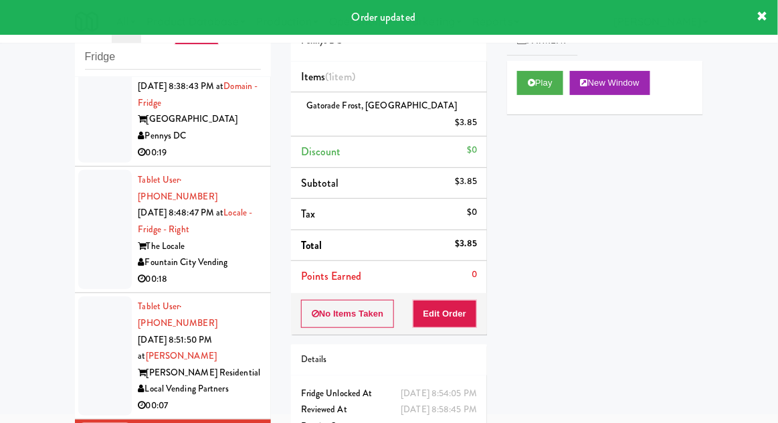
click at [88, 296] on div at bounding box center [105, 355] width 54 height 119
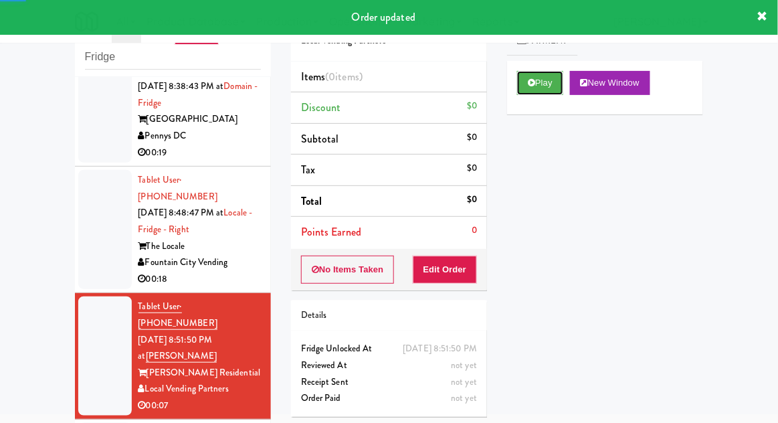
click at [544, 76] on button "Play" at bounding box center [540, 83] width 46 height 24
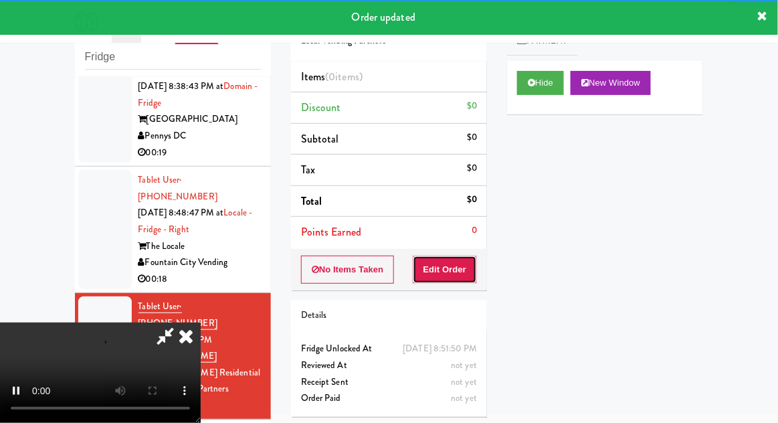
click at [455, 255] on button "Edit Order" at bounding box center [445, 269] width 65 height 28
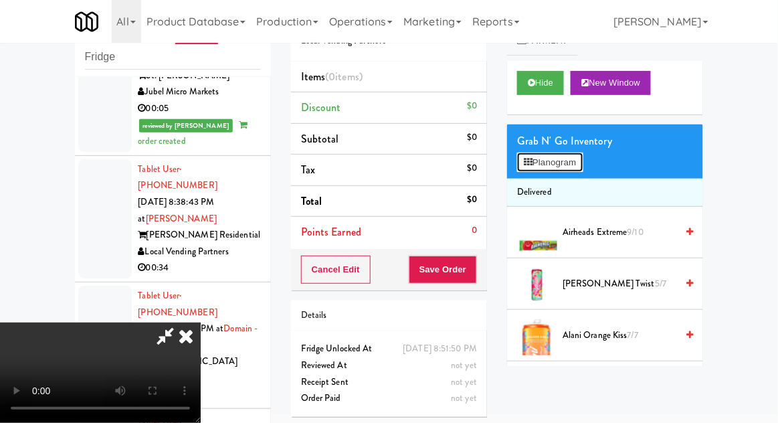
click at [564, 159] on button "Planogram" at bounding box center [550, 162] width 66 height 20
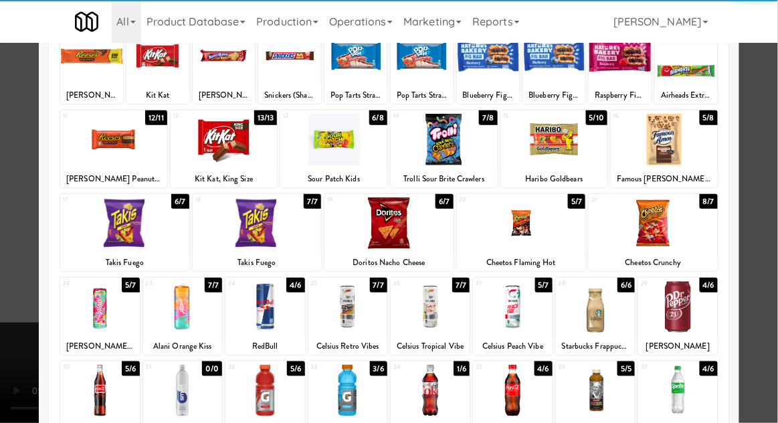
scroll to position [103, 0]
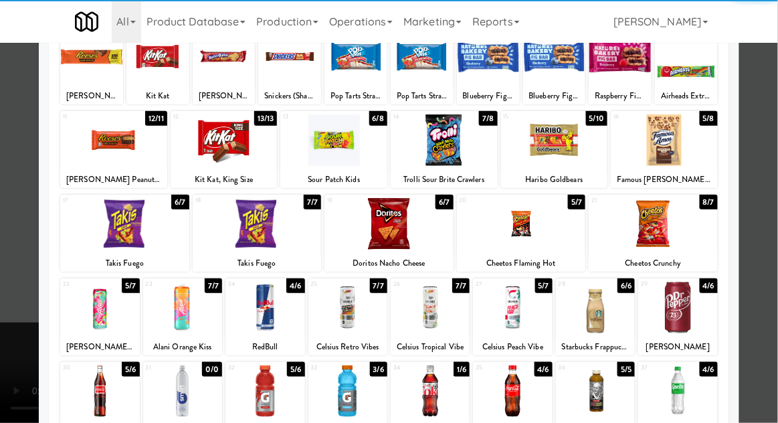
click at [531, 388] on div at bounding box center [512, 390] width 79 height 51
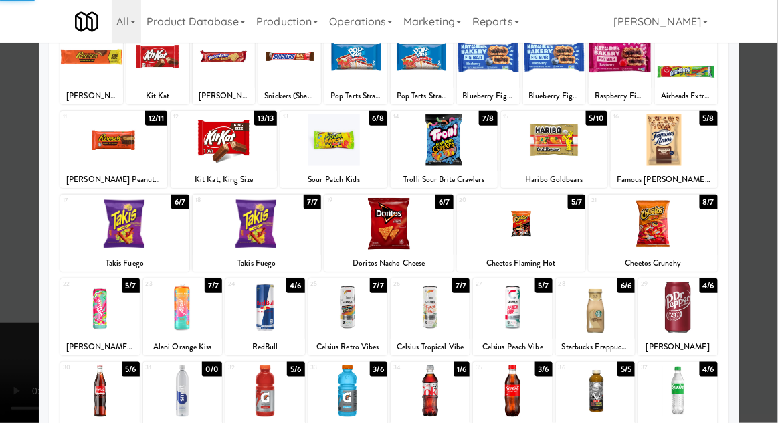
click at [3, 268] on div at bounding box center [389, 211] width 778 height 423
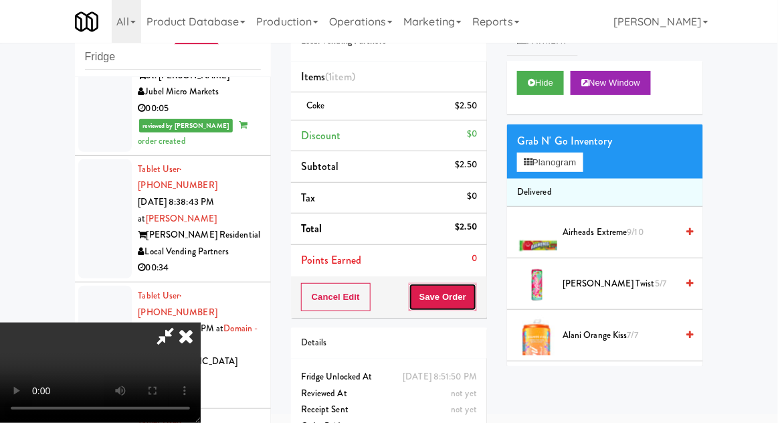
click at [467, 303] on button "Save Order" at bounding box center [443, 297] width 68 height 28
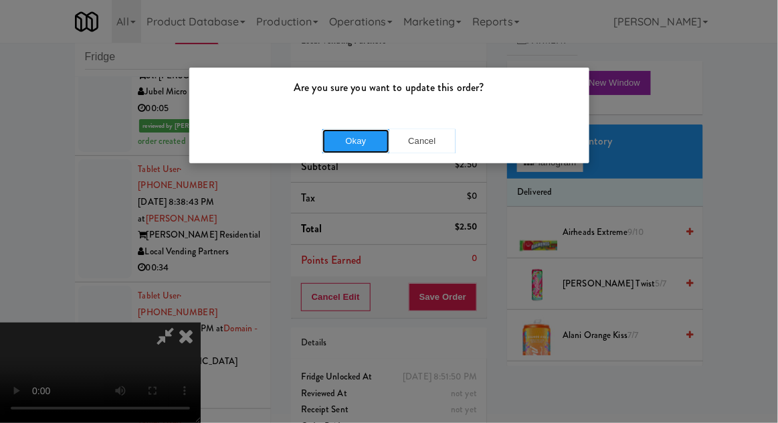
click at [348, 140] on button "Okay" at bounding box center [355, 141] width 67 height 24
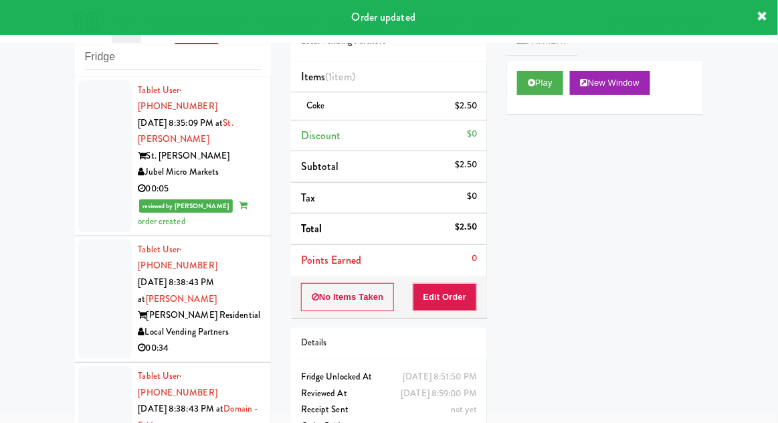
click at [94, 292] on div at bounding box center [105, 298] width 54 height 119
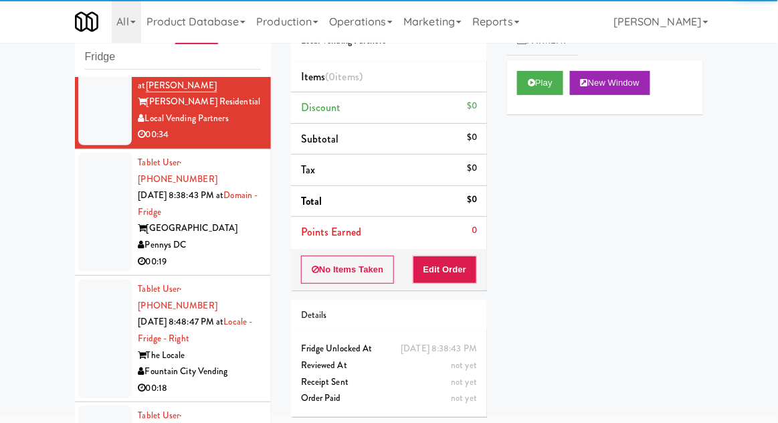
scroll to position [237, 0]
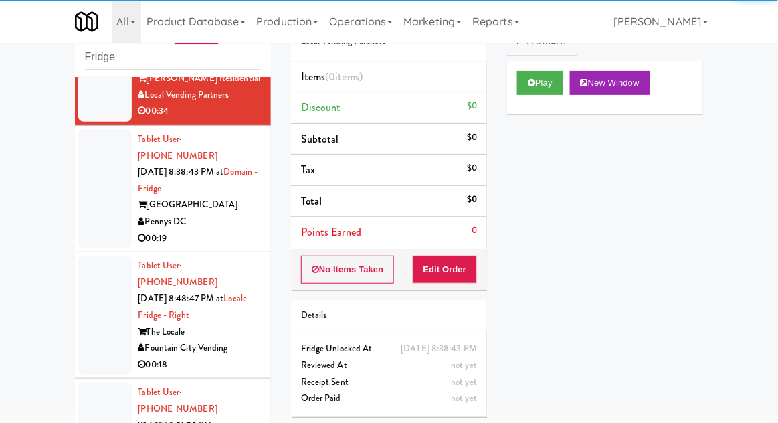
click at [84, 272] on div at bounding box center [105, 314] width 54 height 119
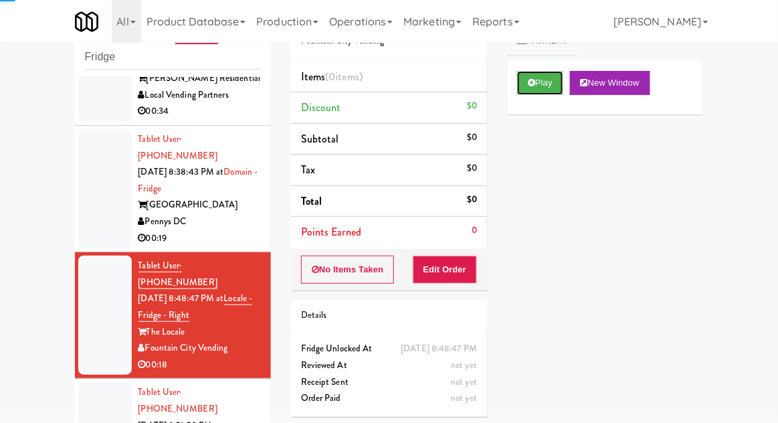
click at [546, 82] on button "Play" at bounding box center [540, 83] width 46 height 24
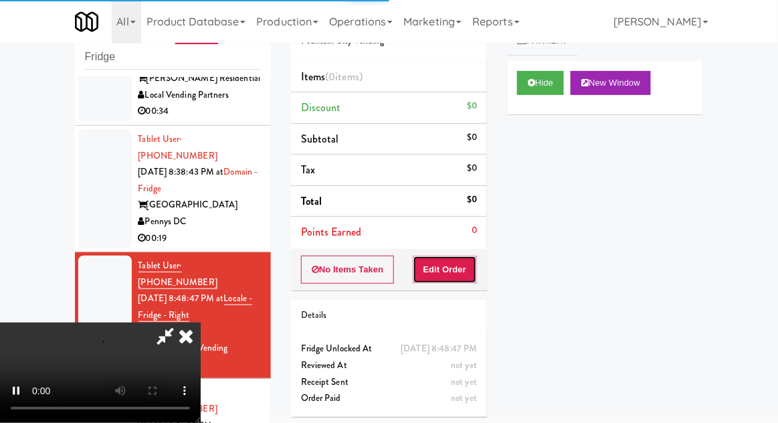
click at [447, 266] on button "Edit Order" at bounding box center [445, 269] width 65 height 28
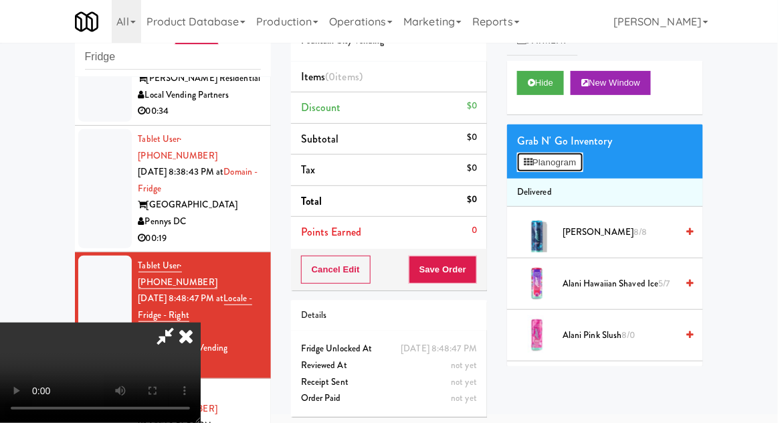
click at [574, 171] on button "Planogram" at bounding box center [550, 162] width 66 height 20
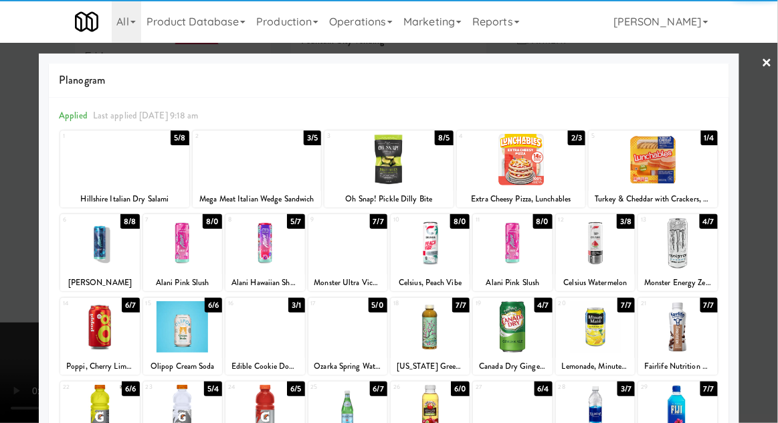
click at [332, 255] on div at bounding box center [347, 242] width 79 height 51
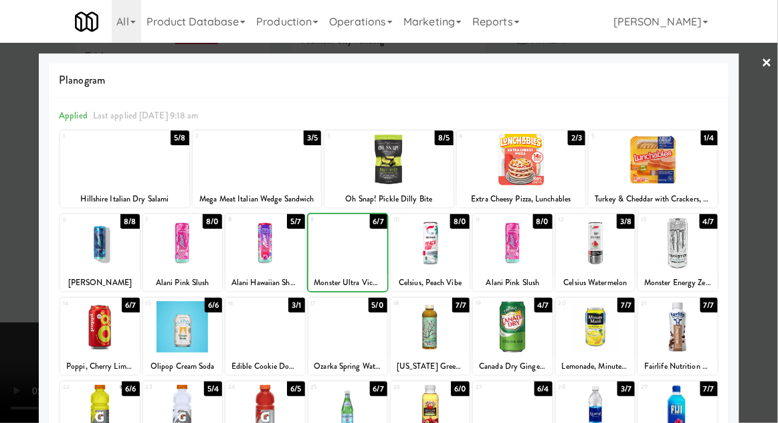
click at [776, 293] on div at bounding box center [389, 211] width 778 height 423
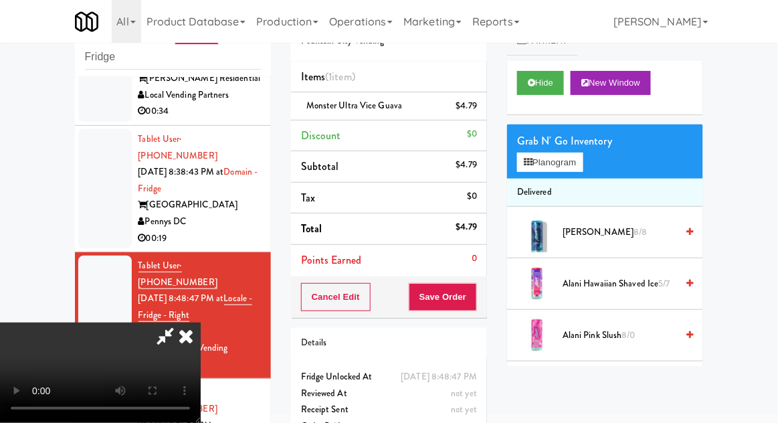
scroll to position [49, 0]
click at [475, 298] on button "Save Order" at bounding box center [443, 297] width 68 height 28
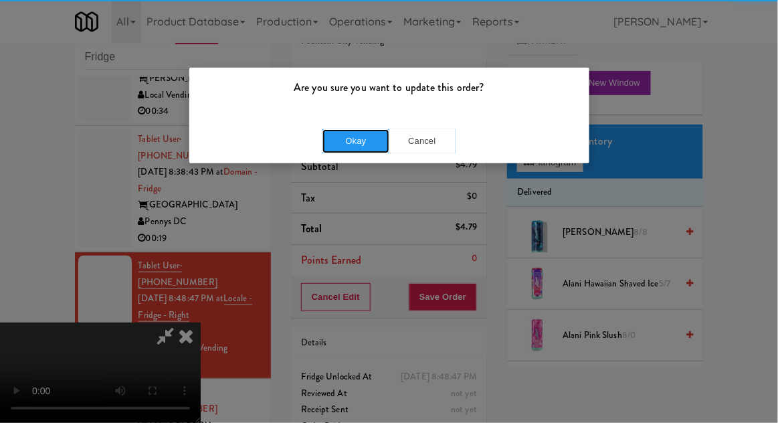
click at [341, 148] on button "Okay" at bounding box center [355, 141] width 67 height 24
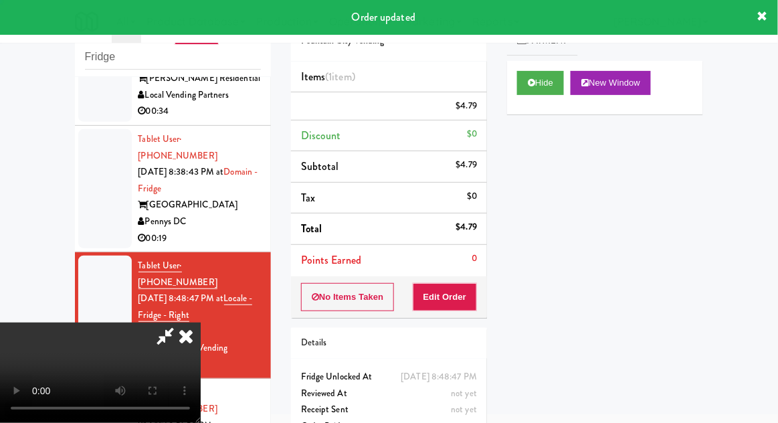
scroll to position [0, 0]
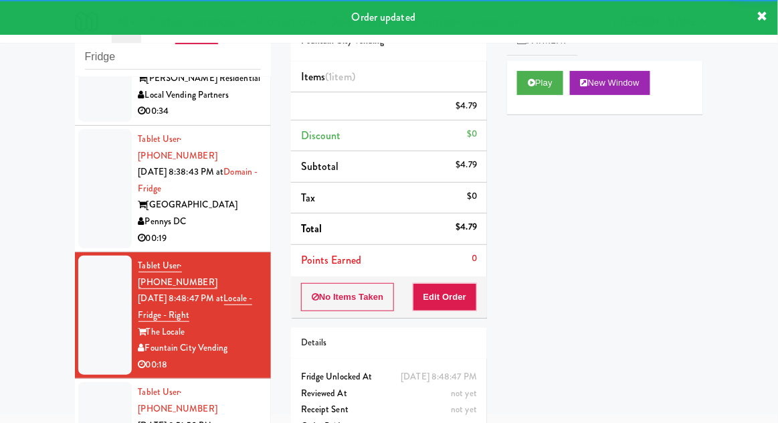
click at [89, 189] on div at bounding box center [105, 188] width 54 height 119
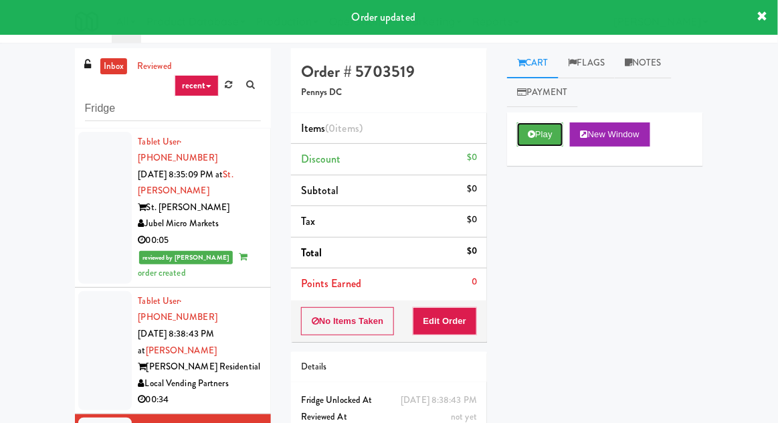
click at [533, 129] on button "Play" at bounding box center [540, 134] width 46 height 24
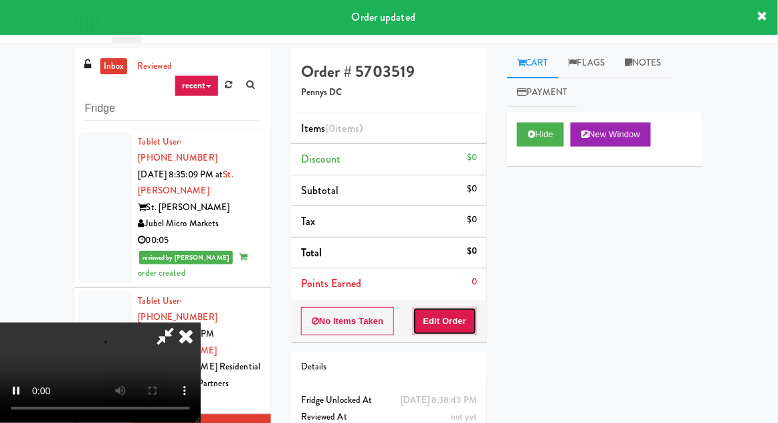
click at [466, 309] on button "Edit Order" at bounding box center [445, 321] width 65 height 28
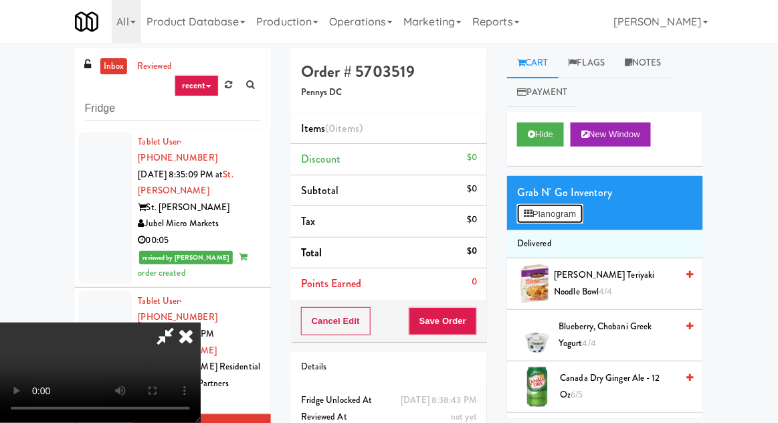
click at [560, 214] on button "Planogram" at bounding box center [550, 214] width 66 height 20
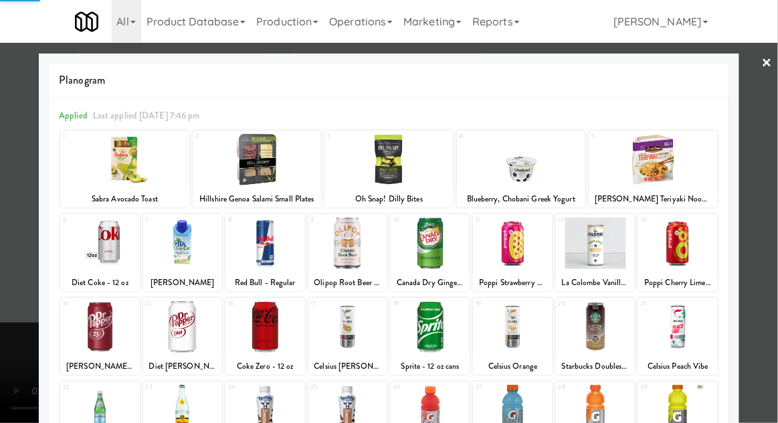
scroll to position [169, 0]
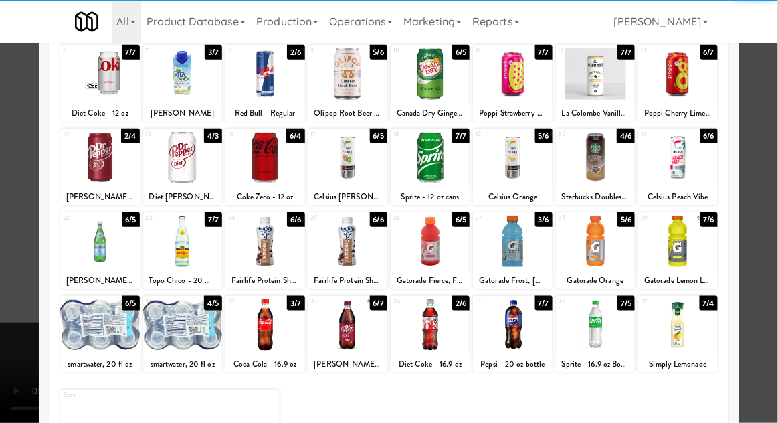
click at [694, 341] on div at bounding box center [677, 324] width 79 height 51
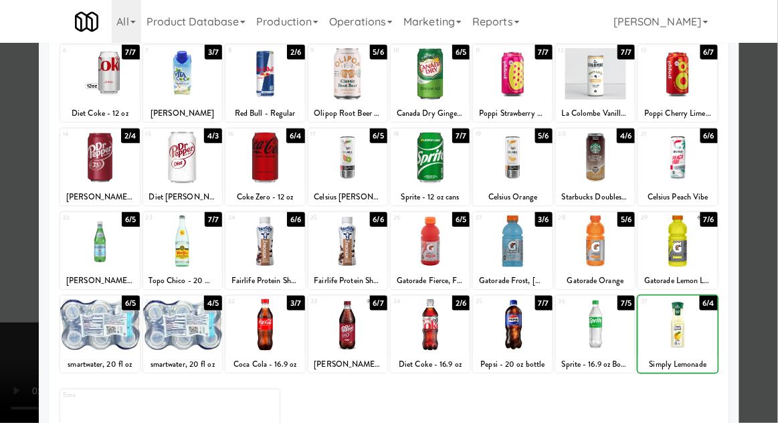
click at [756, 321] on div at bounding box center [389, 211] width 778 height 423
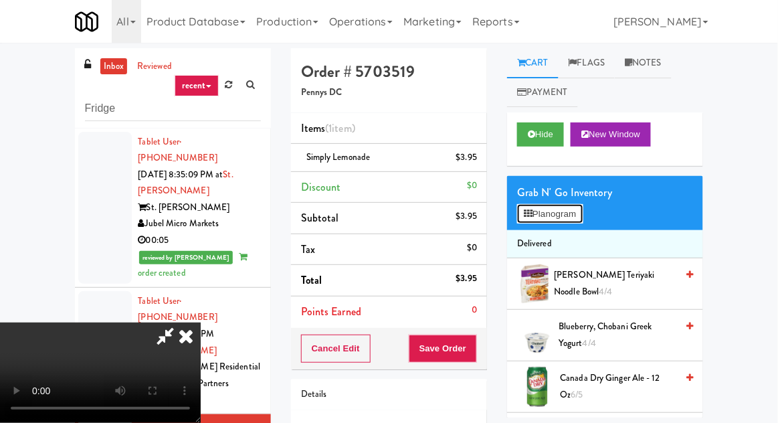
click at [574, 211] on button "Planogram" at bounding box center [550, 214] width 66 height 20
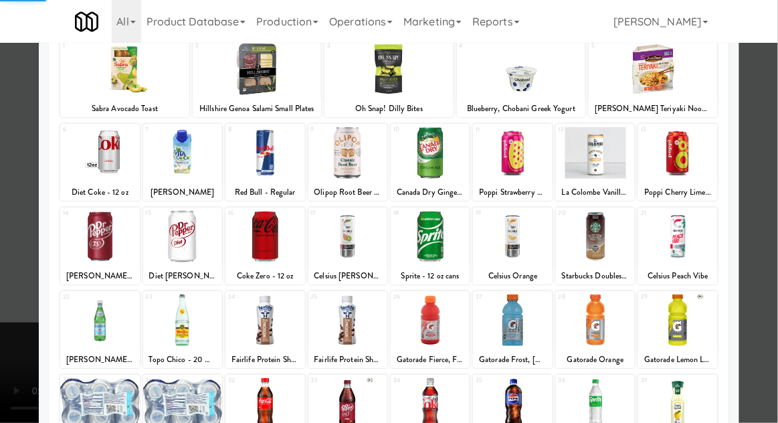
scroll to position [169, 0]
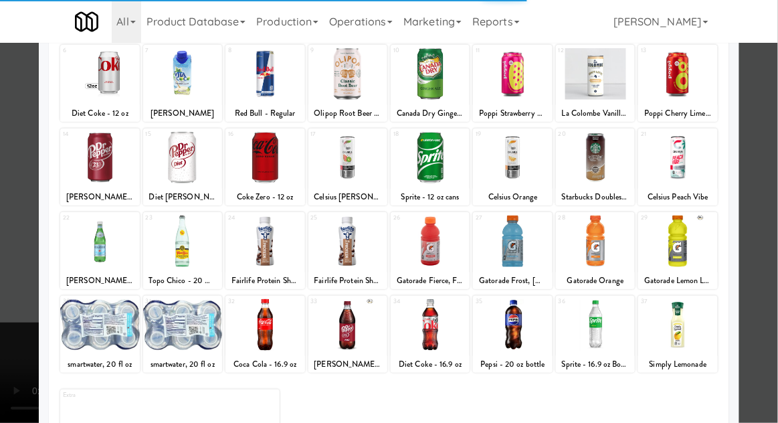
click at [263, 330] on div at bounding box center [264, 324] width 79 height 51
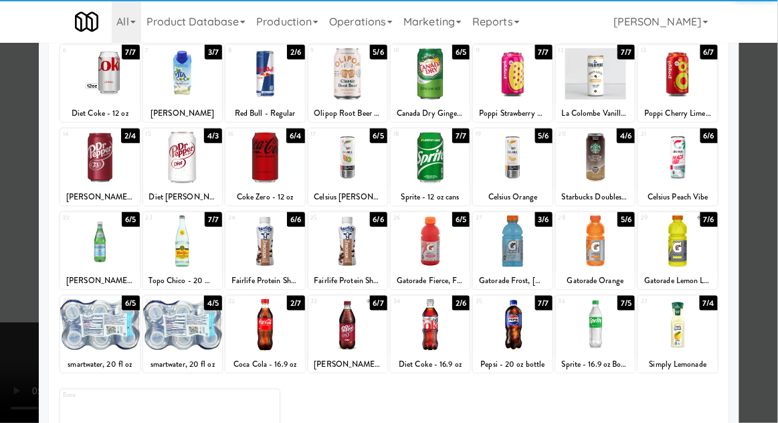
click at [265, 322] on div at bounding box center [264, 324] width 79 height 51
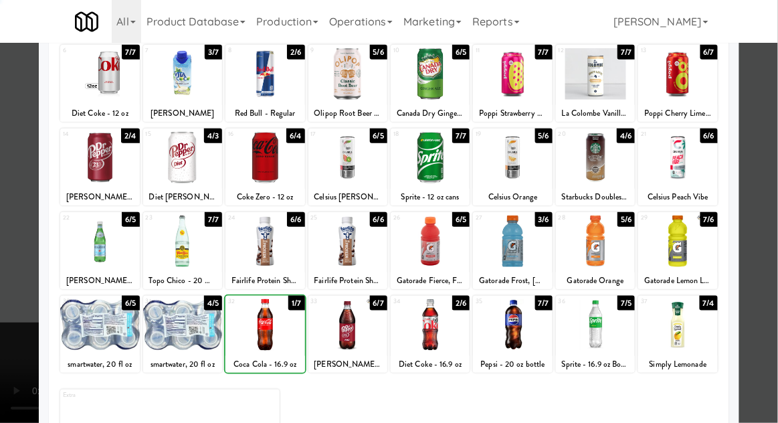
click at [763, 292] on div at bounding box center [389, 211] width 778 height 423
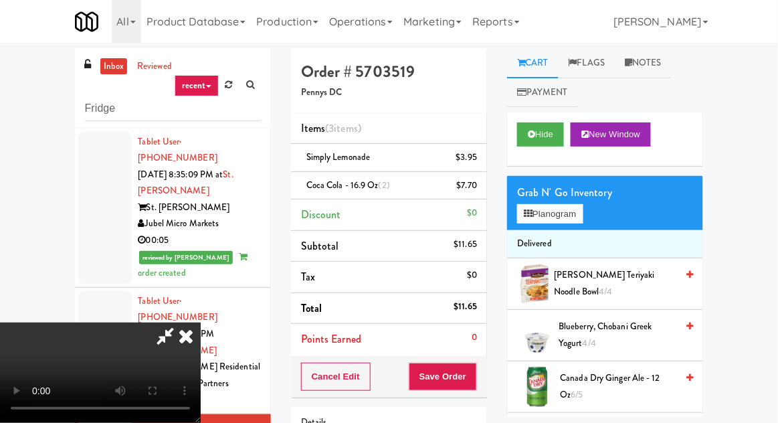
scroll to position [61, 0]
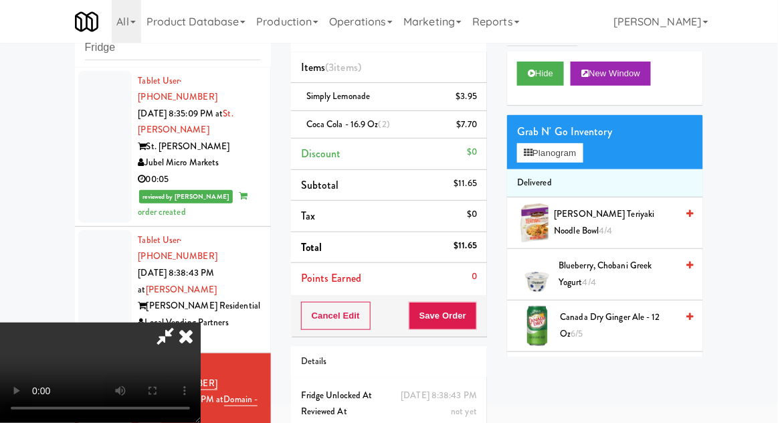
click at [181, 322] on icon at bounding box center [165, 335] width 31 height 27
click at [474, 132] on li "Coca Cola - 16.9 oz (2) $7.70" at bounding box center [389, 125] width 196 height 28
click at [476, 131] on icon at bounding box center [478, 129] width 7 height 9
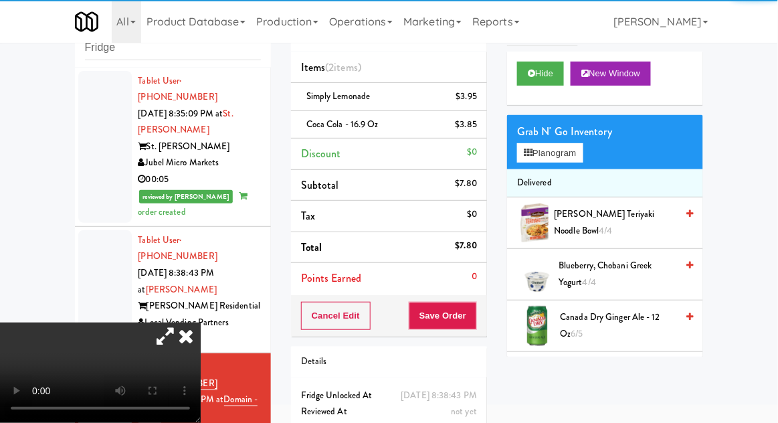
click at [181, 322] on icon at bounding box center [165, 335] width 31 height 27
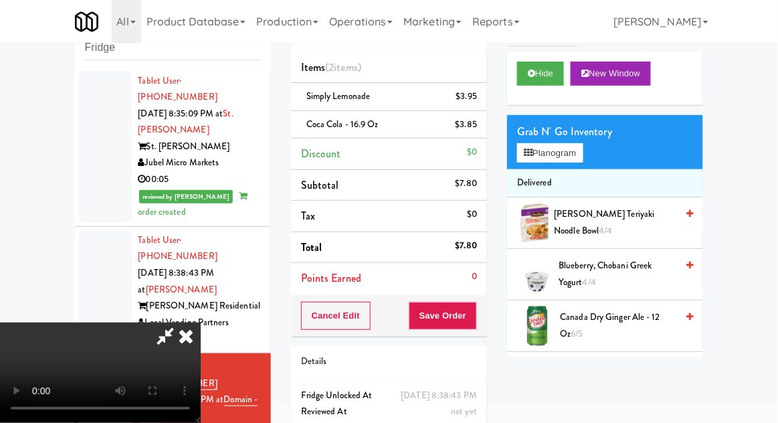
scroll to position [49, 0]
click at [475, 316] on button "Save Order" at bounding box center [443, 316] width 68 height 28
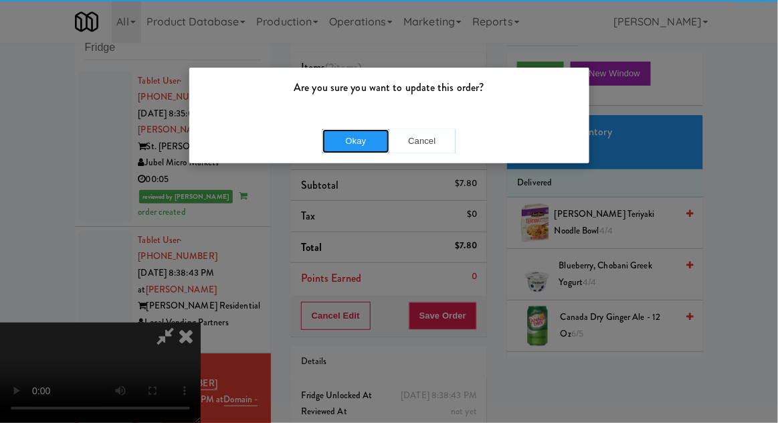
click at [338, 142] on button "Okay" at bounding box center [355, 141] width 67 height 24
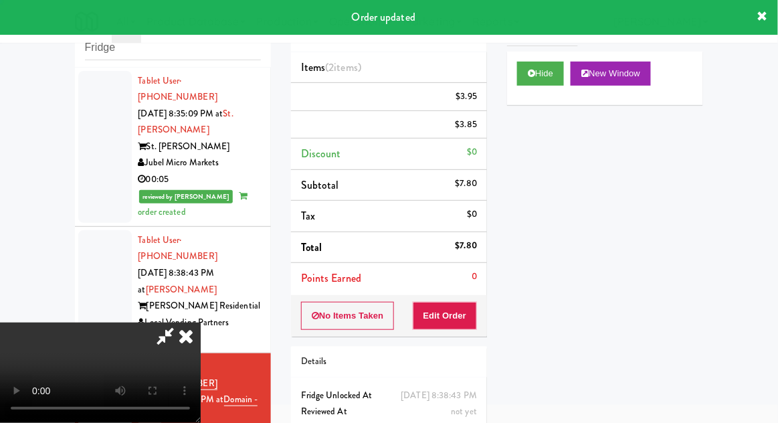
scroll to position [0, 0]
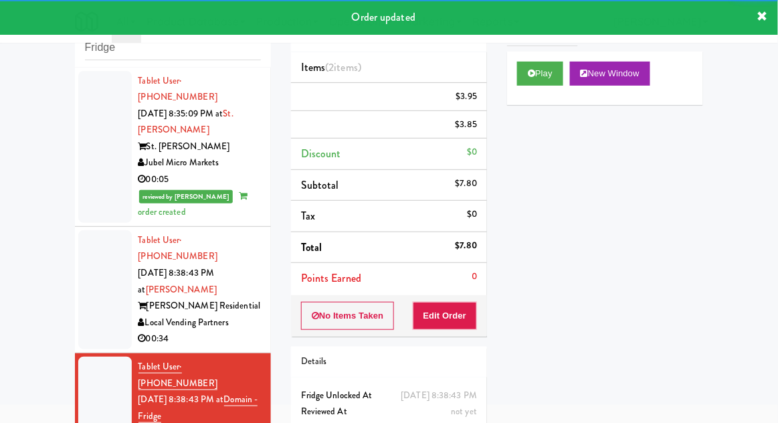
click at [96, 260] on div at bounding box center [105, 289] width 54 height 119
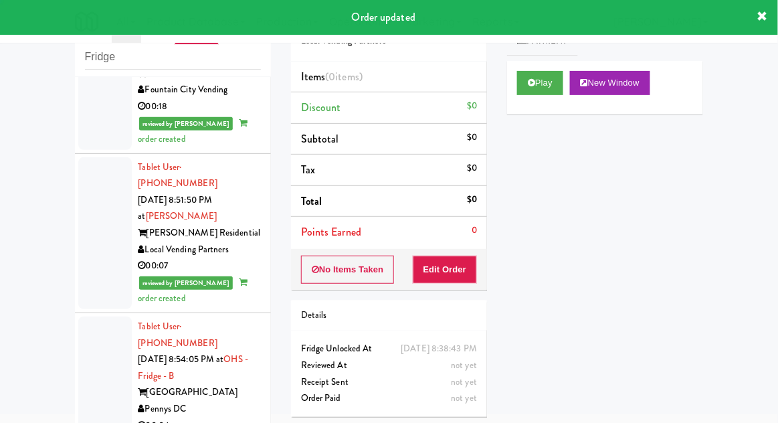
scroll to position [675, 0]
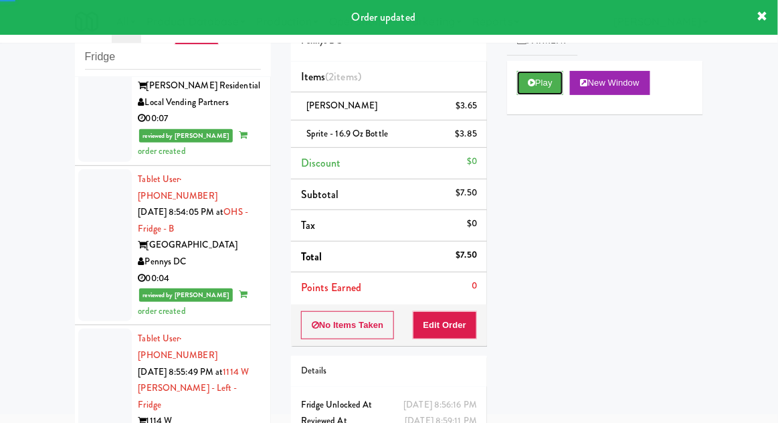
click at [538, 93] on button "Play" at bounding box center [540, 83] width 46 height 24
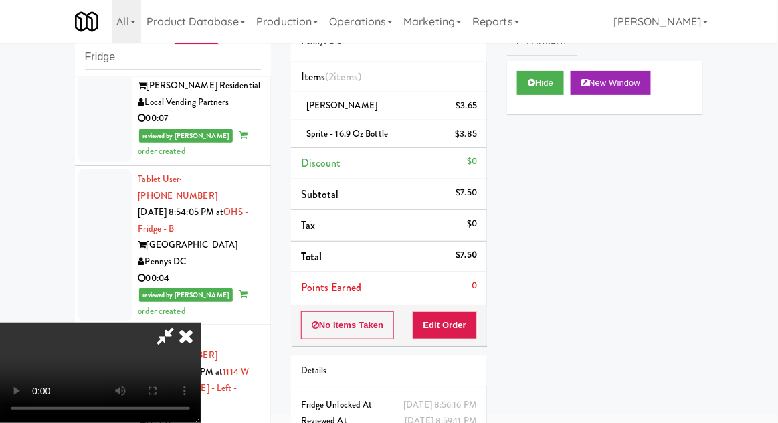
click at [185, 349] on icon at bounding box center [185, 335] width 29 height 27
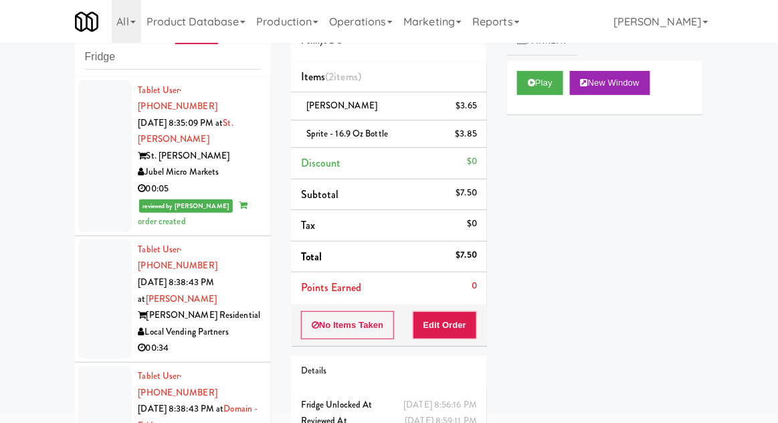
click at [94, 256] on div at bounding box center [105, 298] width 54 height 119
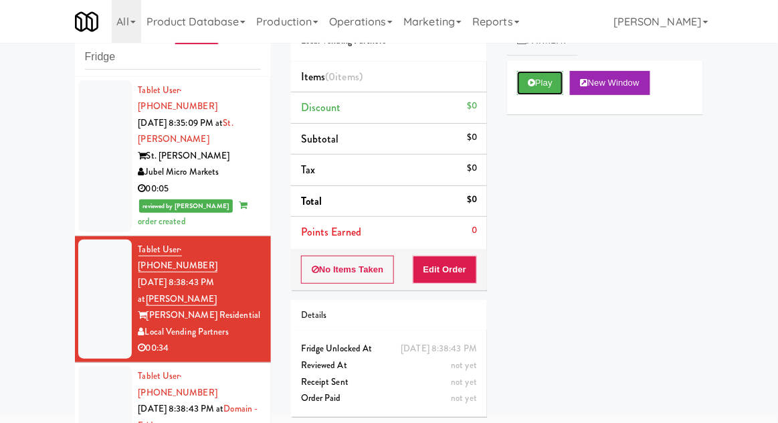
click at [537, 88] on button "Play" at bounding box center [540, 83] width 46 height 24
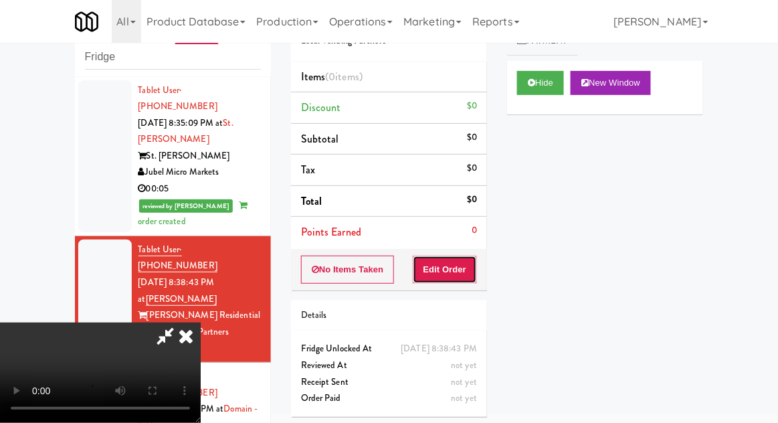
click at [448, 278] on button "Edit Order" at bounding box center [445, 269] width 65 height 28
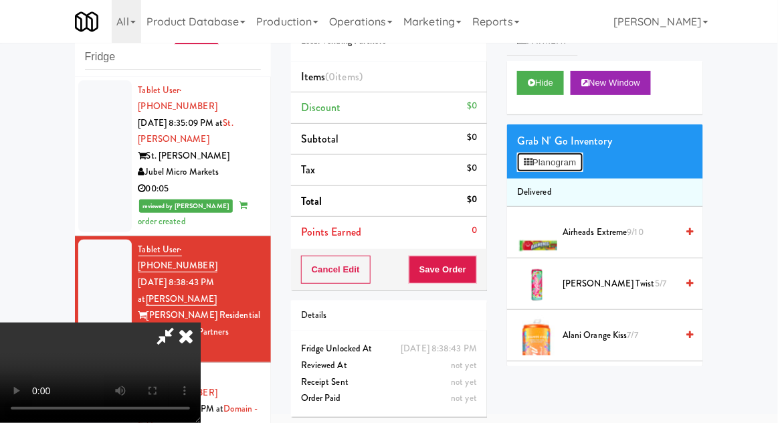
click at [573, 161] on button "Planogram" at bounding box center [550, 162] width 66 height 20
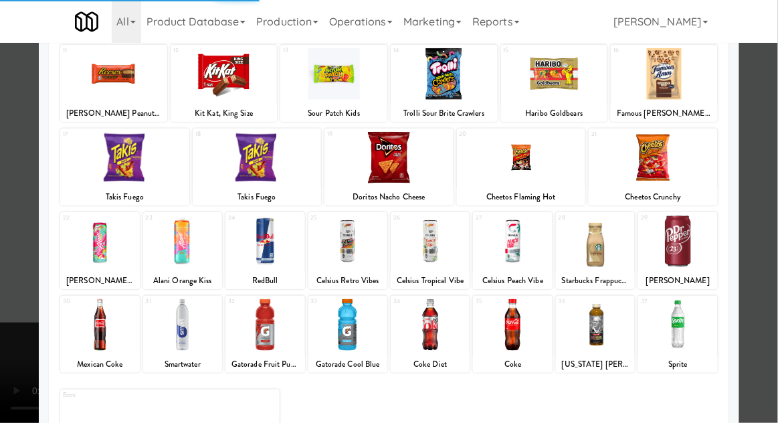
scroll to position [166, 0]
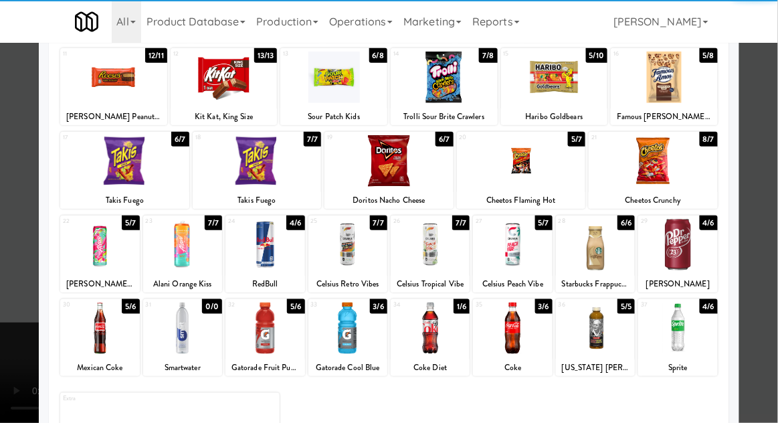
click at [365, 335] on div at bounding box center [347, 327] width 79 height 51
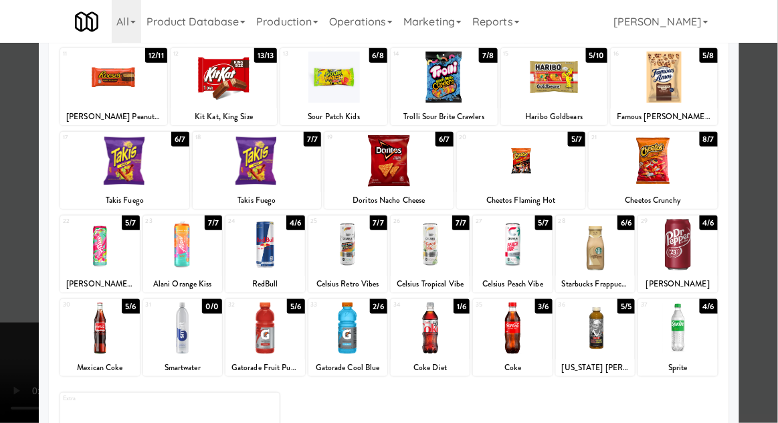
click at [8, 270] on div at bounding box center [389, 211] width 778 height 423
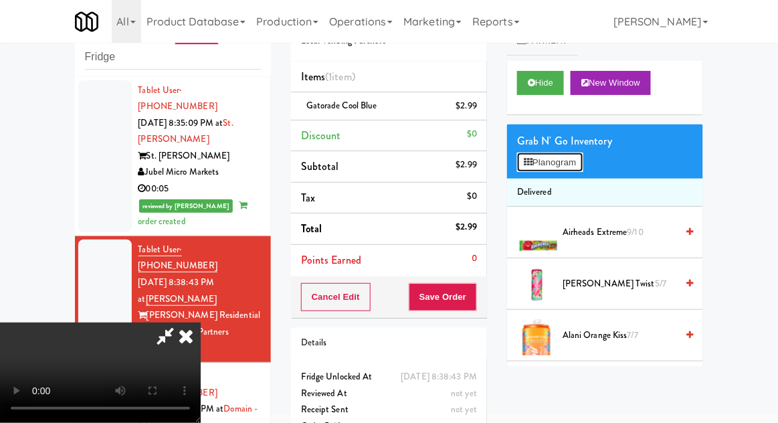
click at [560, 169] on button "Planogram" at bounding box center [550, 162] width 66 height 20
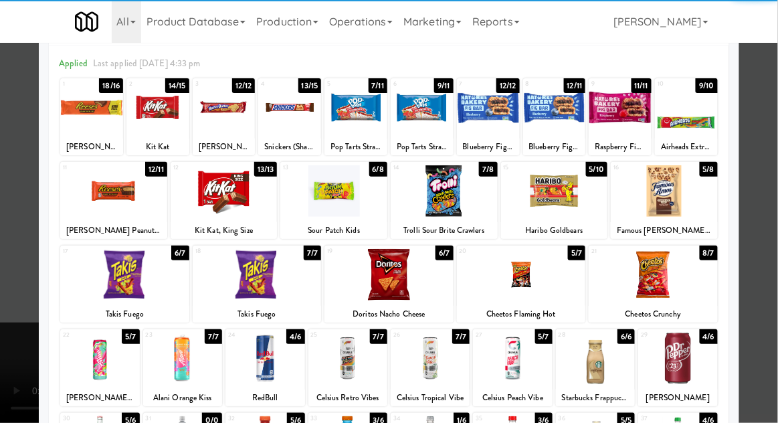
scroll to position [79, 0]
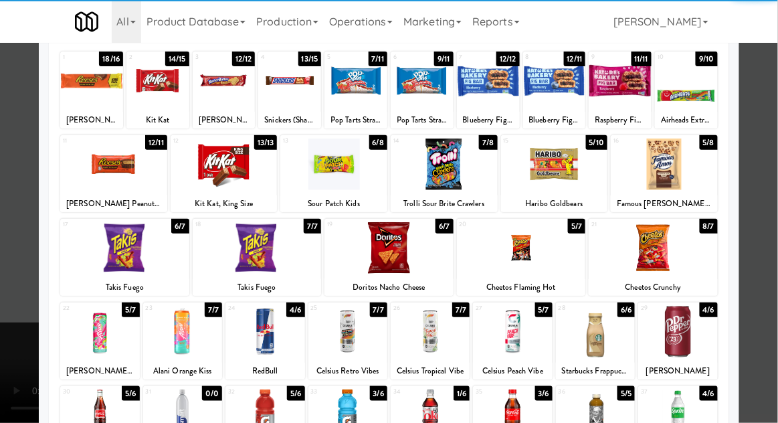
click at [700, 338] on div at bounding box center [677, 331] width 79 height 51
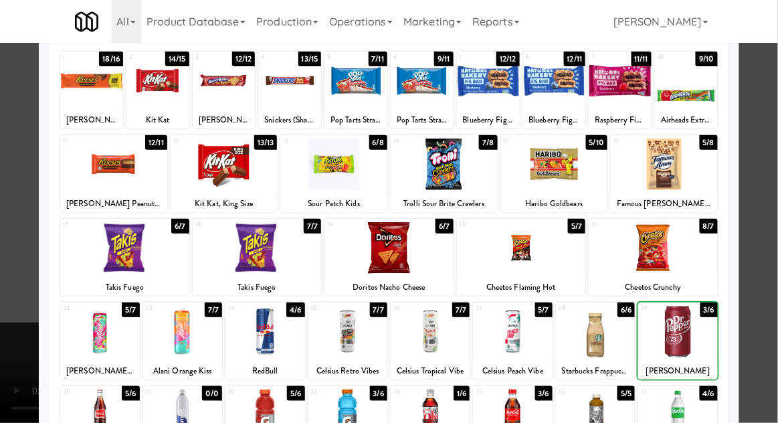
click at [764, 325] on div at bounding box center [389, 211] width 778 height 423
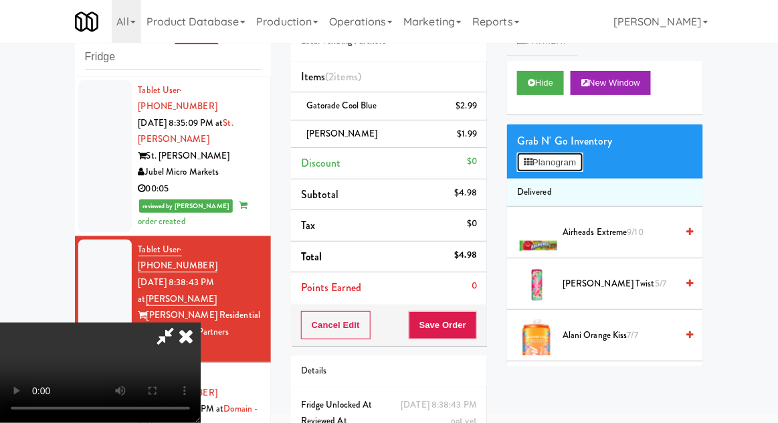
click at [561, 152] on button "Planogram" at bounding box center [550, 162] width 66 height 20
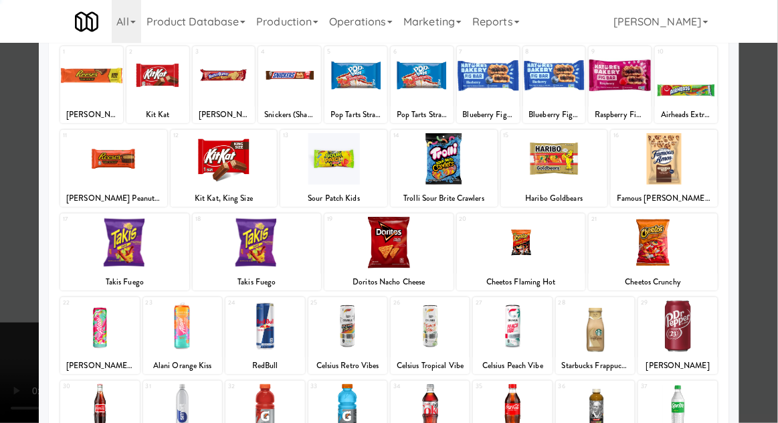
scroll to position [169, 0]
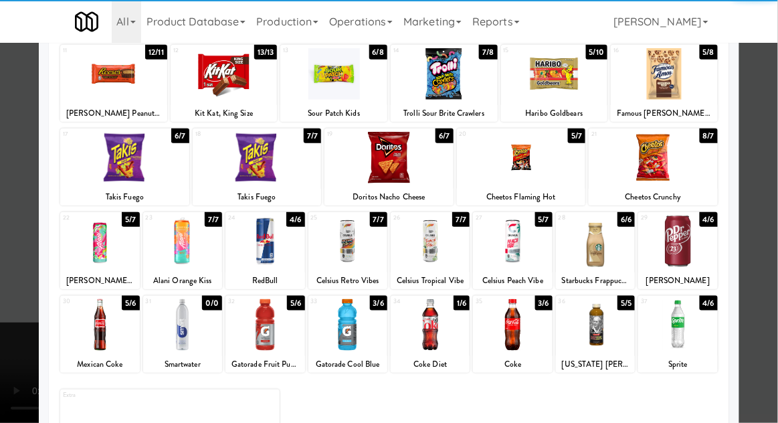
click at [704, 322] on div at bounding box center [677, 324] width 79 height 51
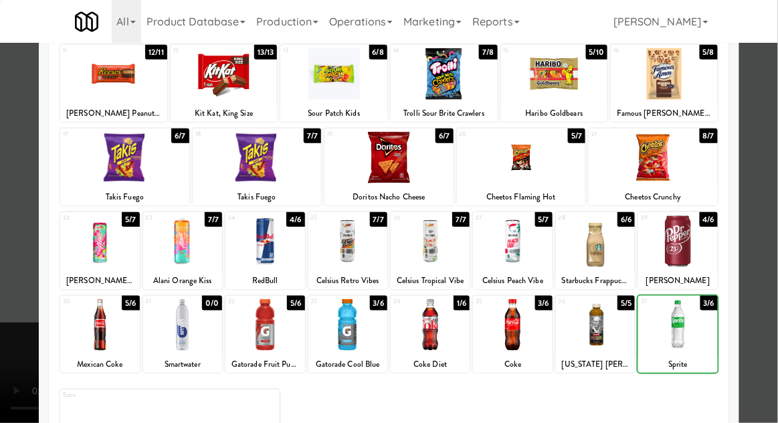
click at [774, 320] on div at bounding box center [389, 211] width 778 height 423
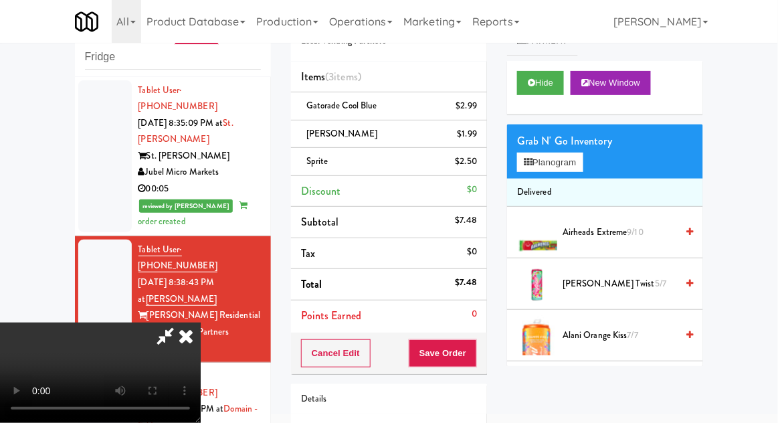
click at [580, 181] on li "Delivered" at bounding box center [605, 193] width 196 height 28
click at [574, 167] on button "Planogram" at bounding box center [550, 162] width 66 height 20
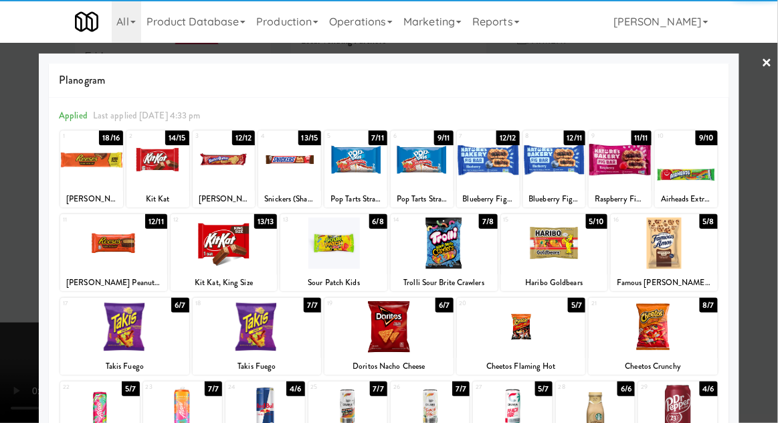
click at [220, 180] on div at bounding box center [224, 159] width 63 height 51
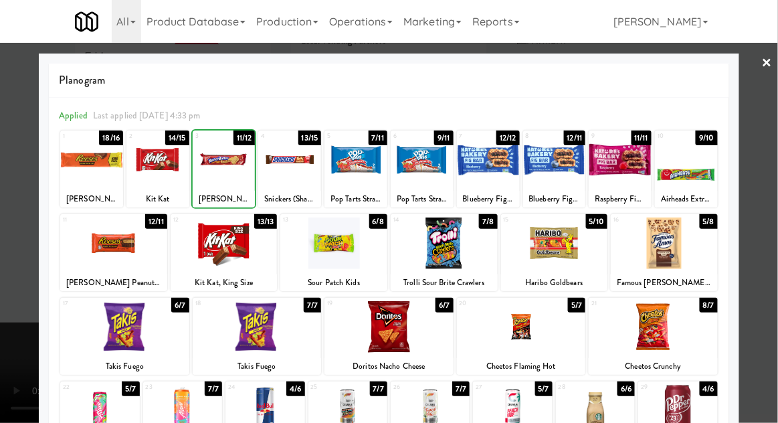
click at [15, 219] on div at bounding box center [389, 211] width 778 height 423
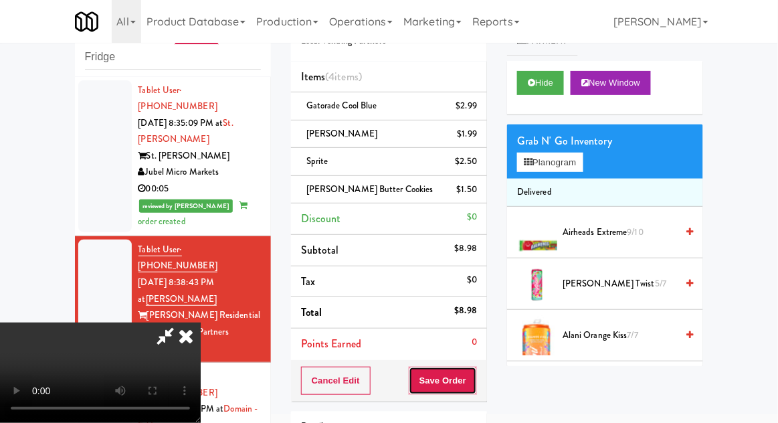
click at [476, 370] on button "Save Order" at bounding box center [443, 380] width 68 height 28
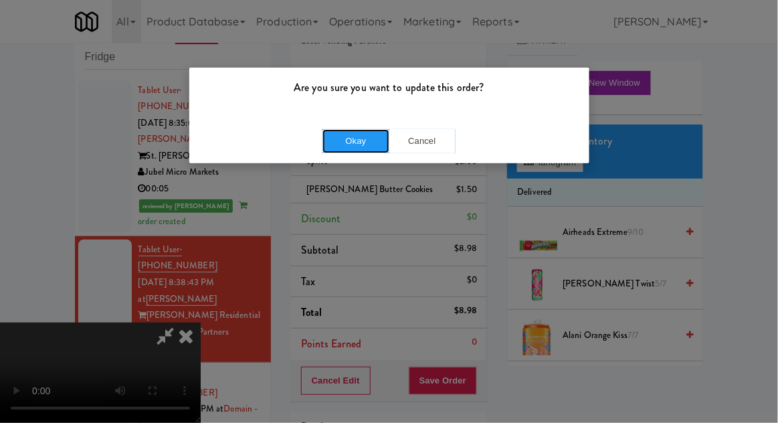
click at [330, 138] on button "Okay" at bounding box center [355, 141] width 67 height 24
